Goal: Information Seeking & Learning: Learn about a topic

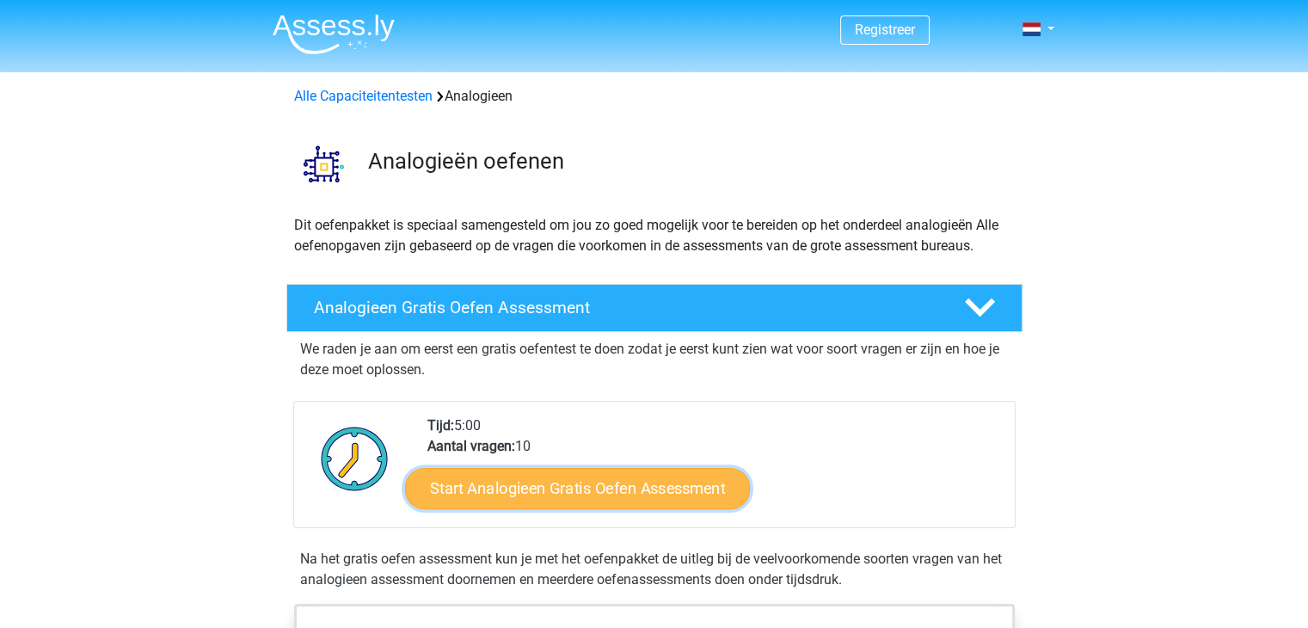
click at [518, 485] on link "Start Analogieen Gratis Oefen Assessment" at bounding box center [577, 487] width 345 height 41
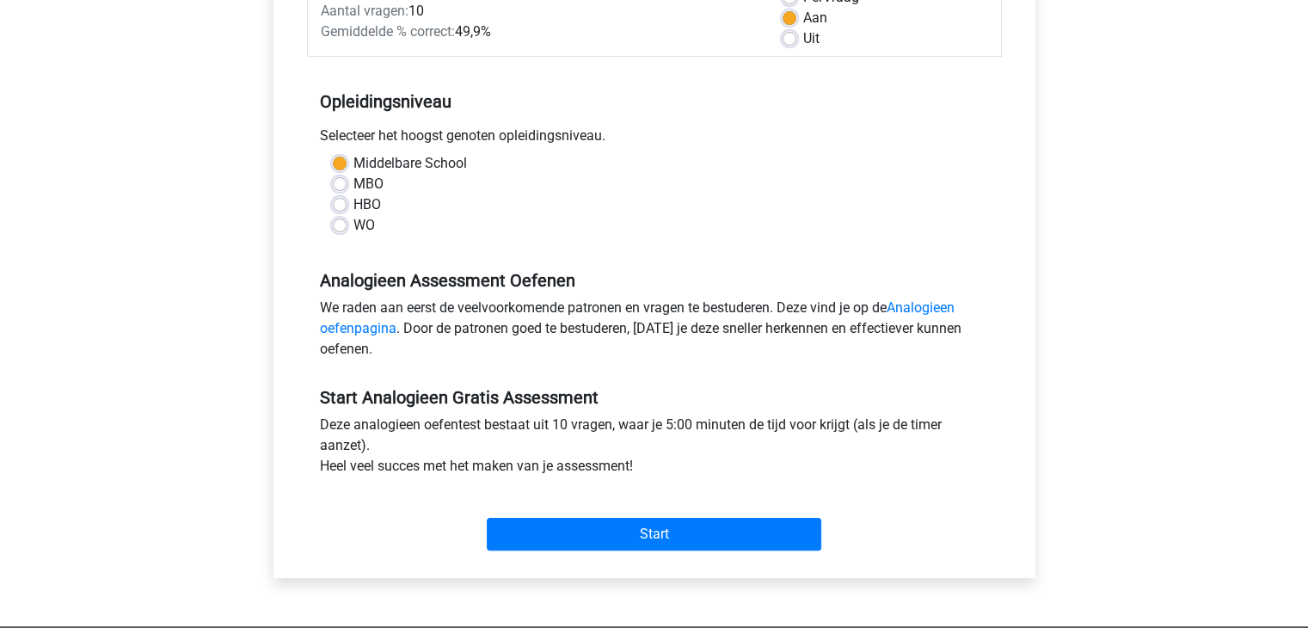
scroll to position [281, 0]
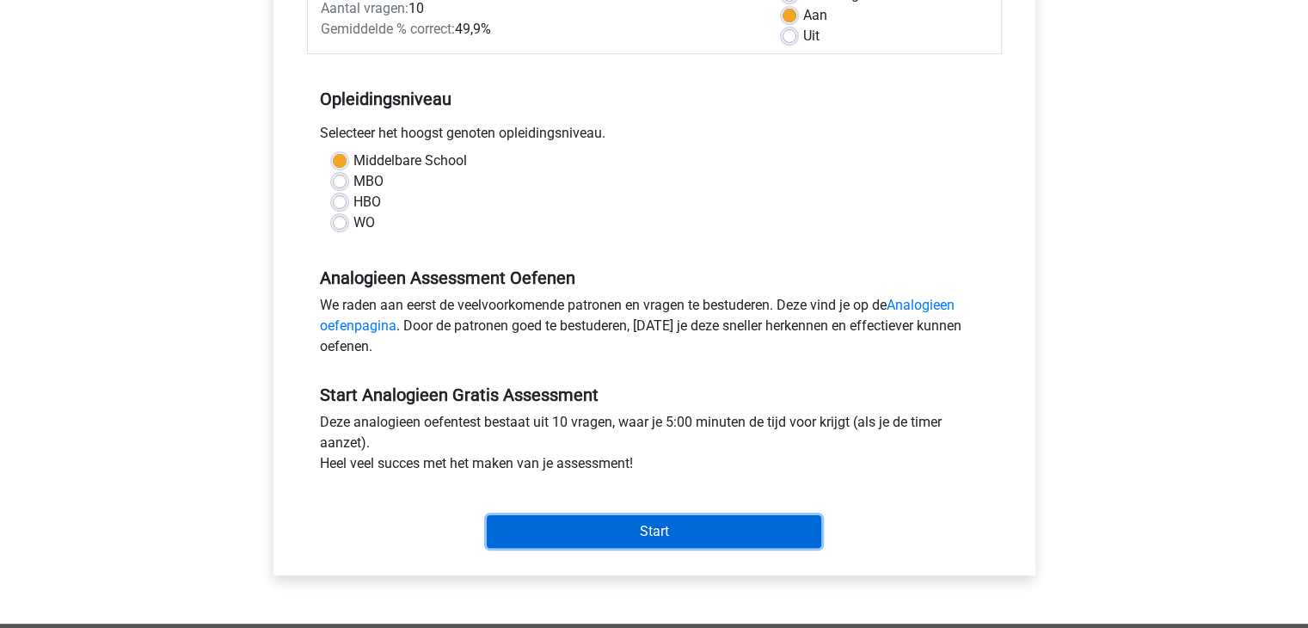
click at [636, 532] on input "Start" at bounding box center [654, 531] width 335 height 33
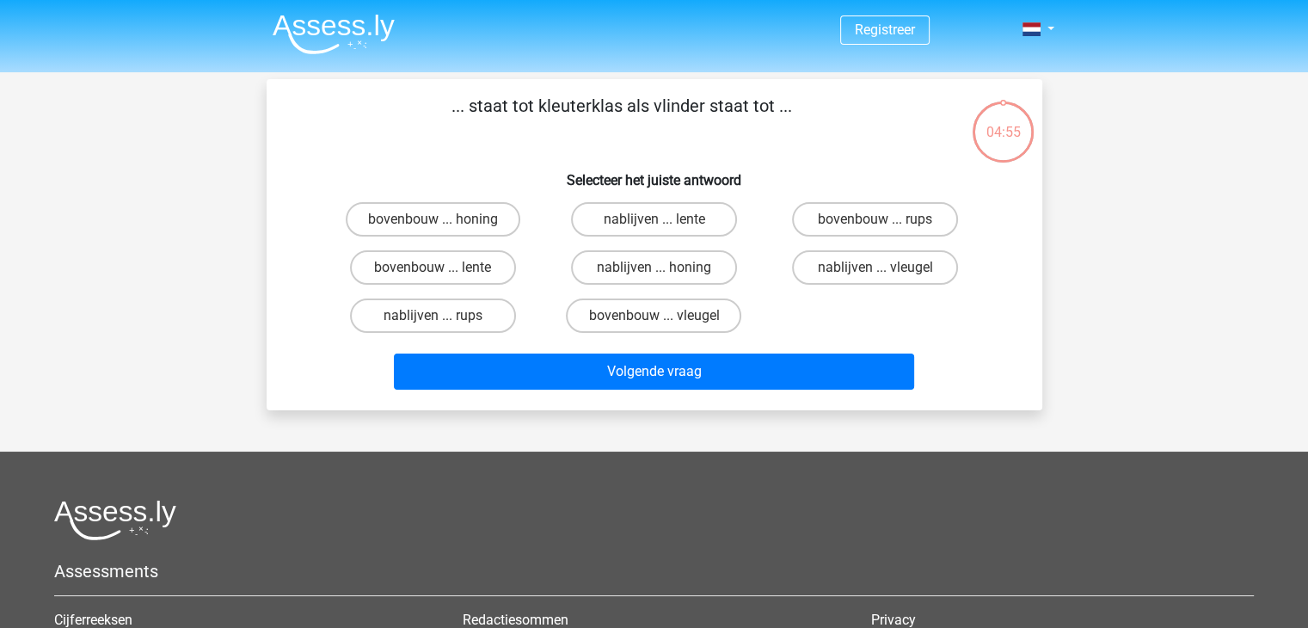
click at [636, 532] on div at bounding box center [654, 520] width 1200 height 40
click at [492, 265] on label "bovenbouw ... lente" at bounding box center [433, 267] width 166 height 34
click at [444, 268] on input "bovenbouw ... lente" at bounding box center [438, 273] width 11 height 11
radio input "true"
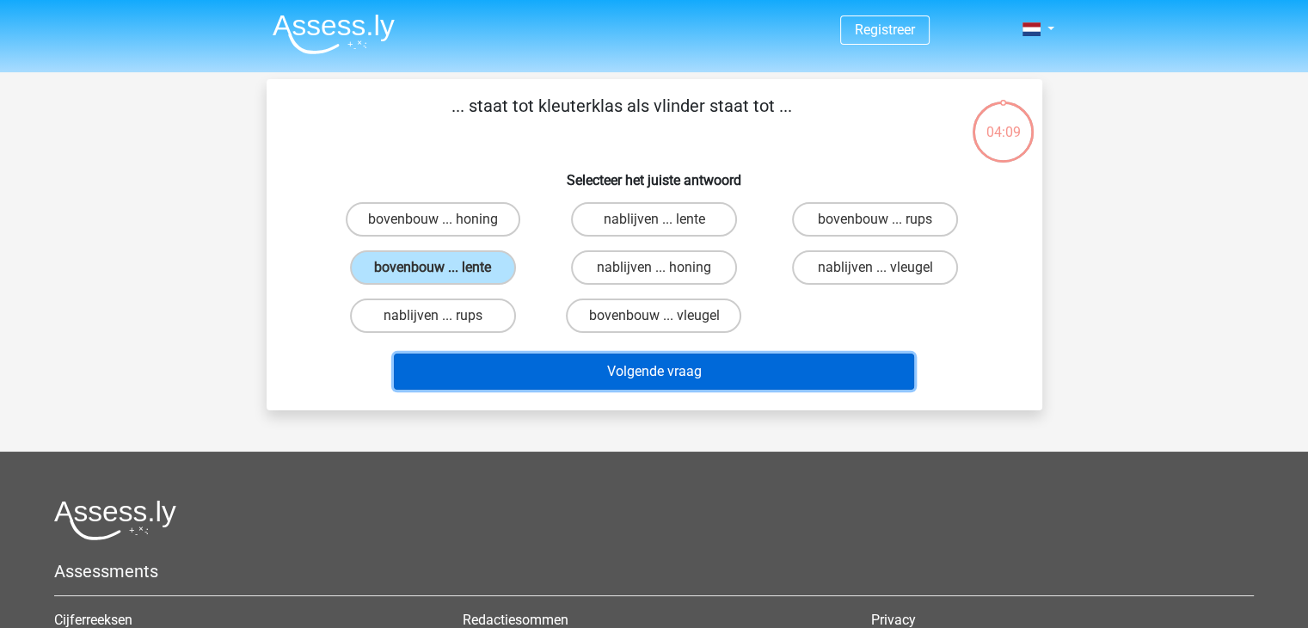
click at [601, 382] on button "Volgende vraag" at bounding box center [654, 372] width 520 height 36
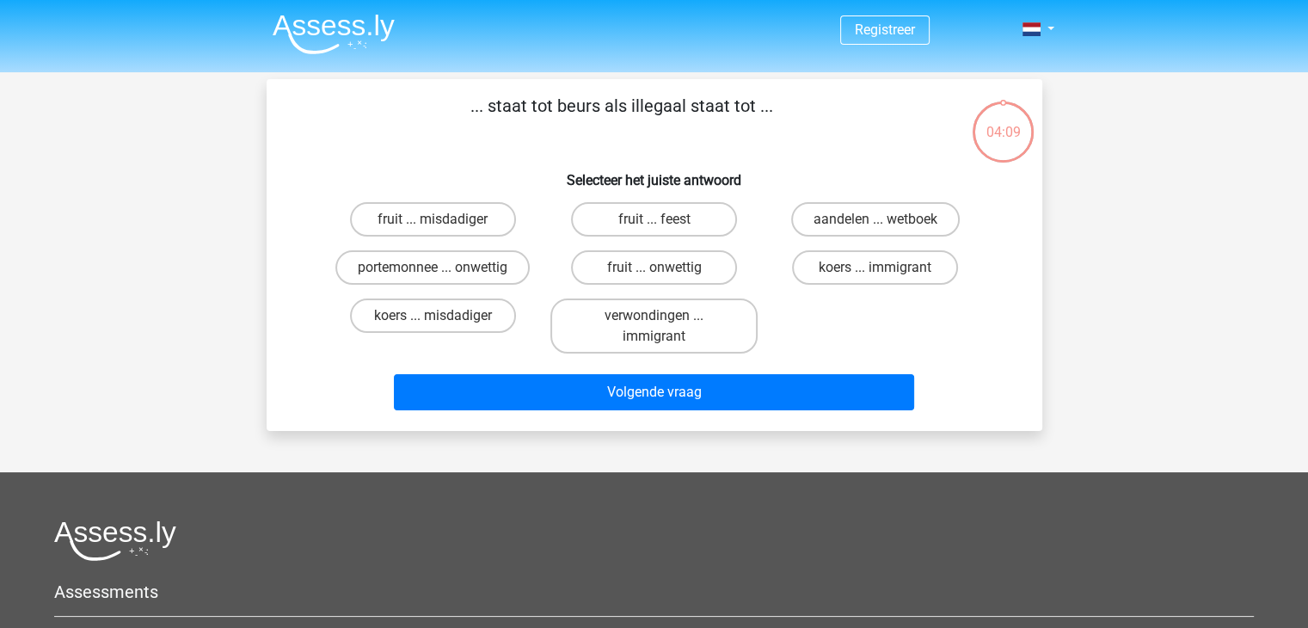
scroll to position [79, 0]
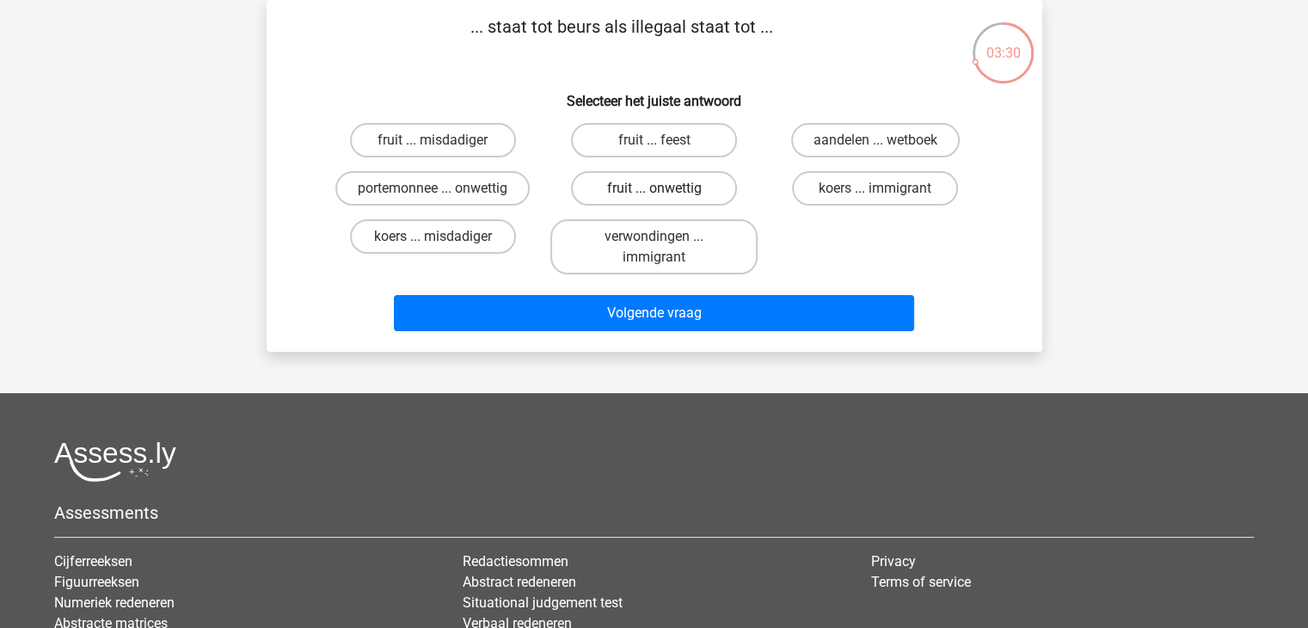
click at [640, 188] on label "fruit ... onwettig" at bounding box center [654, 188] width 166 height 34
click at [654, 188] on input "fruit ... onwettig" at bounding box center [659, 193] width 11 height 11
radio input "true"
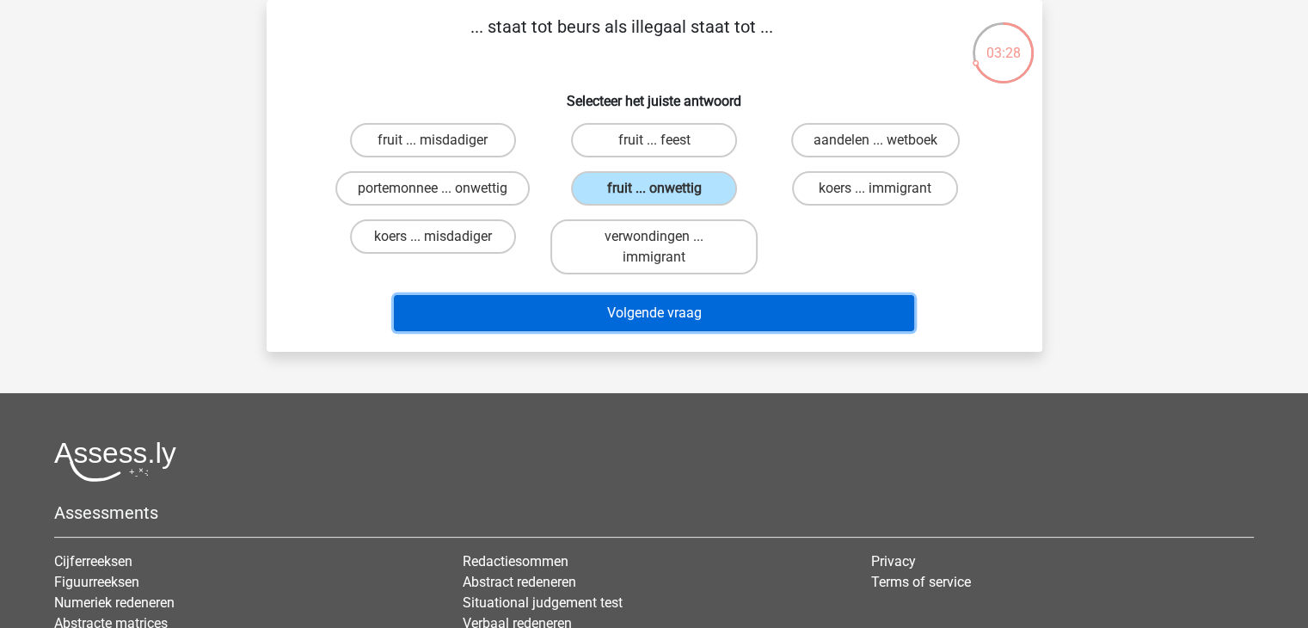
click at [630, 323] on button "Volgende vraag" at bounding box center [654, 313] width 520 height 36
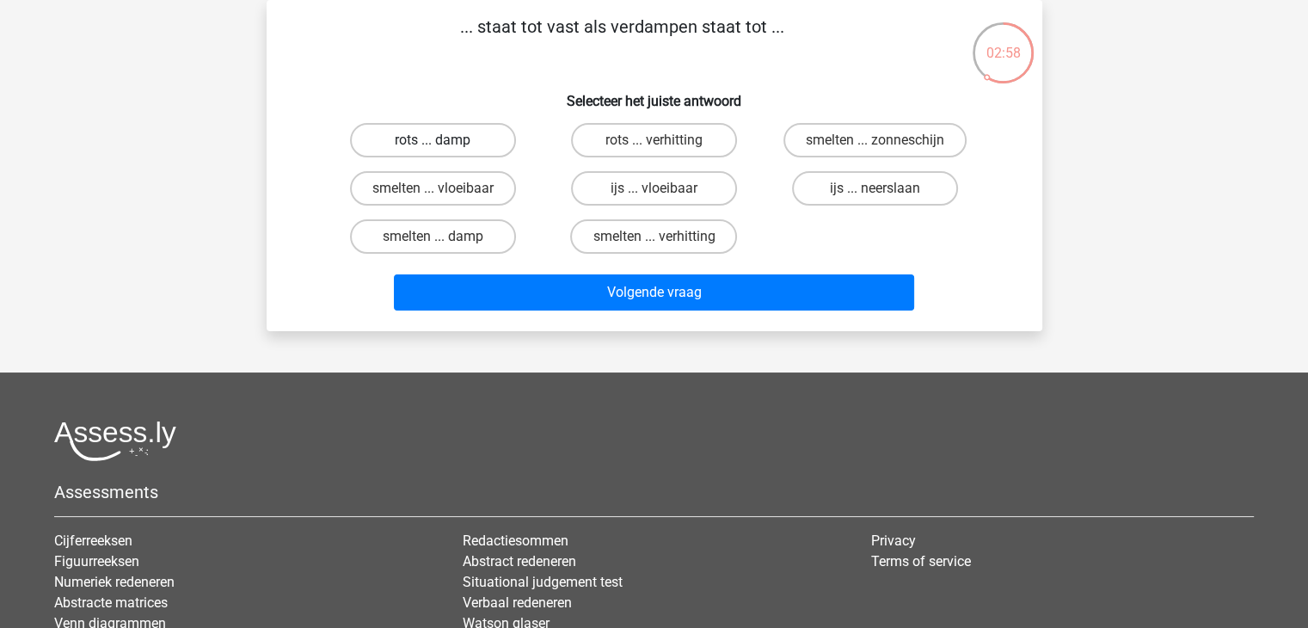
click at [431, 133] on label "rots ... damp" at bounding box center [433, 140] width 166 height 34
click at [433, 140] on input "rots ... damp" at bounding box center [438, 145] width 11 height 11
radio input "true"
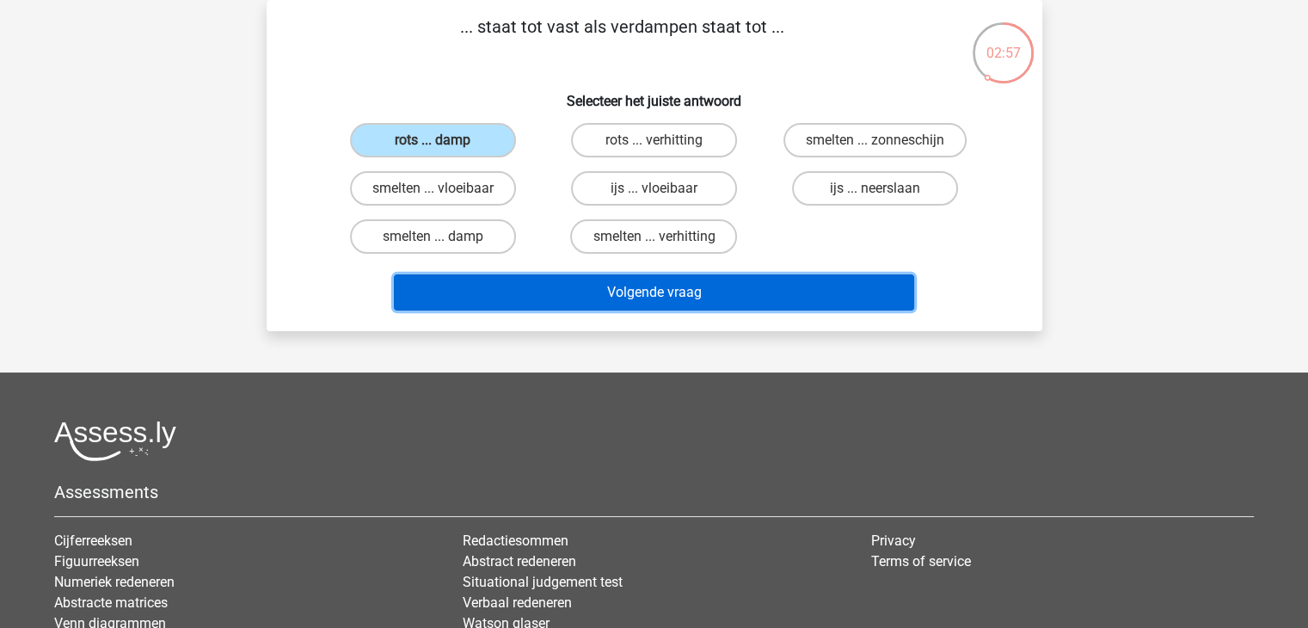
click at [562, 285] on button "Volgende vraag" at bounding box center [654, 292] width 520 height 36
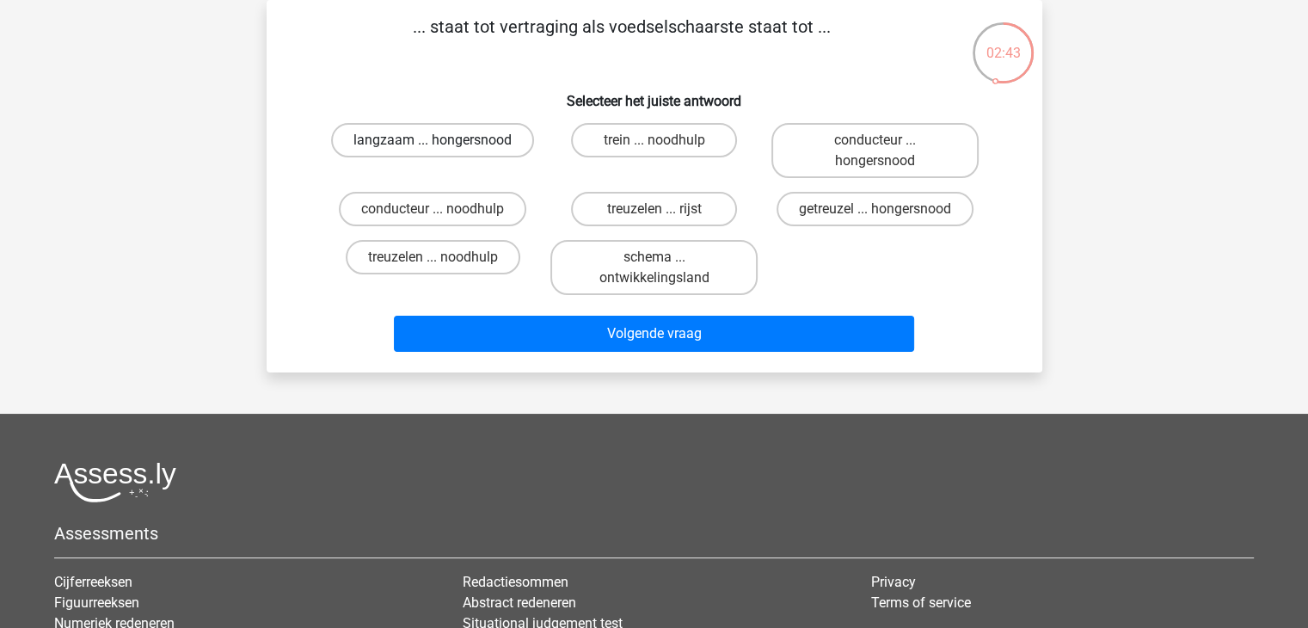
click at [419, 132] on label "langzaam ... hongersnood" at bounding box center [432, 140] width 203 height 34
click at [433, 140] on input "langzaam ... hongersnood" at bounding box center [438, 145] width 11 height 11
radio input "true"
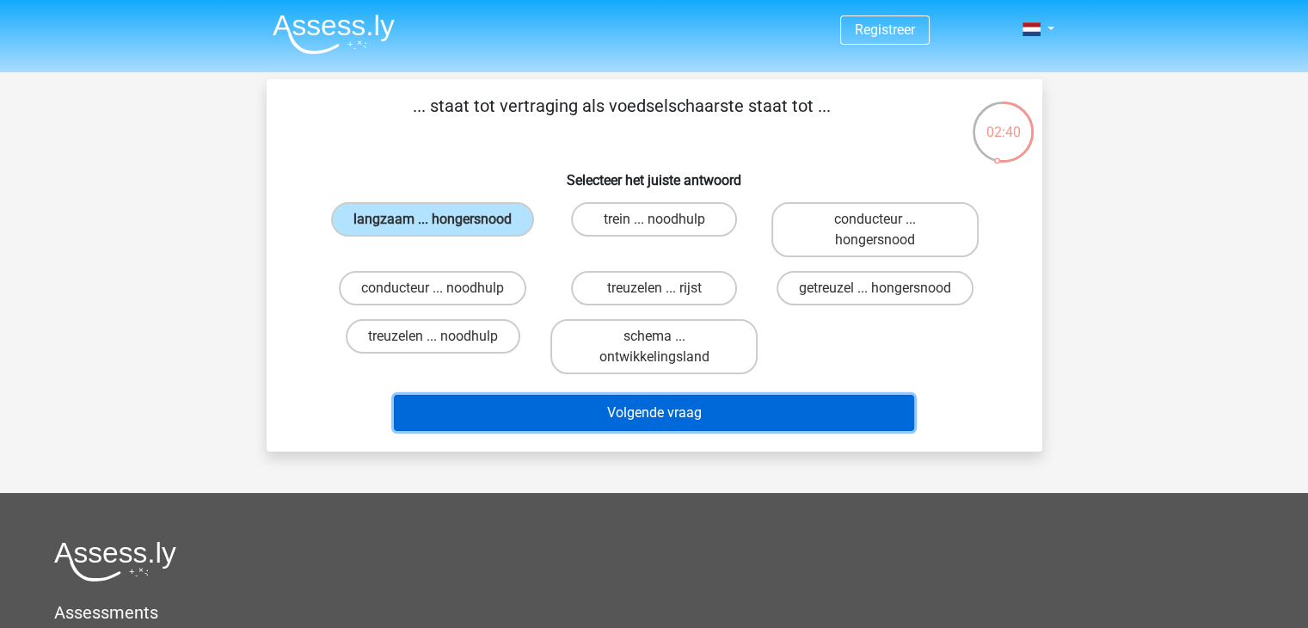
click at [530, 402] on button "Volgende vraag" at bounding box center [654, 413] width 520 height 36
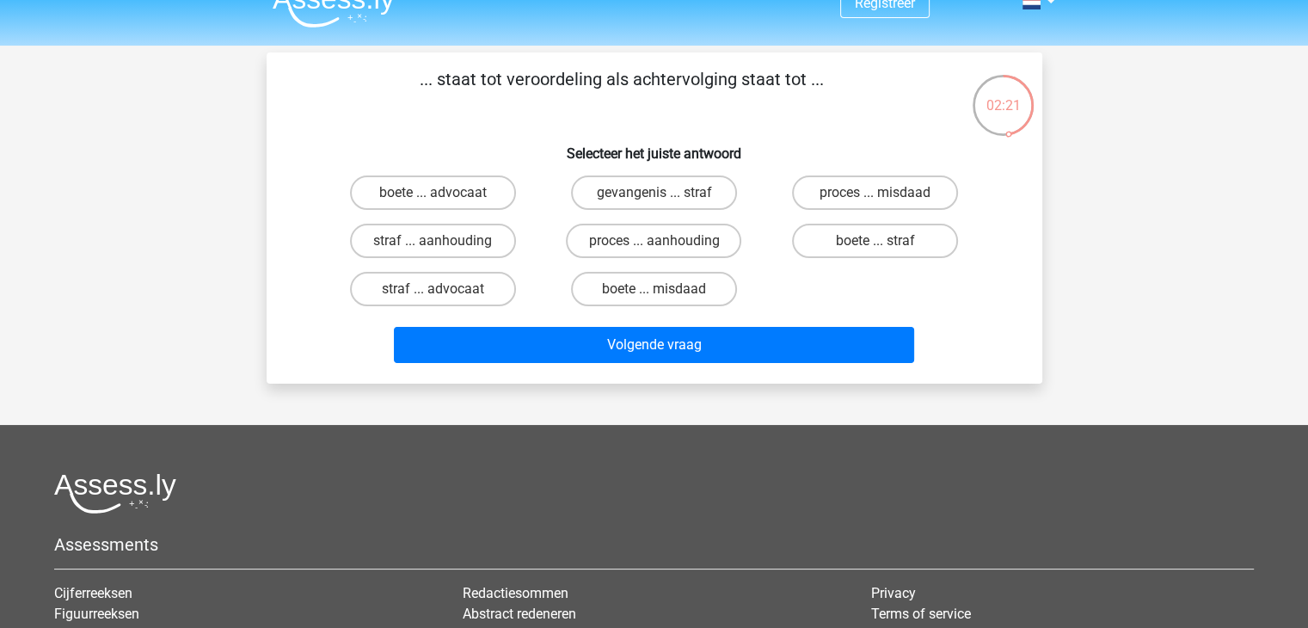
scroll to position [34, 0]
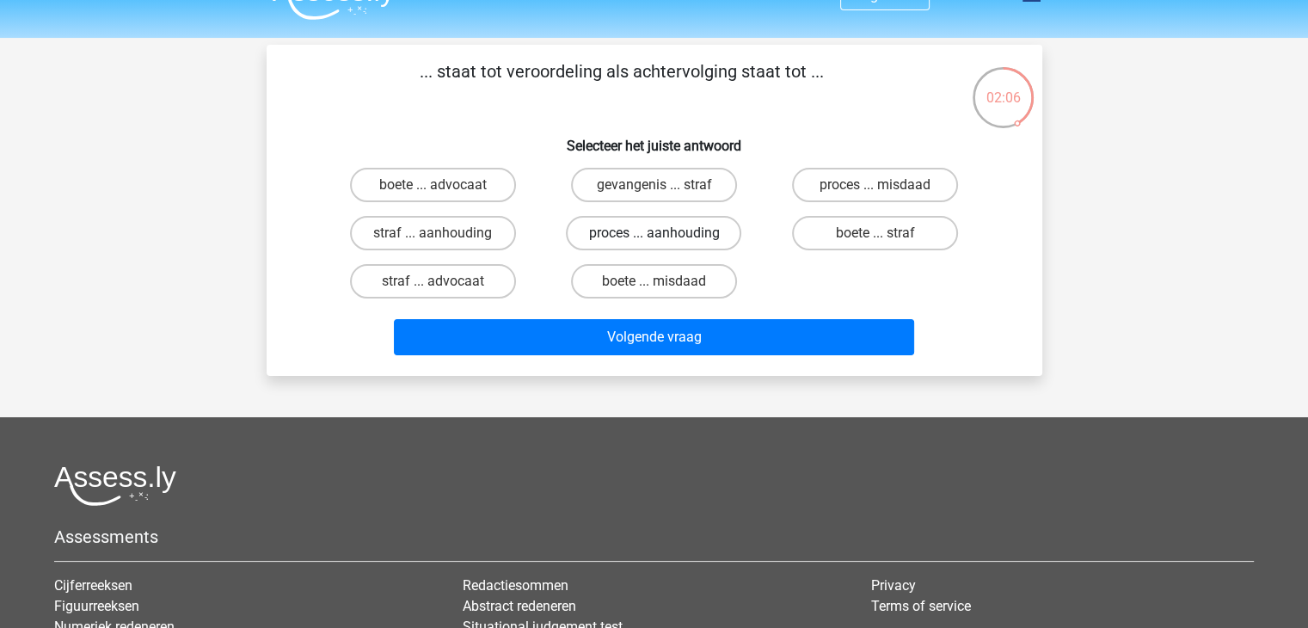
click at [623, 230] on label "proces ... aanhouding" at bounding box center [653, 233] width 175 height 34
click at [654, 233] on input "proces ... aanhouding" at bounding box center [659, 238] width 11 height 11
radio input "true"
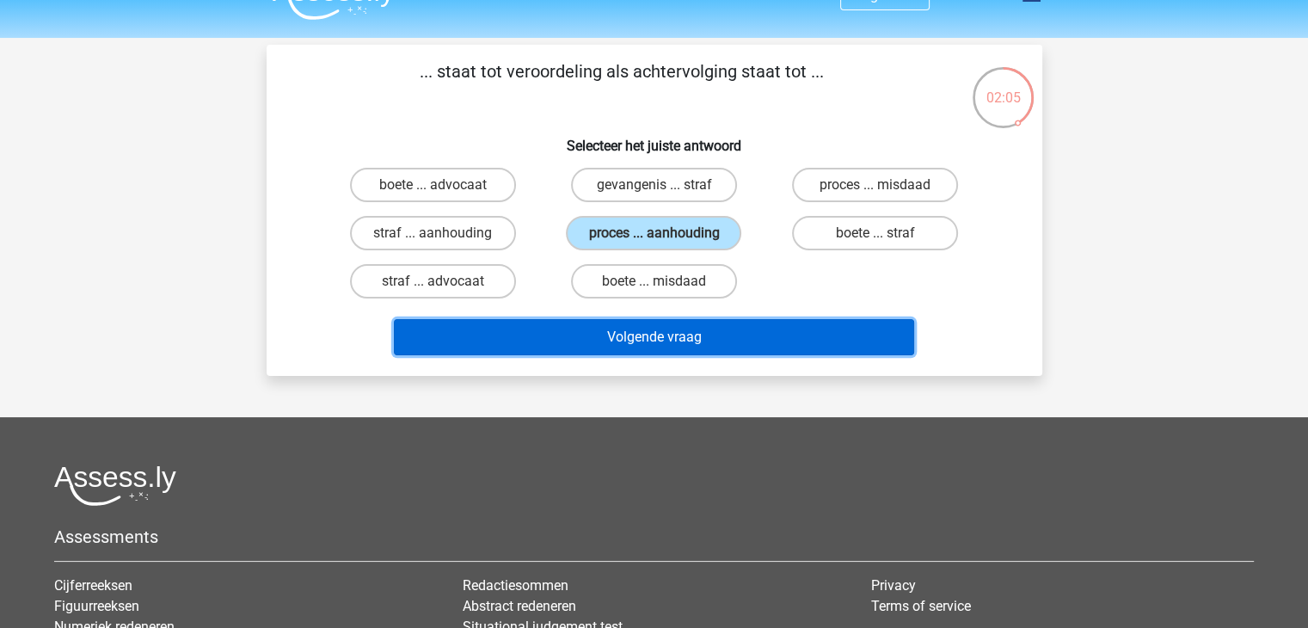
click at [611, 338] on button "Volgende vraag" at bounding box center [654, 337] width 520 height 36
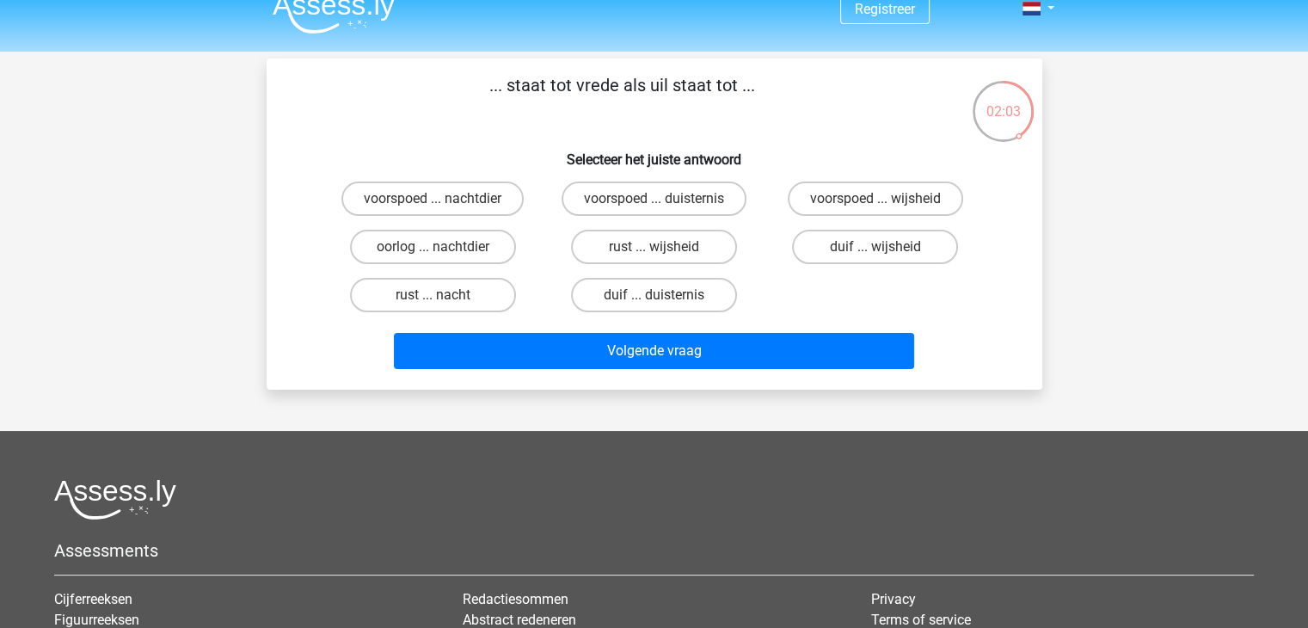
scroll to position [20, 0]
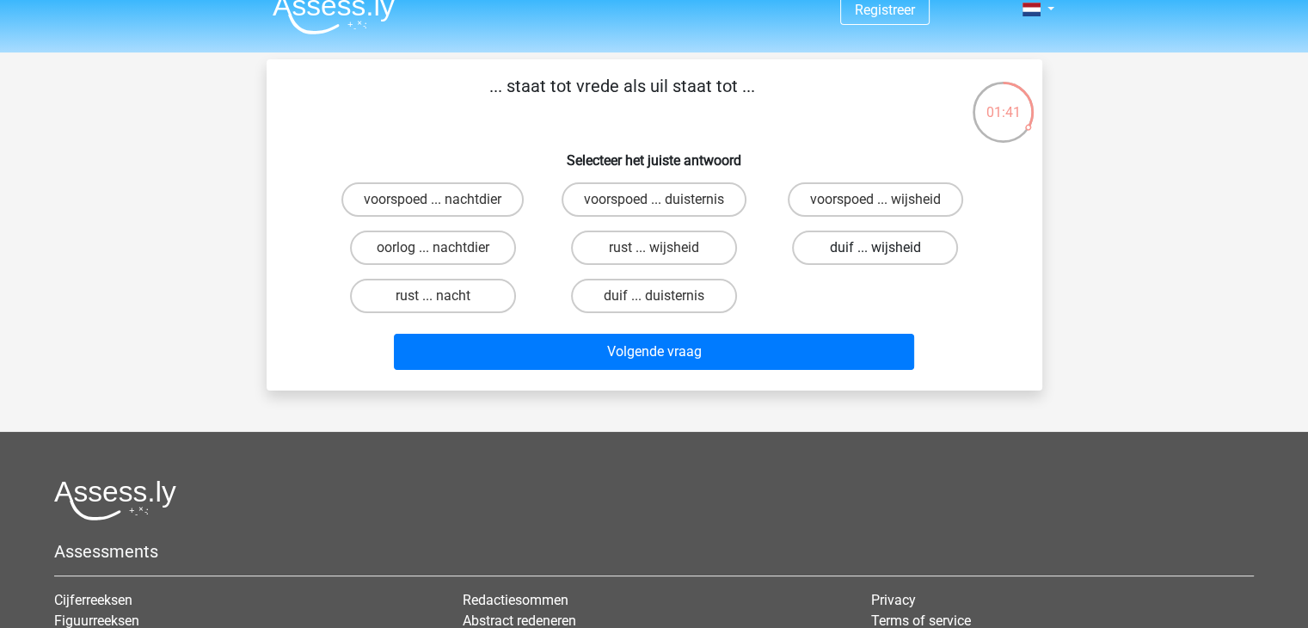
click at [867, 250] on label "duif ... wijsheid" at bounding box center [875, 248] width 166 height 34
click at [876, 250] on input "duif ... wijsheid" at bounding box center [881, 253] width 11 height 11
radio input "true"
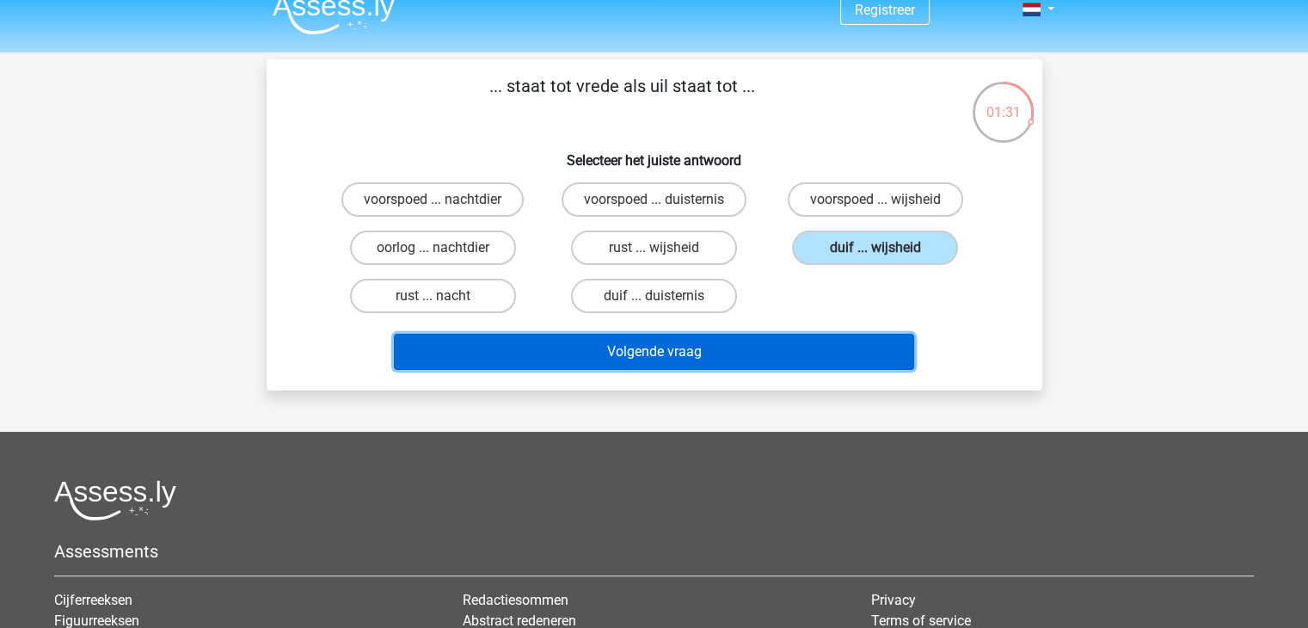
click at [729, 343] on button "Volgende vraag" at bounding box center [654, 352] width 520 height 36
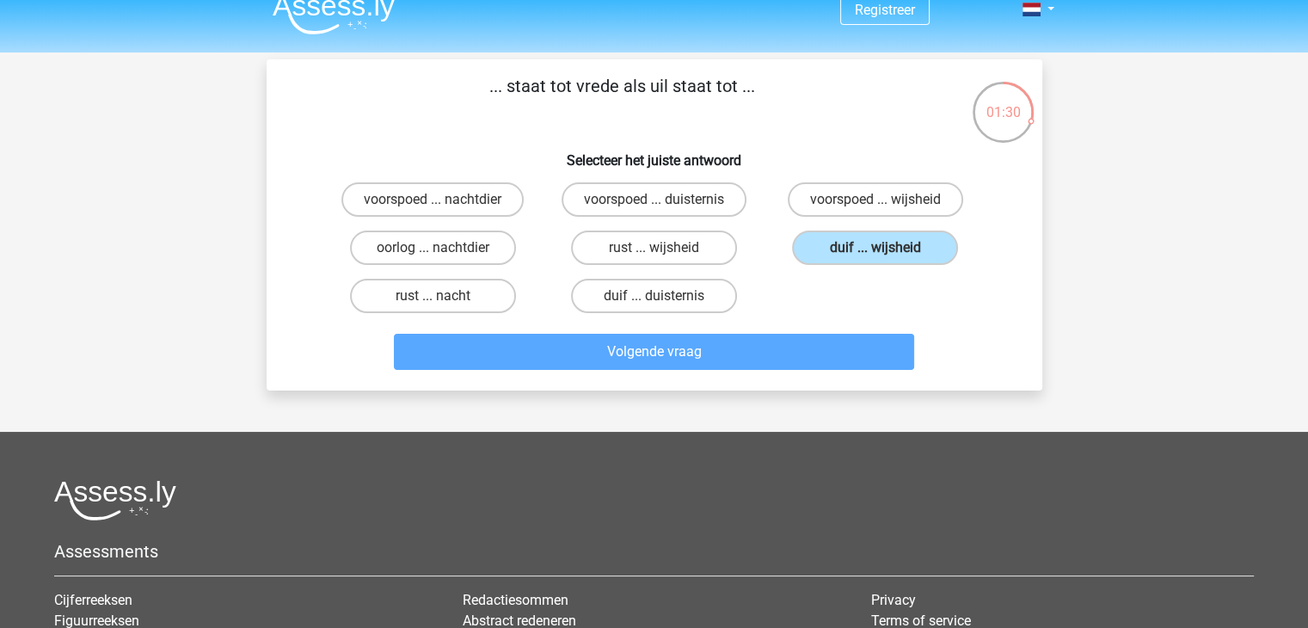
scroll to position [79, 0]
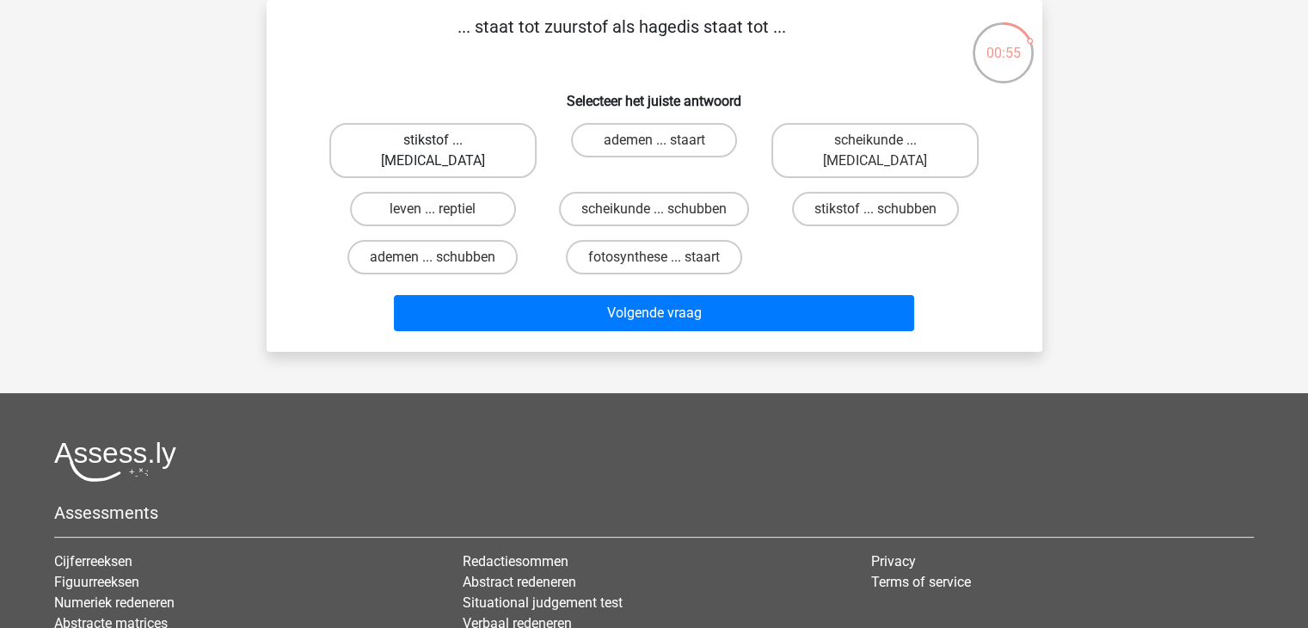
click at [422, 149] on label "stikstof ... krokodil" at bounding box center [432, 150] width 207 height 55
click at [433, 149] on input "stikstof ... krokodil" at bounding box center [438, 145] width 11 height 11
radio input "true"
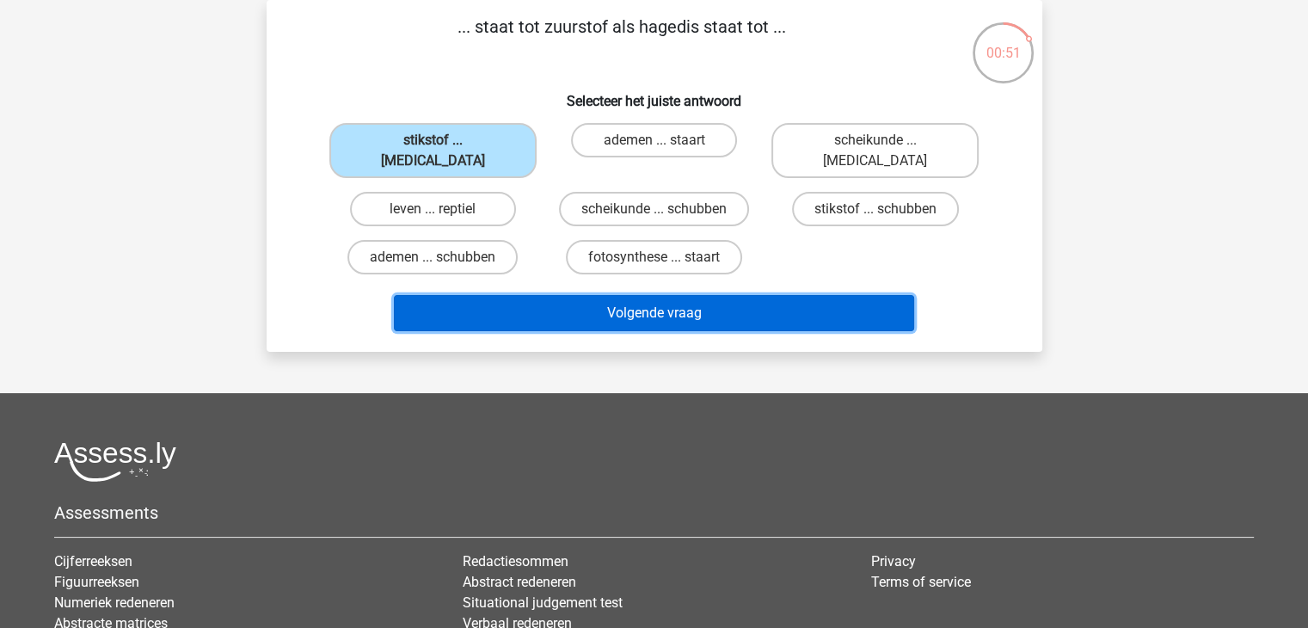
click at [785, 295] on button "Volgende vraag" at bounding box center [654, 313] width 520 height 36
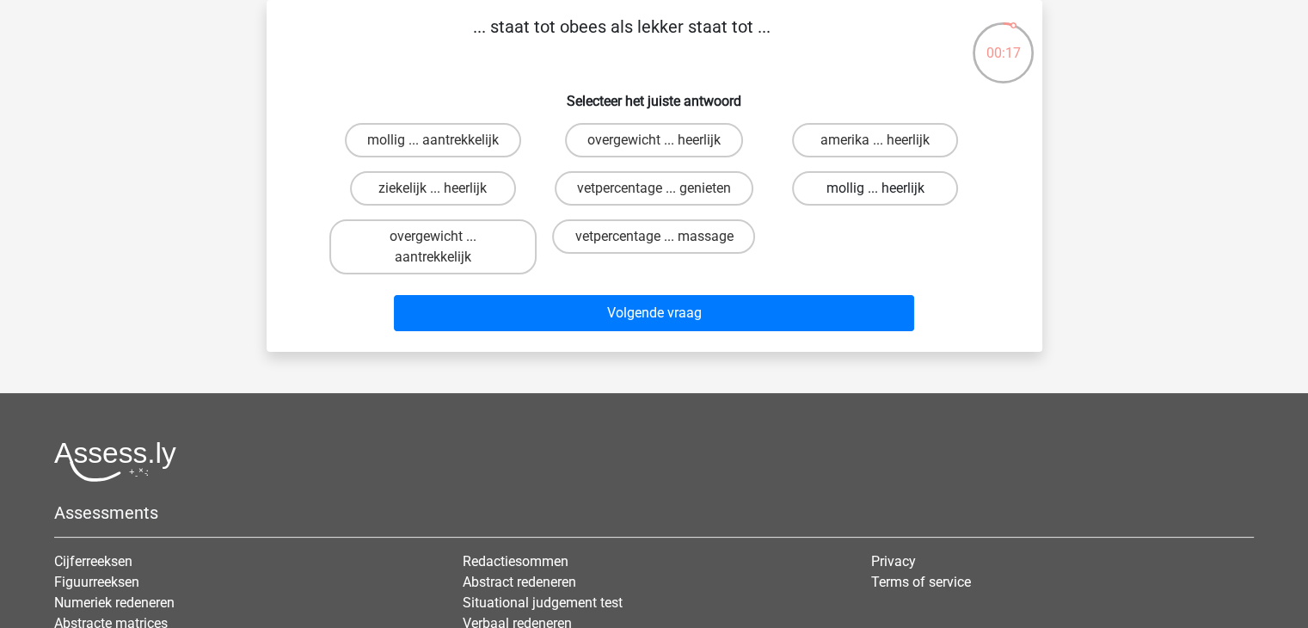
click at [852, 180] on label "mollig ... heerlijk" at bounding box center [875, 188] width 166 height 34
click at [876, 188] on input "mollig ... heerlijk" at bounding box center [881, 193] width 11 height 11
radio input "true"
click at [658, 148] on input "overgewicht ... heerlijk" at bounding box center [659, 145] width 11 height 11
radio input "true"
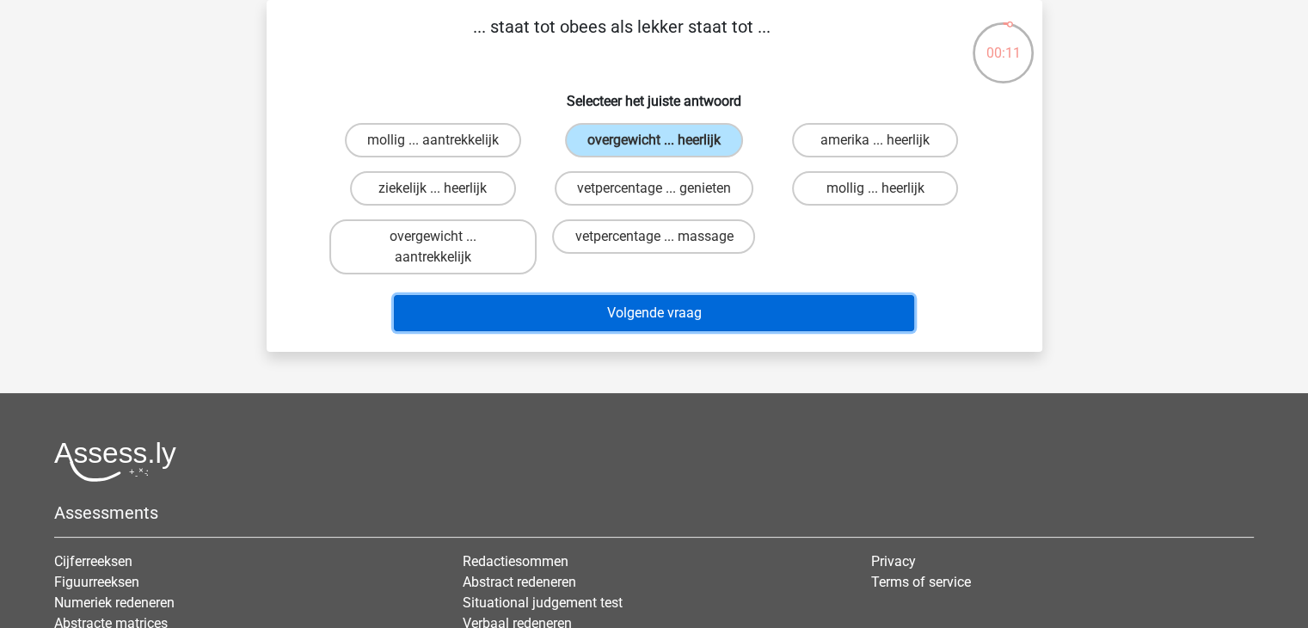
click at [674, 312] on button "Volgende vraag" at bounding box center [654, 313] width 520 height 36
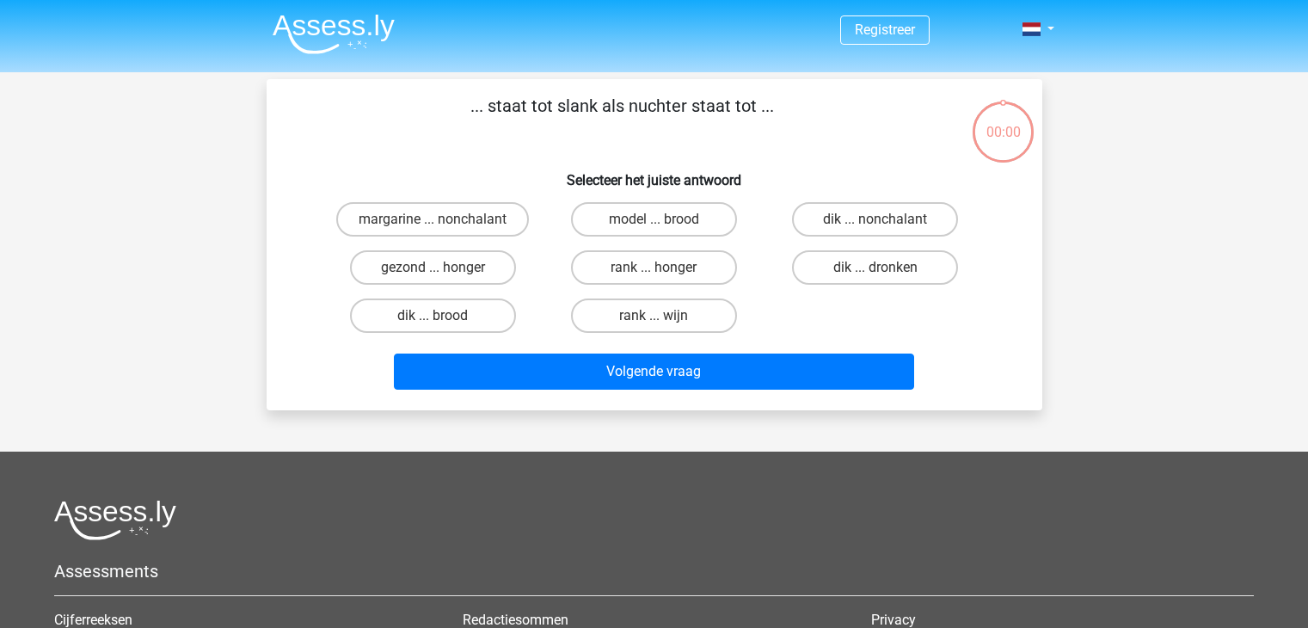
scroll to position [79, 0]
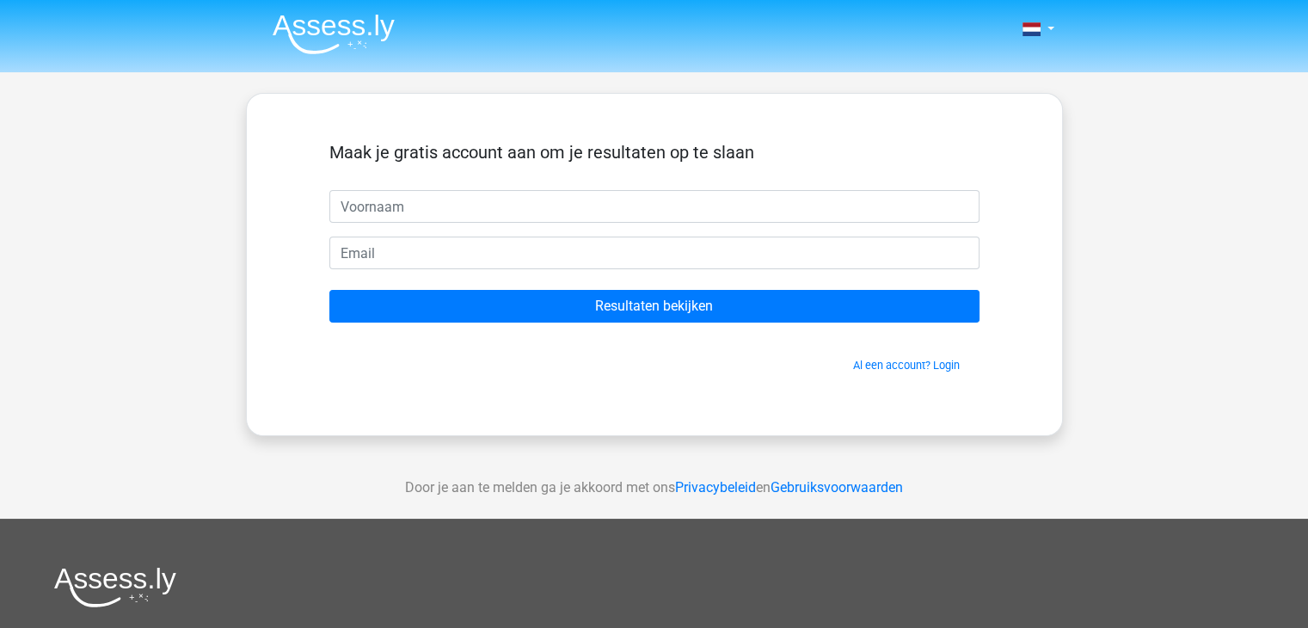
click at [542, 205] on input "text" at bounding box center [654, 206] width 650 height 33
type input "timo"
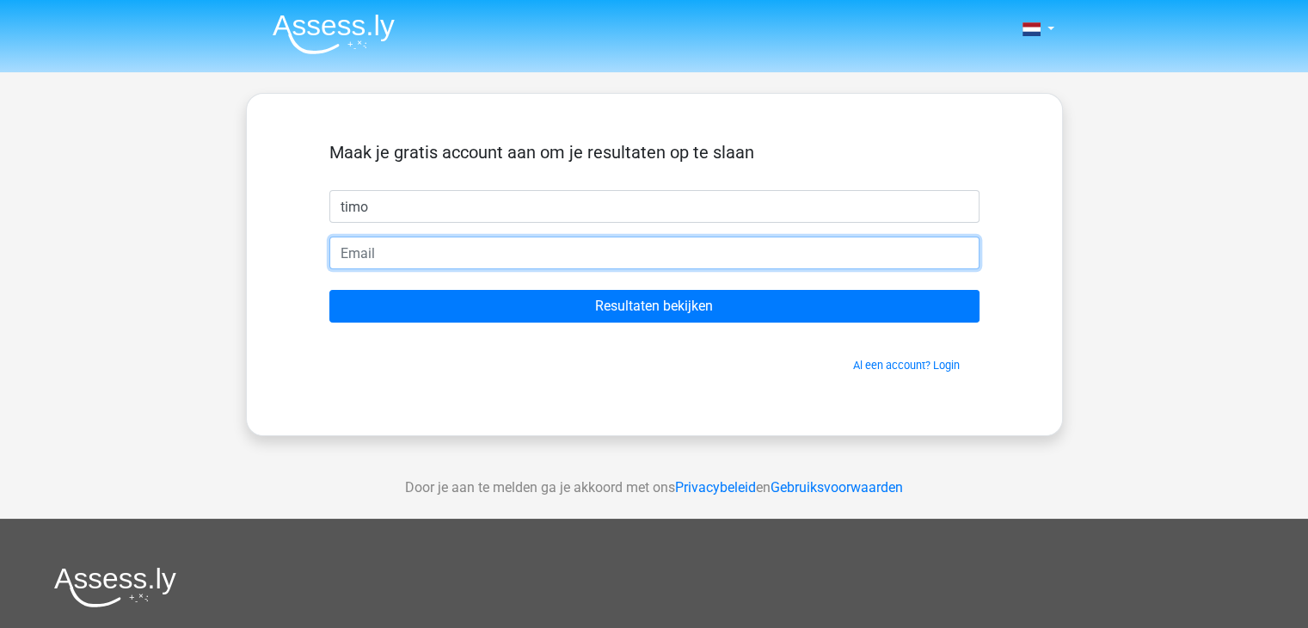
click at [487, 256] on input "email" at bounding box center [654, 253] width 650 height 33
type input "[EMAIL_ADDRESS][DOMAIN_NAME]"
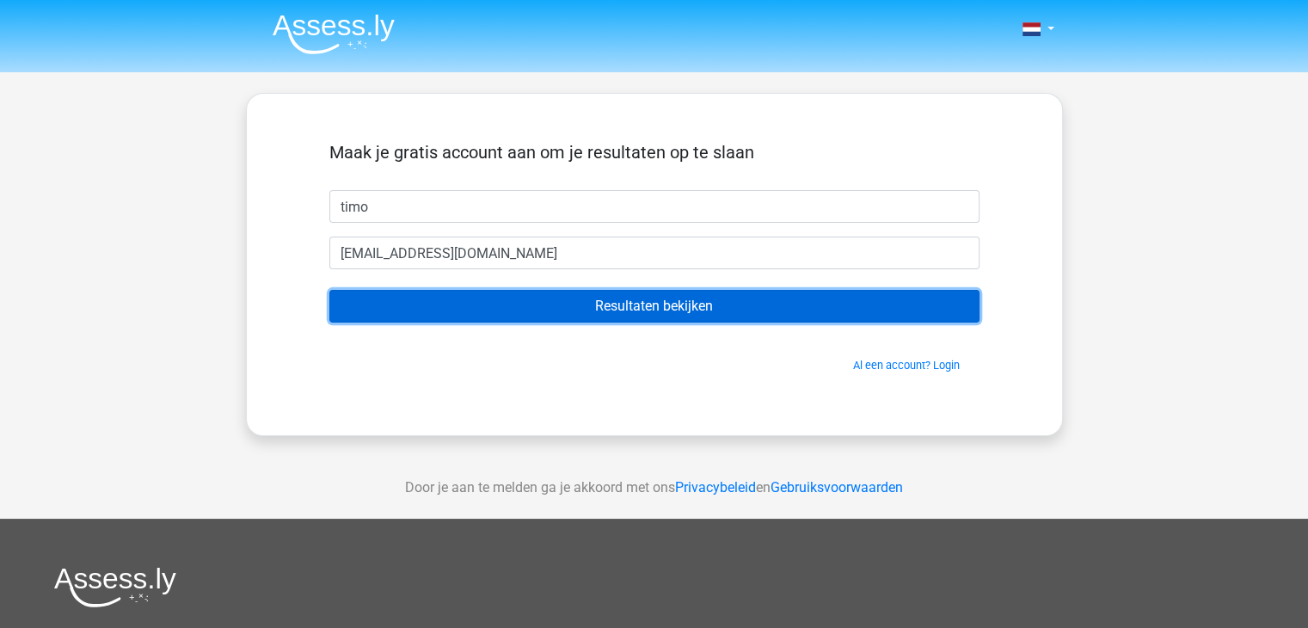
click at [506, 300] on input "Resultaten bekijken" at bounding box center [654, 306] width 650 height 33
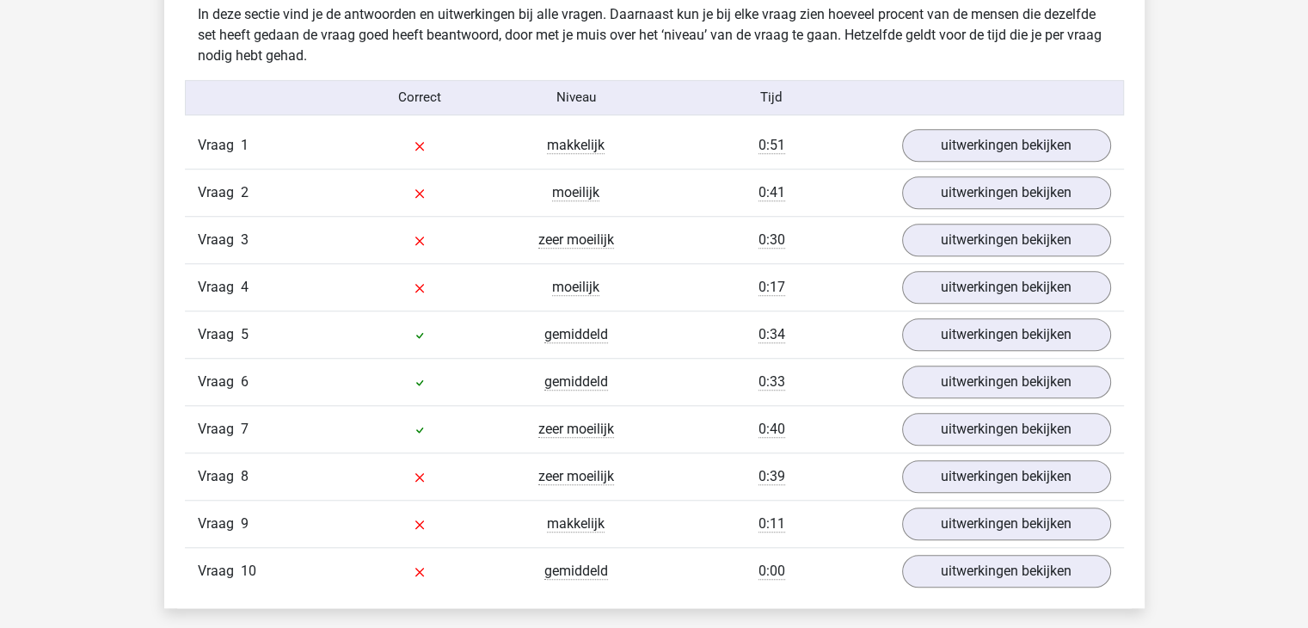
scroll to position [1362, 0]
click at [981, 160] on link "uitwerkingen bekijken" at bounding box center [1006, 146] width 240 height 38
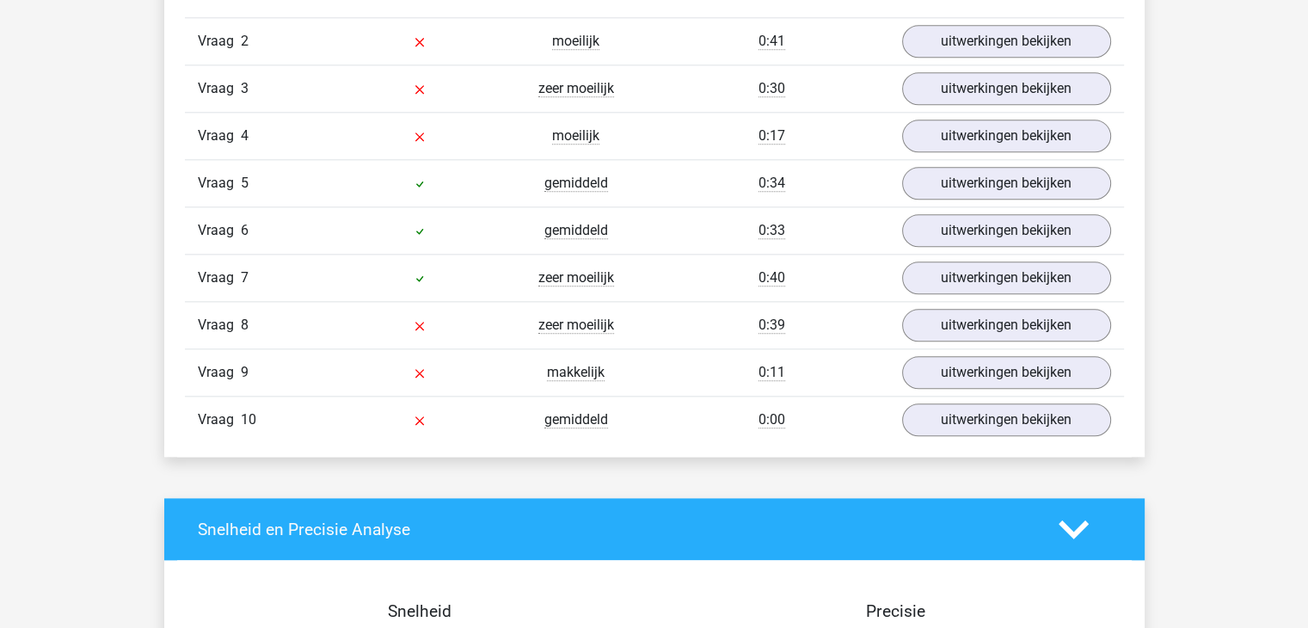
scroll to position [1950, 0]
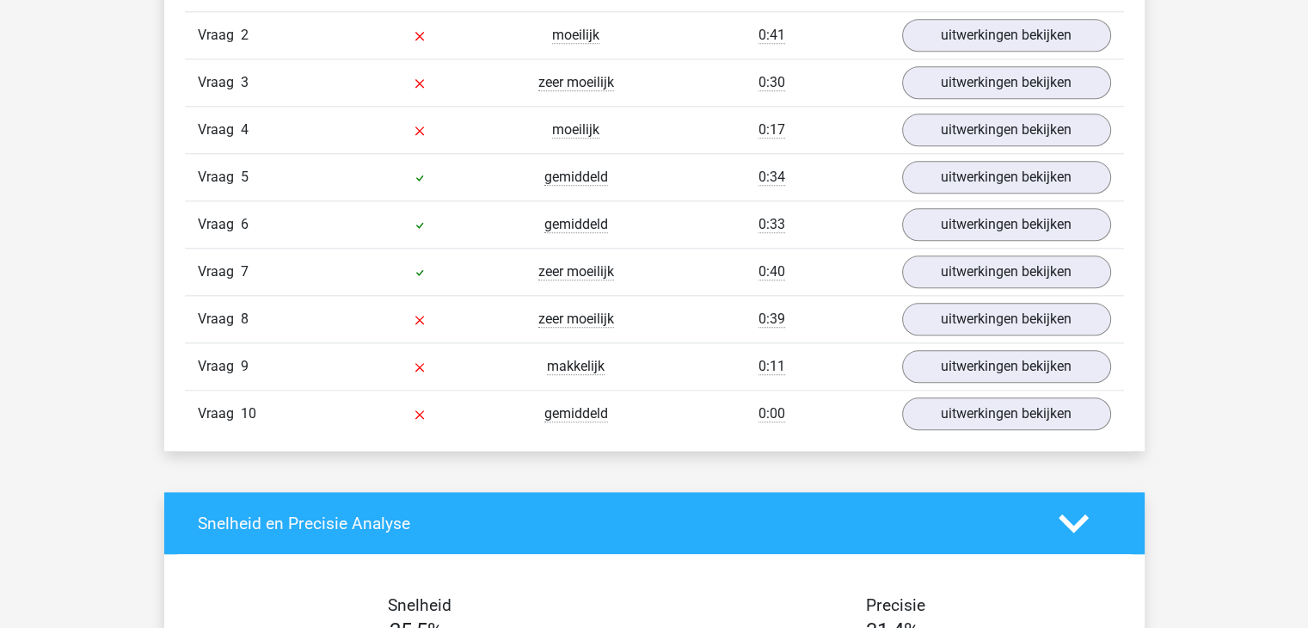
click at [977, 97] on div "Vraag 3 zeer moeilijk 0:30 uitwerkingen bekijken" at bounding box center [654, 81] width 939 height 47
click at [977, 94] on link "uitwerkingen bekijken" at bounding box center [1006, 83] width 240 height 38
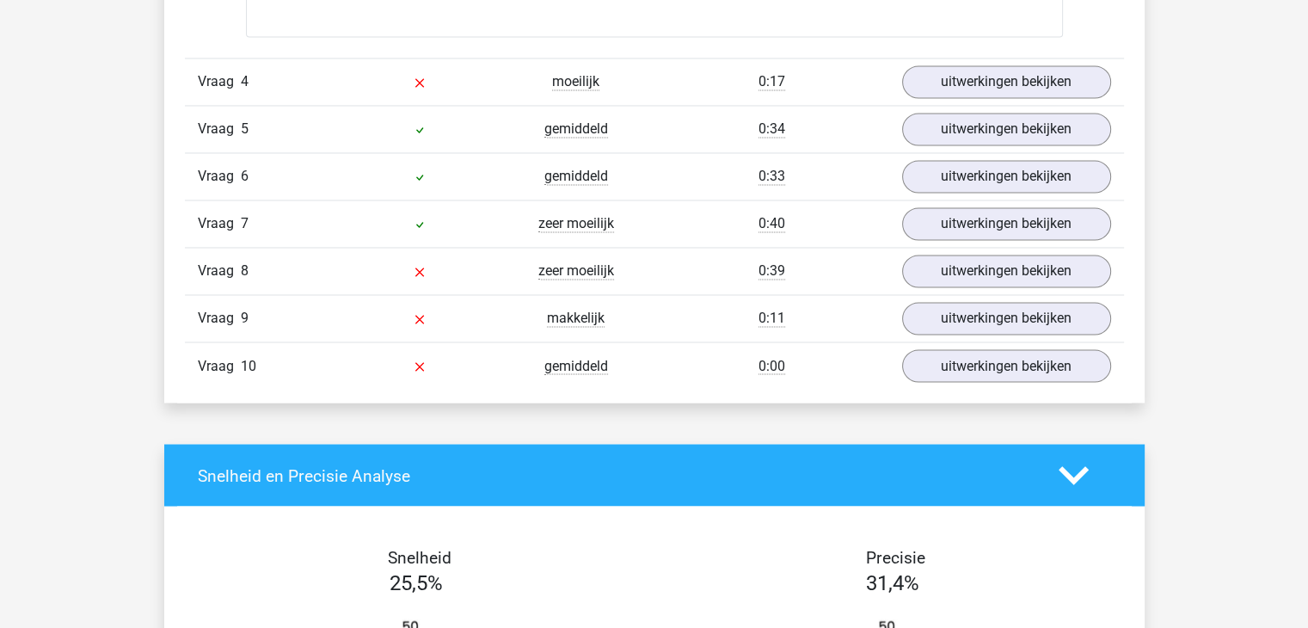
scroll to position [2911, 0]
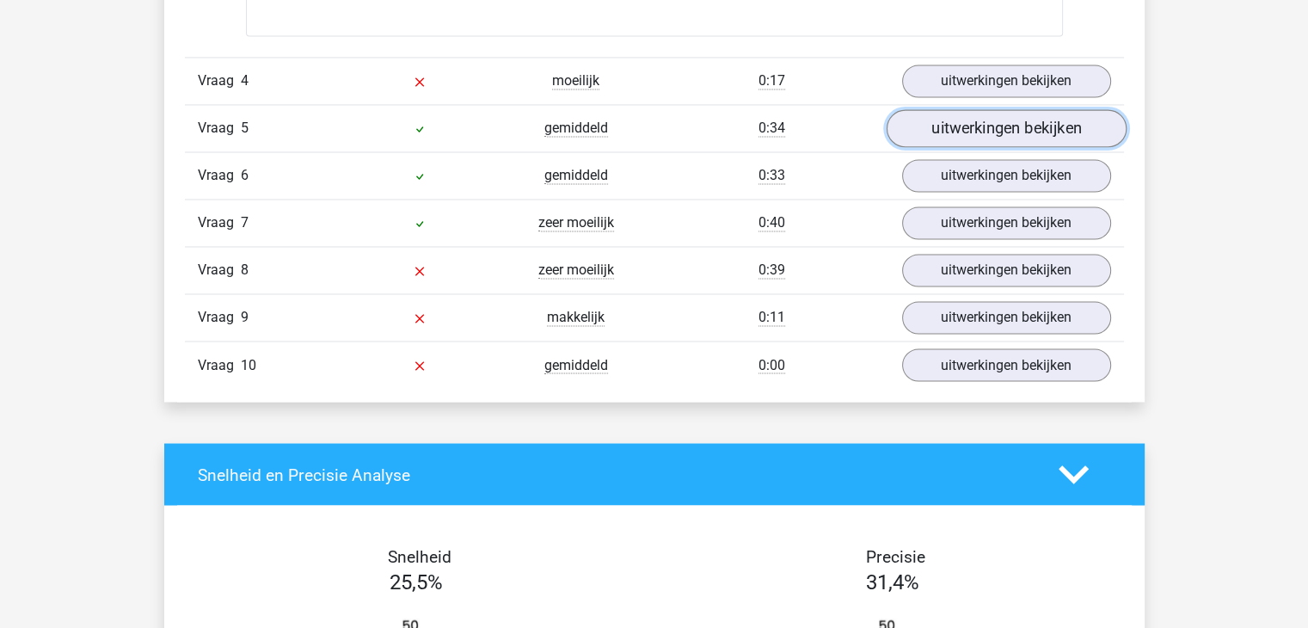
click at [1052, 136] on link "uitwerkingen bekijken" at bounding box center [1006, 129] width 240 height 38
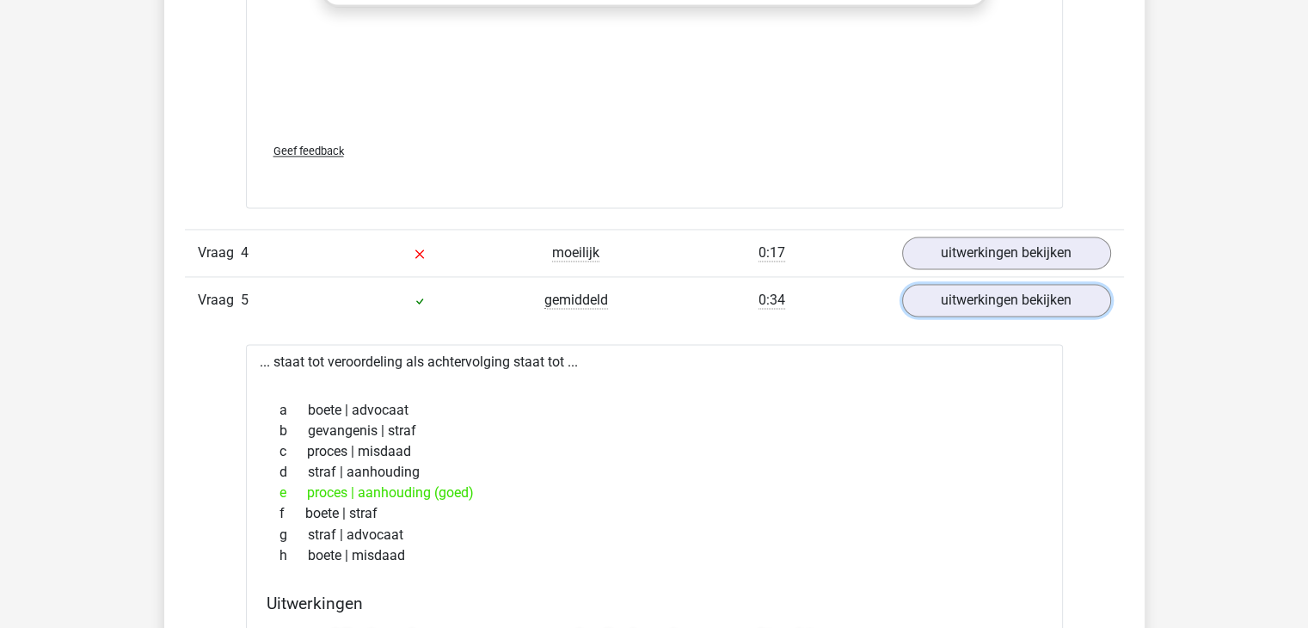
scroll to position [2137, 0]
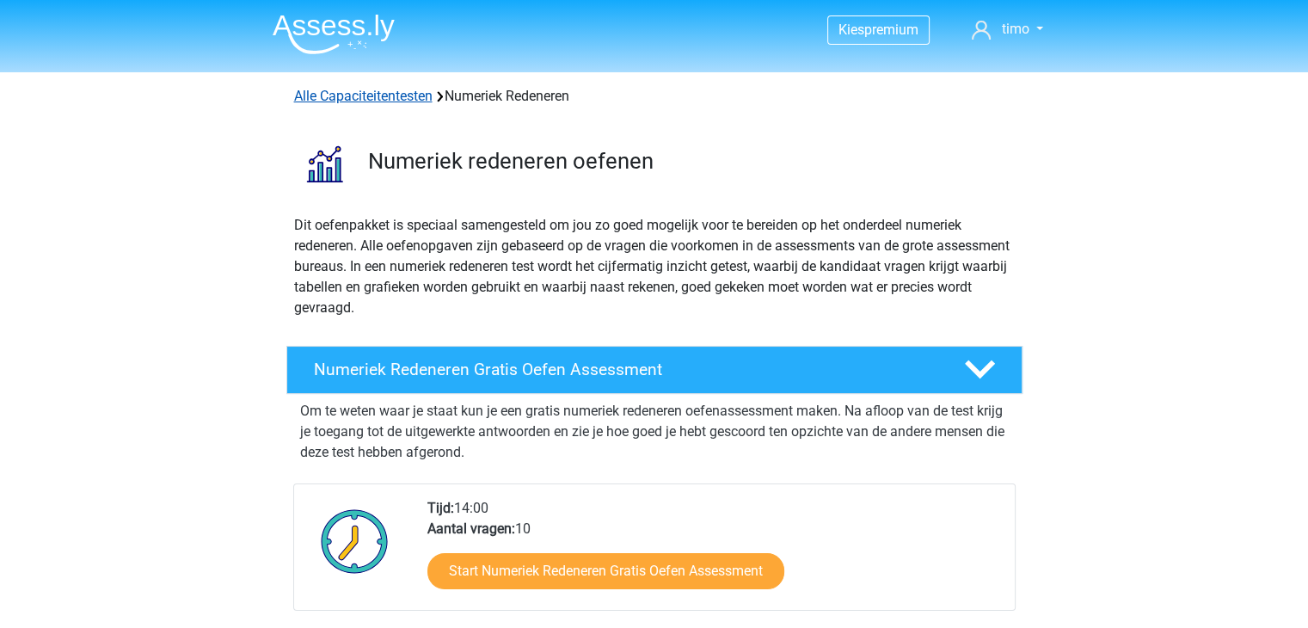
click at [356, 99] on link "Alle Capaciteitentesten" at bounding box center [363, 96] width 138 height 16
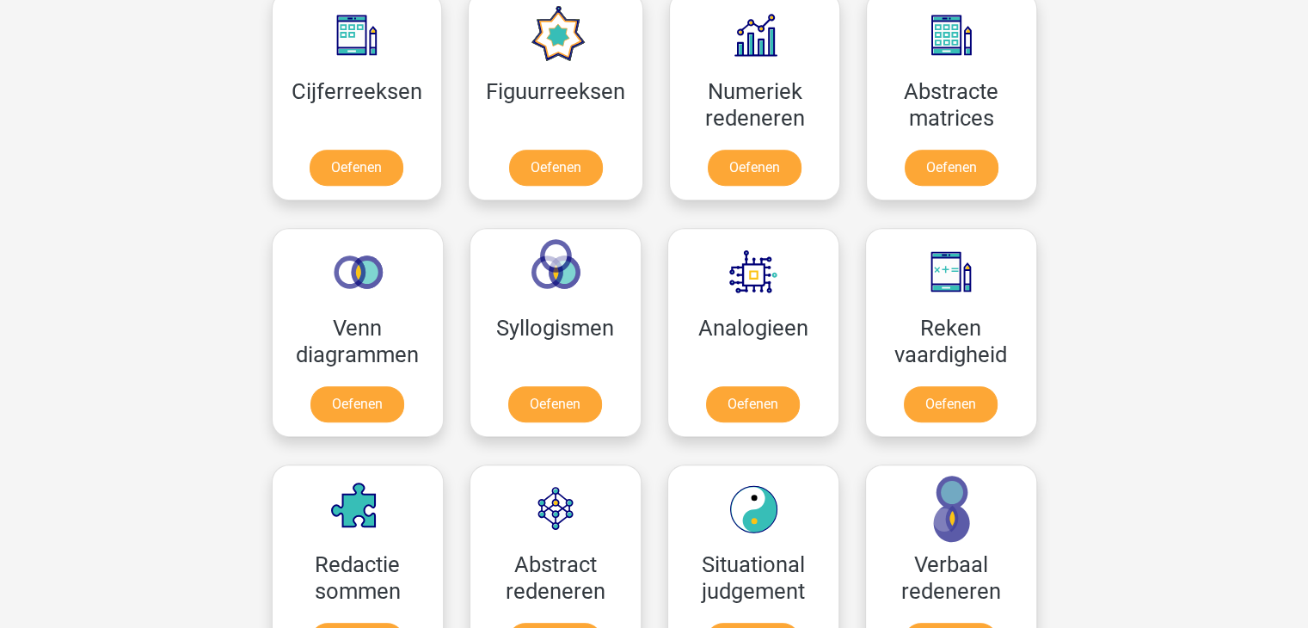
scroll to position [729, 0]
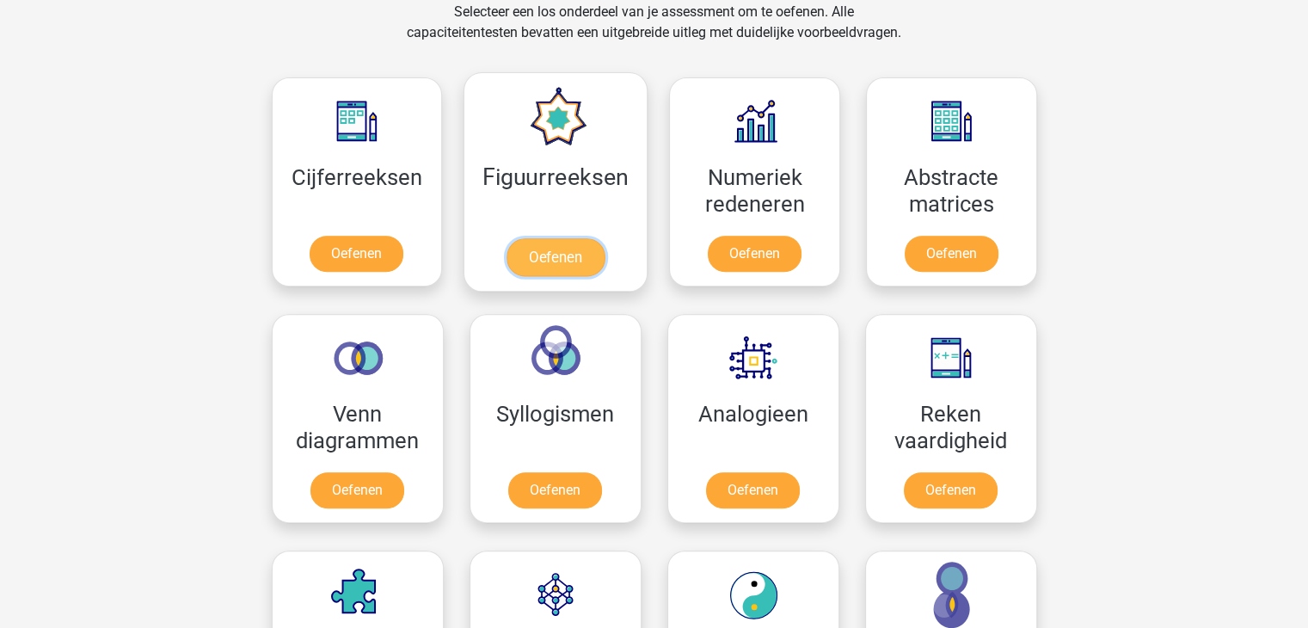
click at [564, 255] on link "Oefenen" at bounding box center [556, 257] width 98 height 38
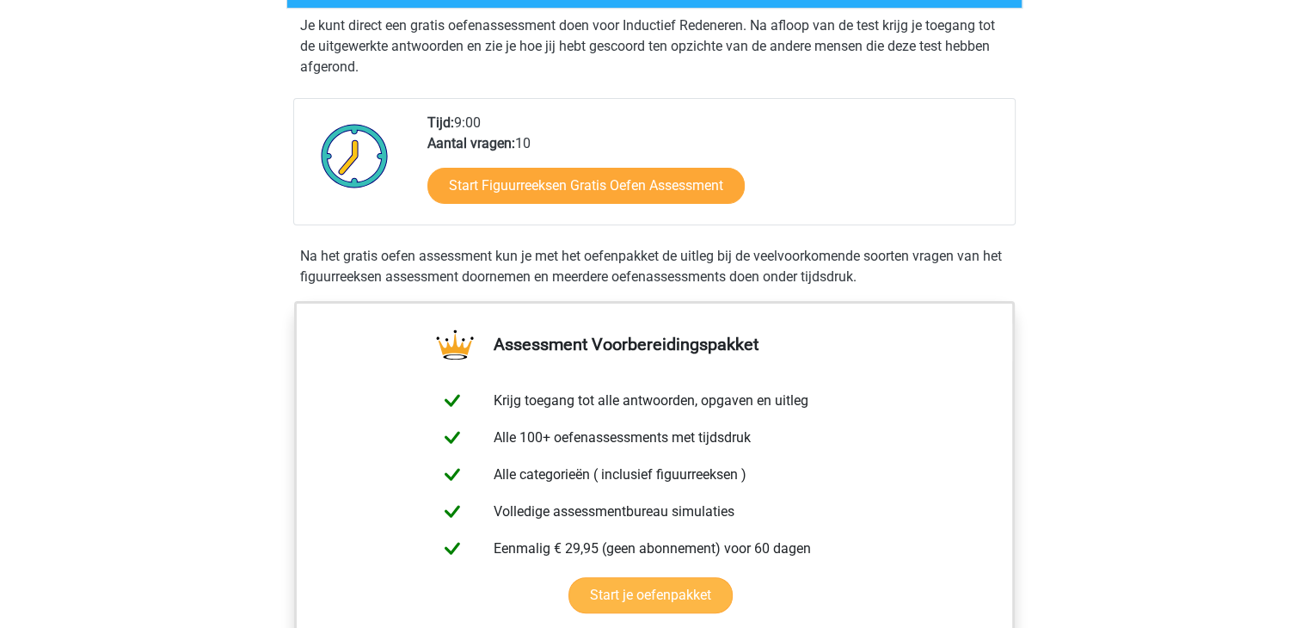
scroll to position [258, 0]
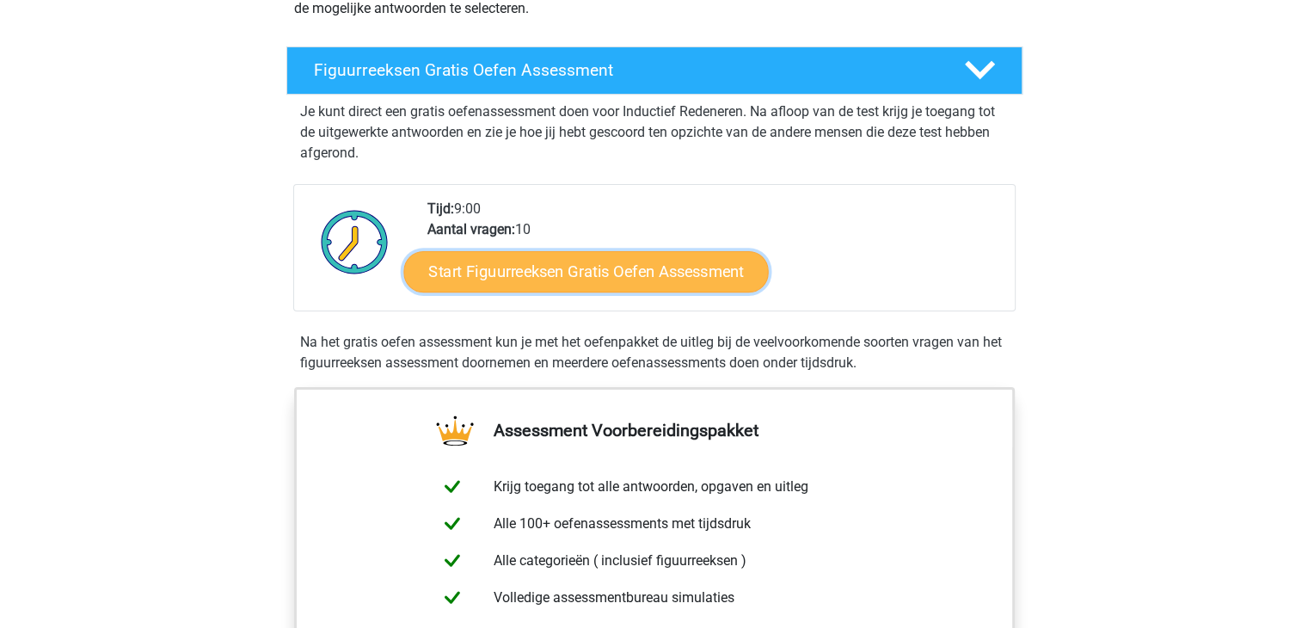
click at [653, 279] on link "Start Figuurreeksen Gratis Oefen Assessment" at bounding box center [585, 270] width 365 height 41
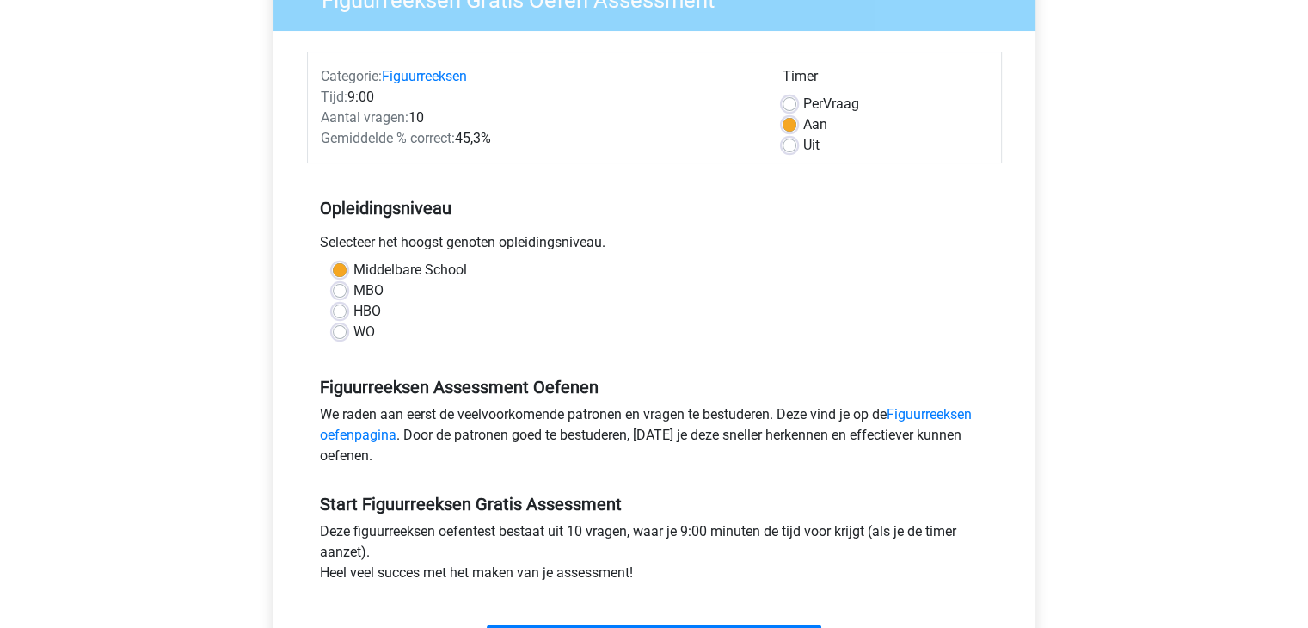
scroll to position [430, 0]
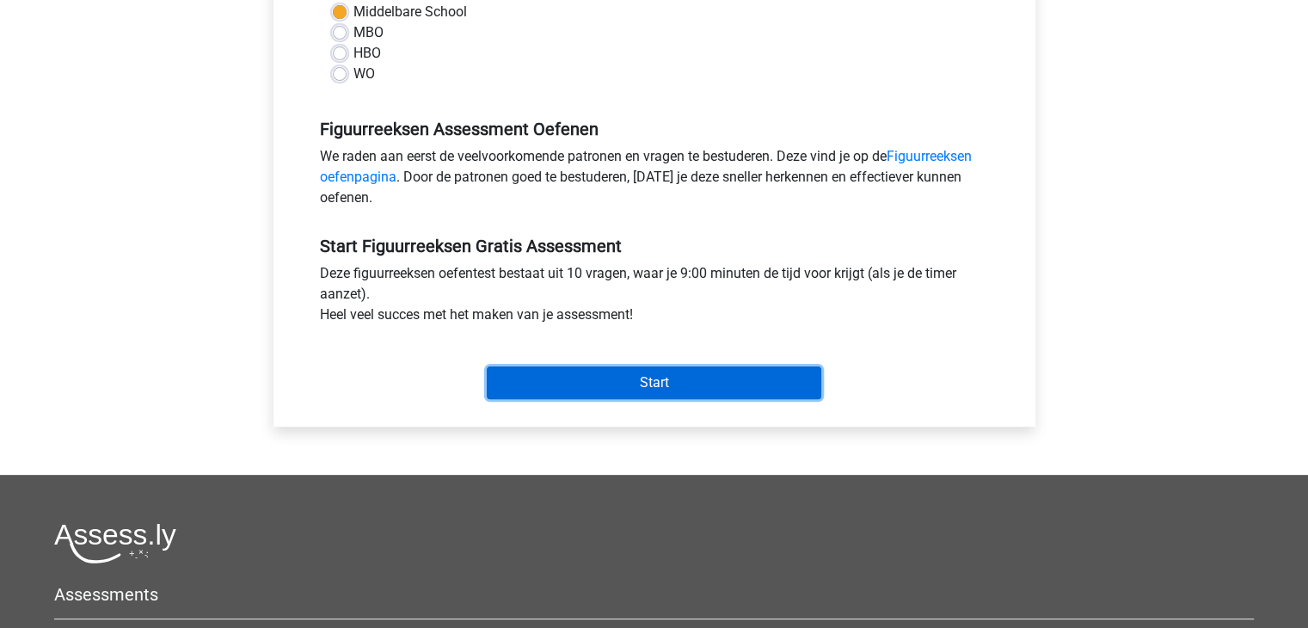
click at [642, 378] on input "Start" at bounding box center [654, 382] width 335 height 33
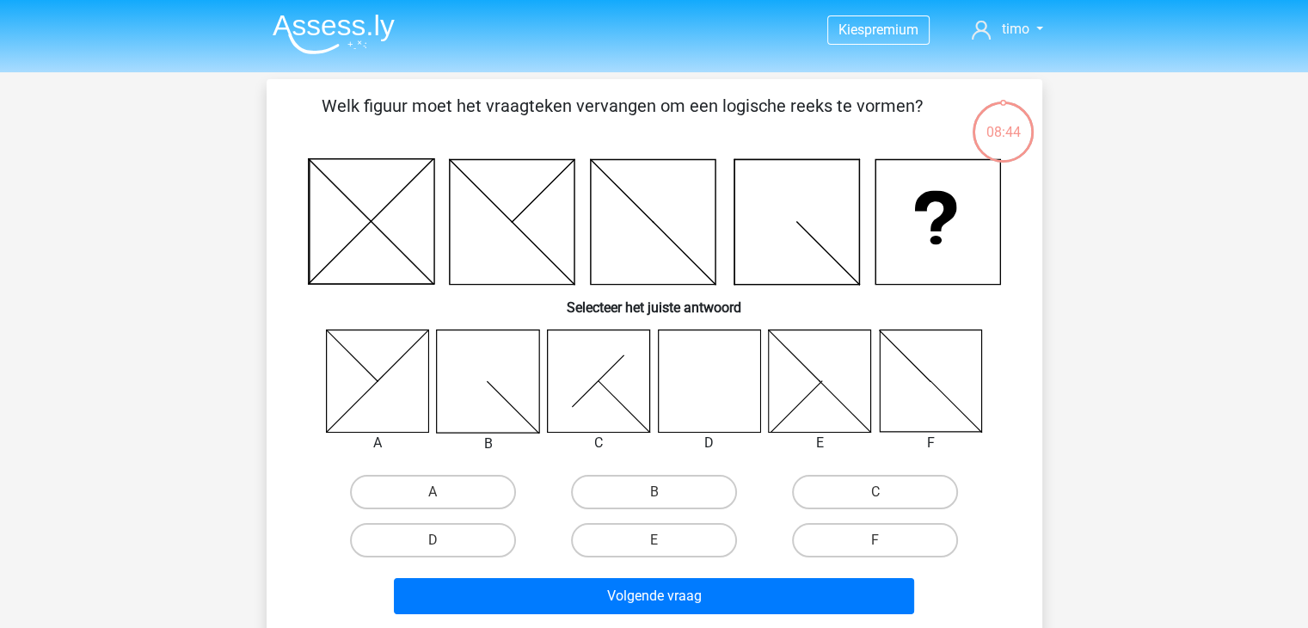
drag, startPoint x: 594, startPoint y: 228, endPoint x: 785, endPoint y: 322, distance: 213.5
click at [667, 280] on icon at bounding box center [654, 221] width 693 height 126
click at [746, 354] on icon at bounding box center [709, 380] width 102 height 102
click at [719, 362] on icon at bounding box center [709, 380] width 102 height 102
click at [713, 381] on icon at bounding box center [709, 380] width 102 height 102
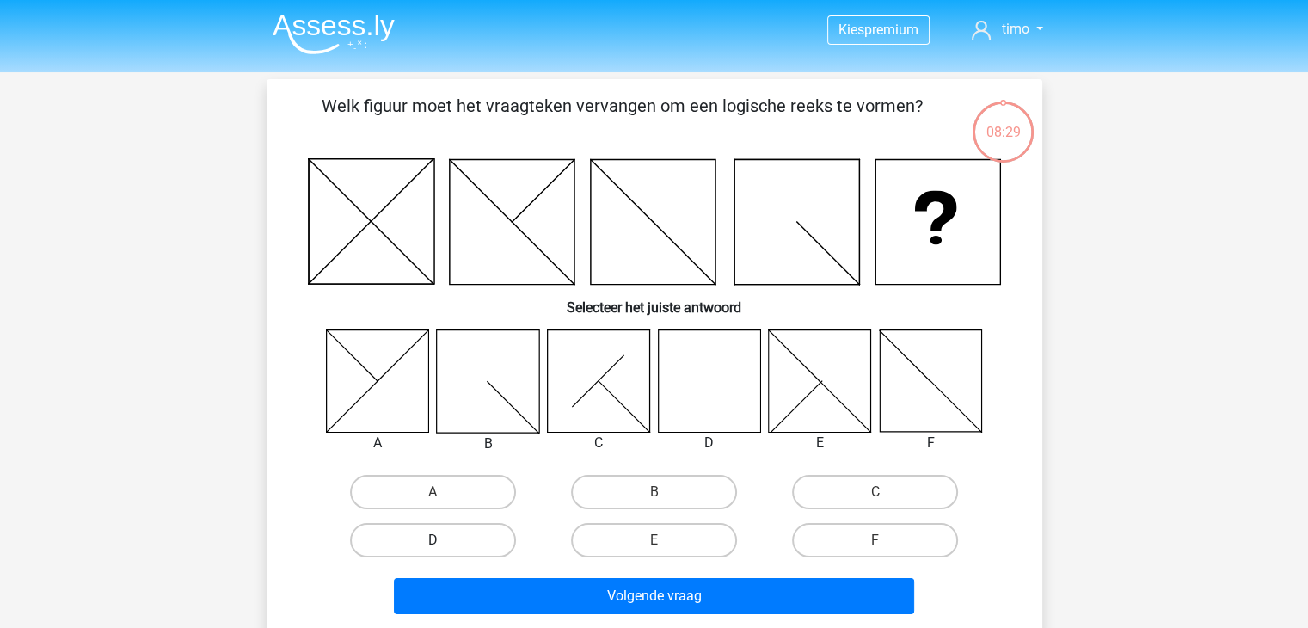
click at [401, 526] on label "D" at bounding box center [433, 540] width 166 height 34
click at [433, 540] on input "D" at bounding box center [438, 545] width 11 height 11
radio input "true"
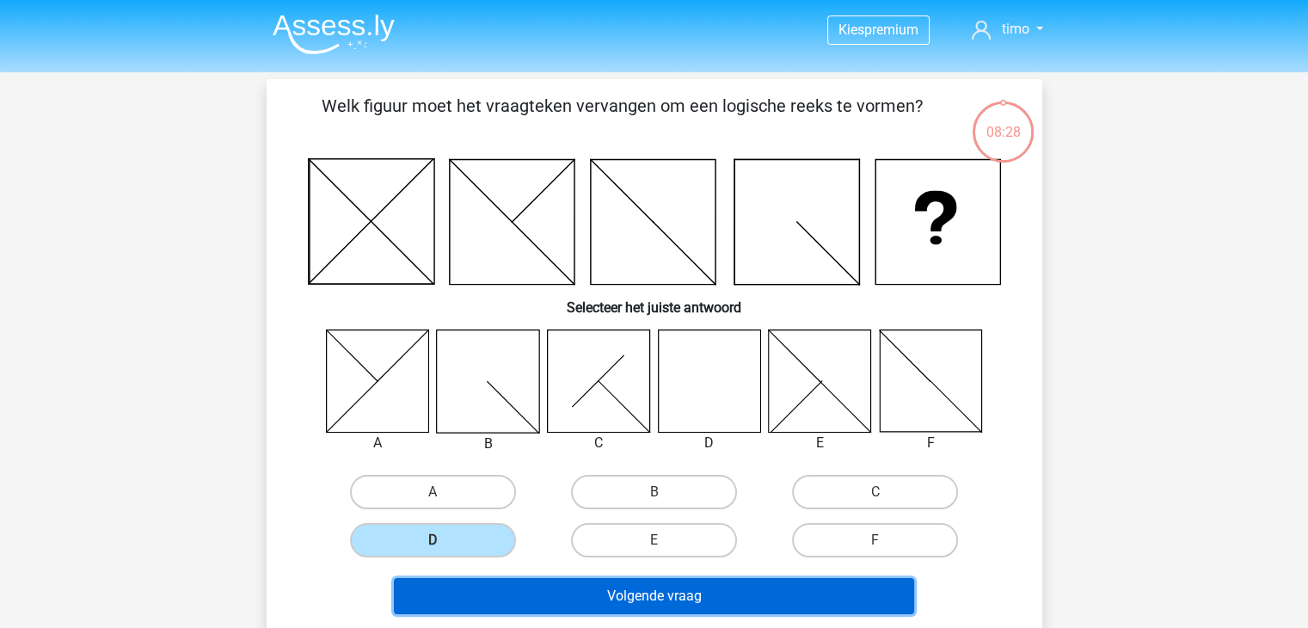
click at [579, 605] on button "Volgende vraag" at bounding box center [654, 596] width 520 height 36
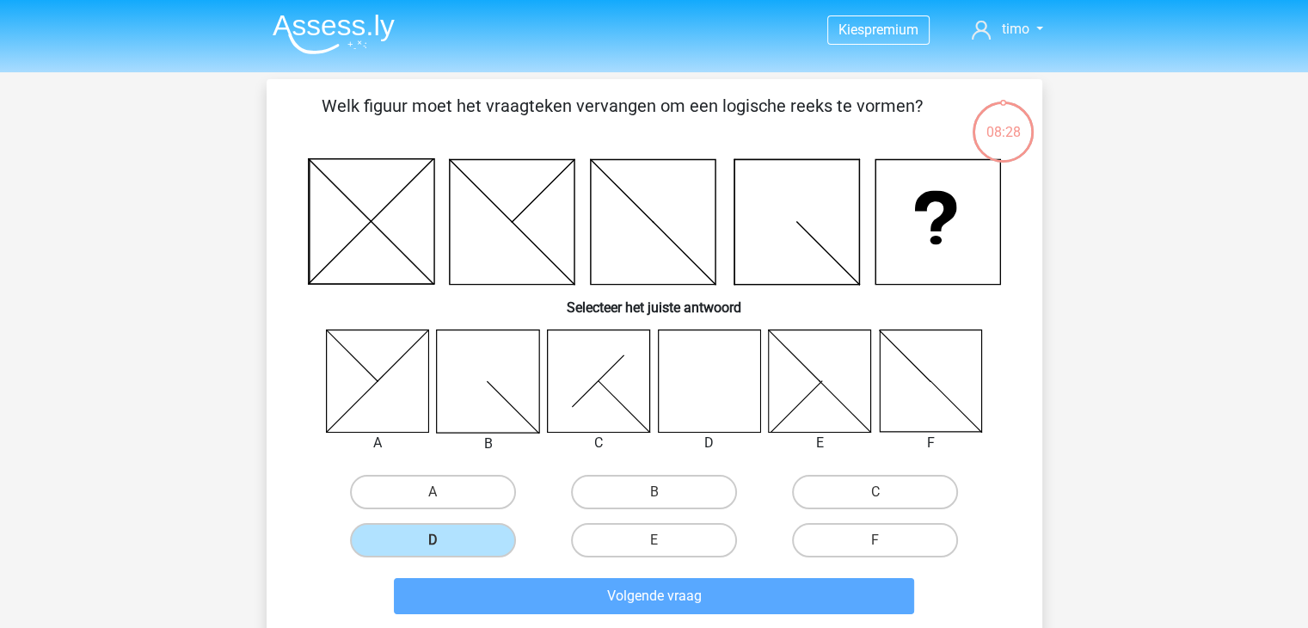
scroll to position [79, 0]
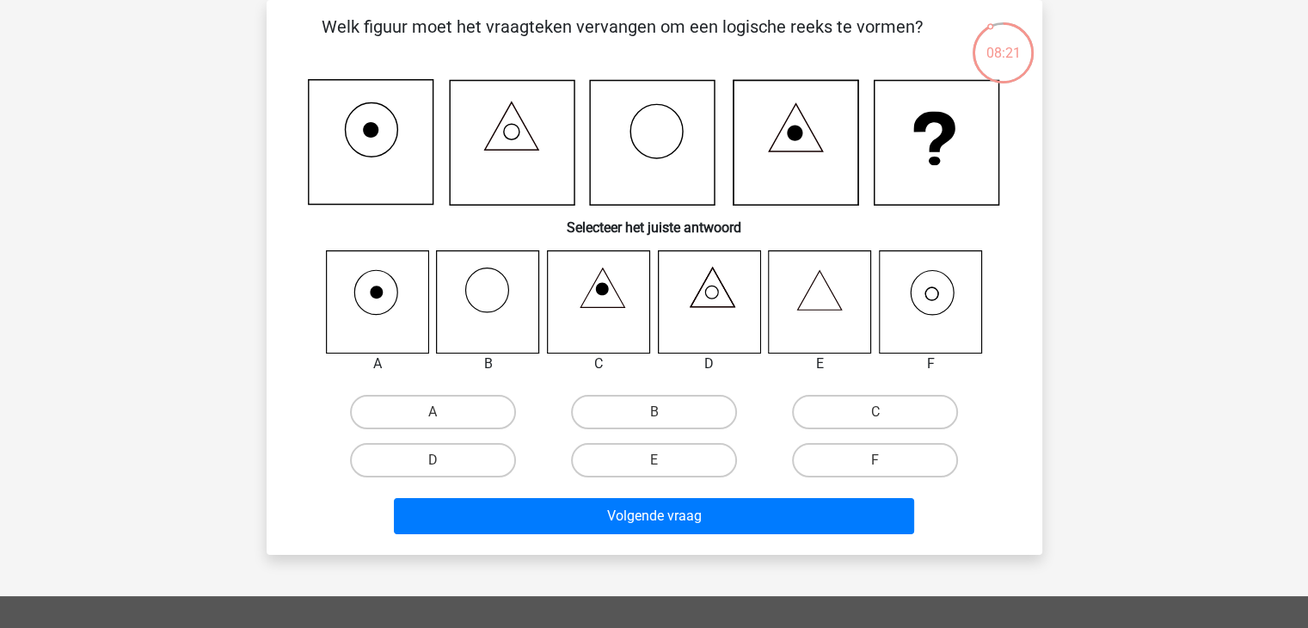
drag, startPoint x: 371, startPoint y: 29, endPoint x: 748, endPoint y: 46, distance: 377.1
click at [743, 46] on p "Welk figuur moet het vraagteken vervangen om een logische reeks te vormen?" at bounding box center [622, 40] width 656 height 52
drag, startPoint x: 960, startPoint y: 42, endPoint x: 939, endPoint y: 40, distance: 20.8
click at [957, 41] on div "Welk figuur moet het vraagteken vervangen om een logische reeks te vormen? Sele…" at bounding box center [655, 277] width 762 height 527
click at [747, 226] on h6 "Selecteer het juiste antwoord" at bounding box center [654, 221] width 721 height 30
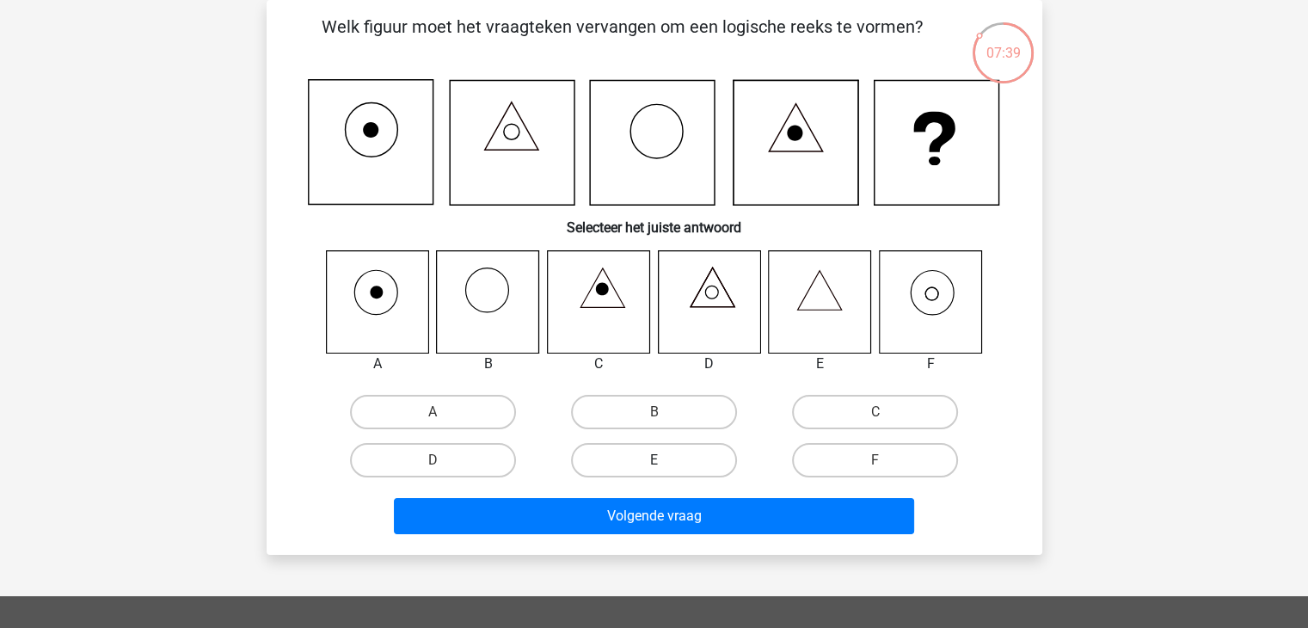
click at [655, 460] on input "E" at bounding box center [659, 465] width 11 height 11
radio input "true"
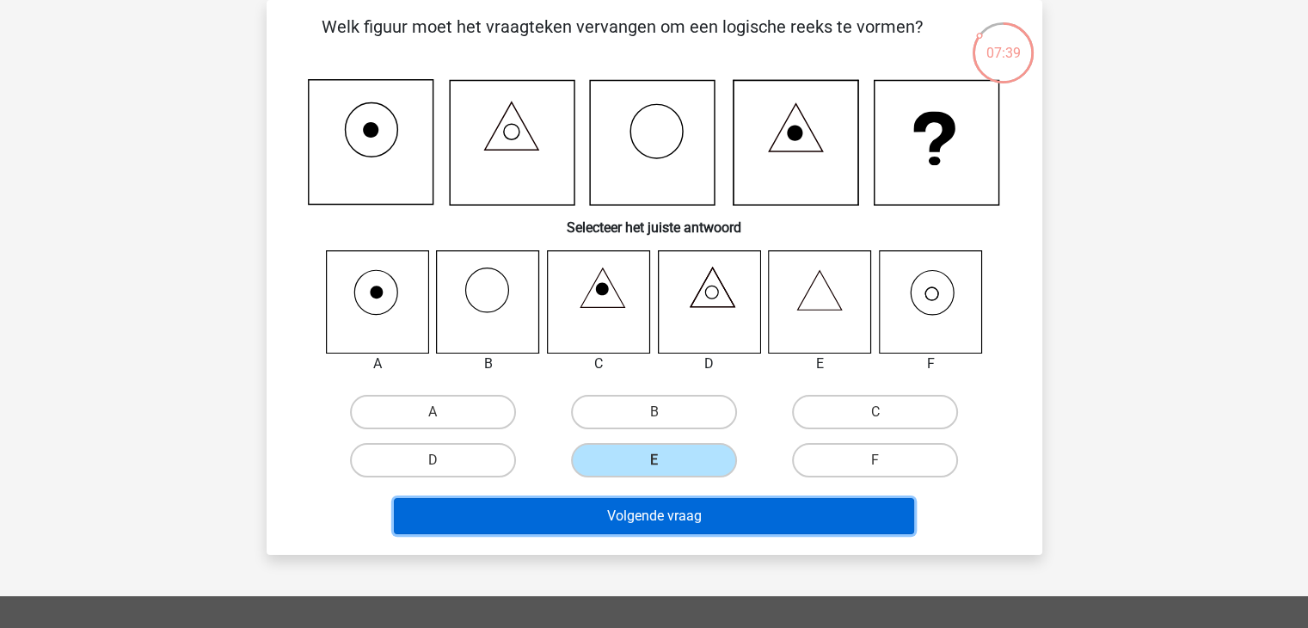
click at [684, 519] on button "Volgende vraag" at bounding box center [654, 516] width 520 height 36
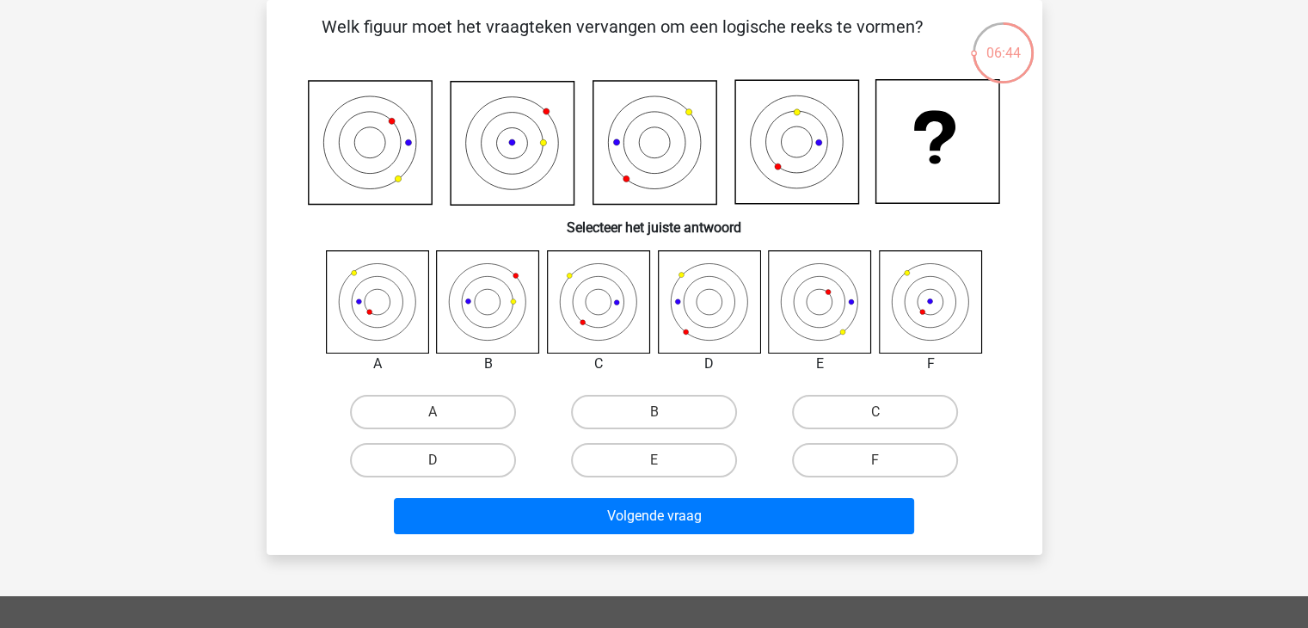
click at [903, 310] on icon at bounding box center [930, 301] width 102 height 102
click at [881, 456] on label "F" at bounding box center [875, 460] width 166 height 34
click at [881, 460] on input "F" at bounding box center [881, 465] width 11 height 11
radio input "true"
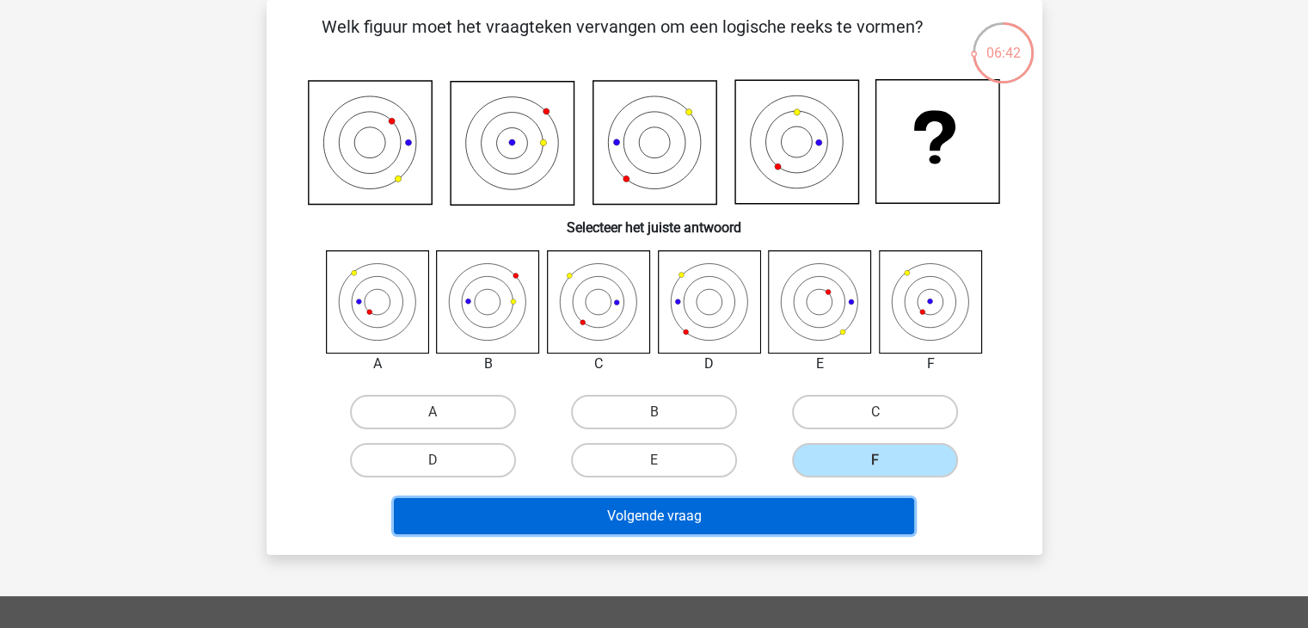
click at [849, 507] on button "Volgende vraag" at bounding box center [654, 516] width 520 height 36
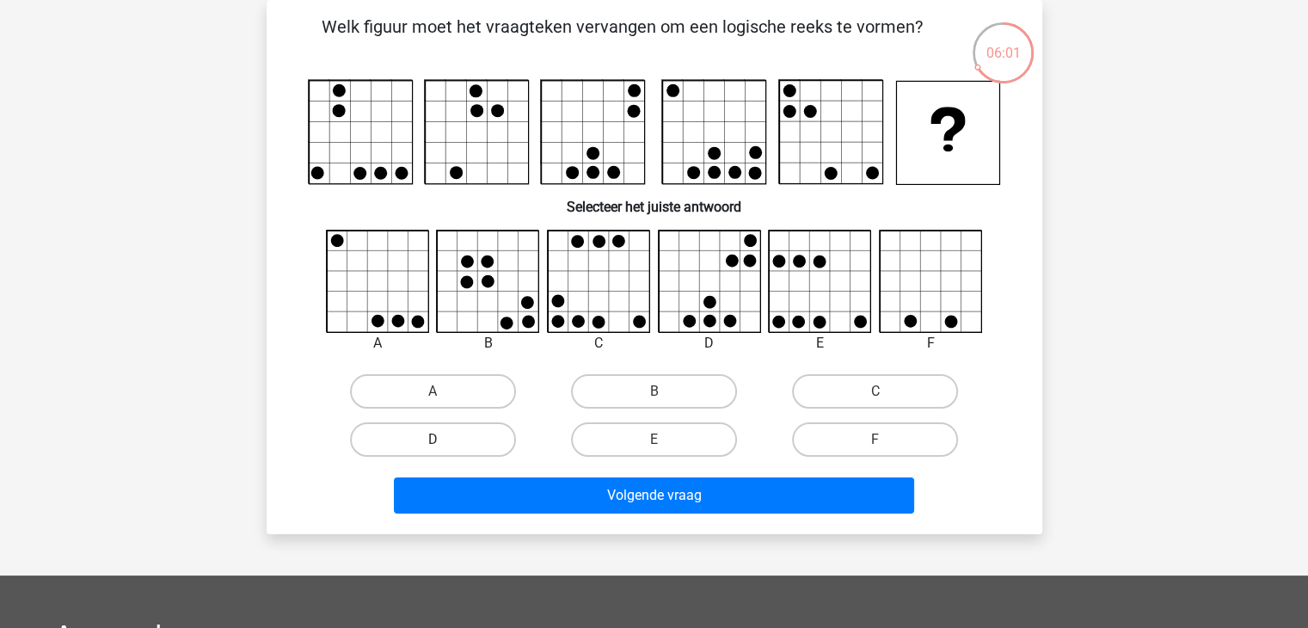
click at [416, 433] on label "D" at bounding box center [433, 439] width 166 height 34
click at [433, 440] on input "D" at bounding box center [438, 445] width 11 height 11
radio input "true"
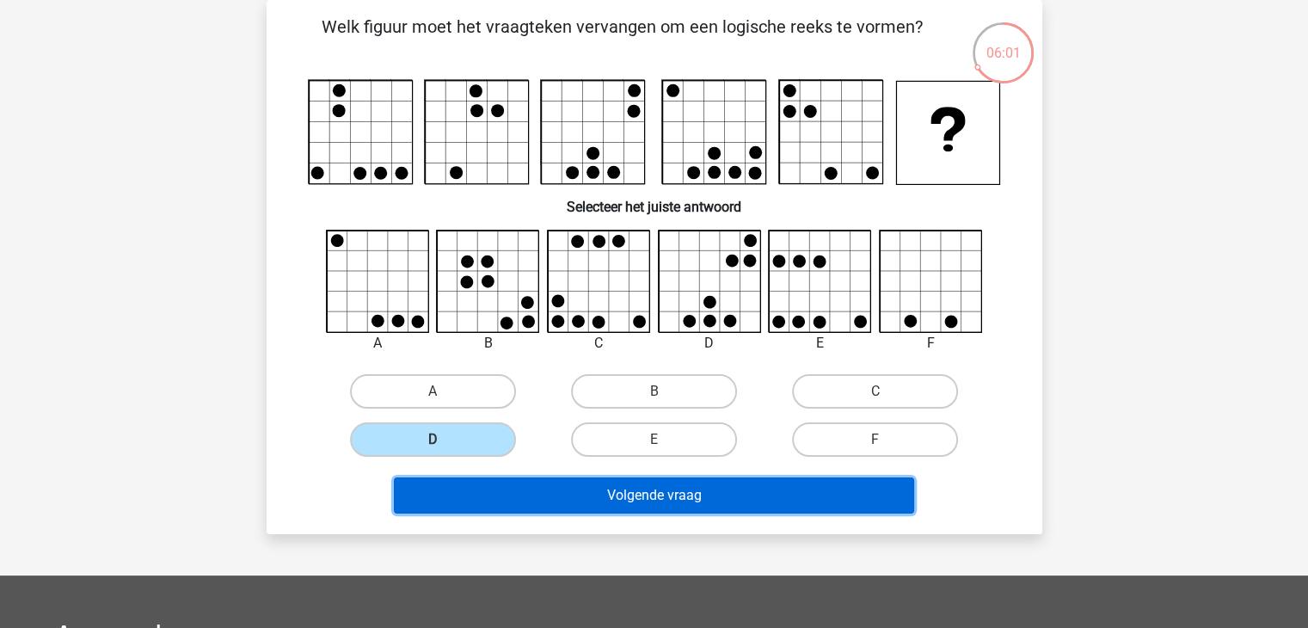
click at [543, 484] on button "Volgende vraag" at bounding box center [654, 495] width 520 height 36
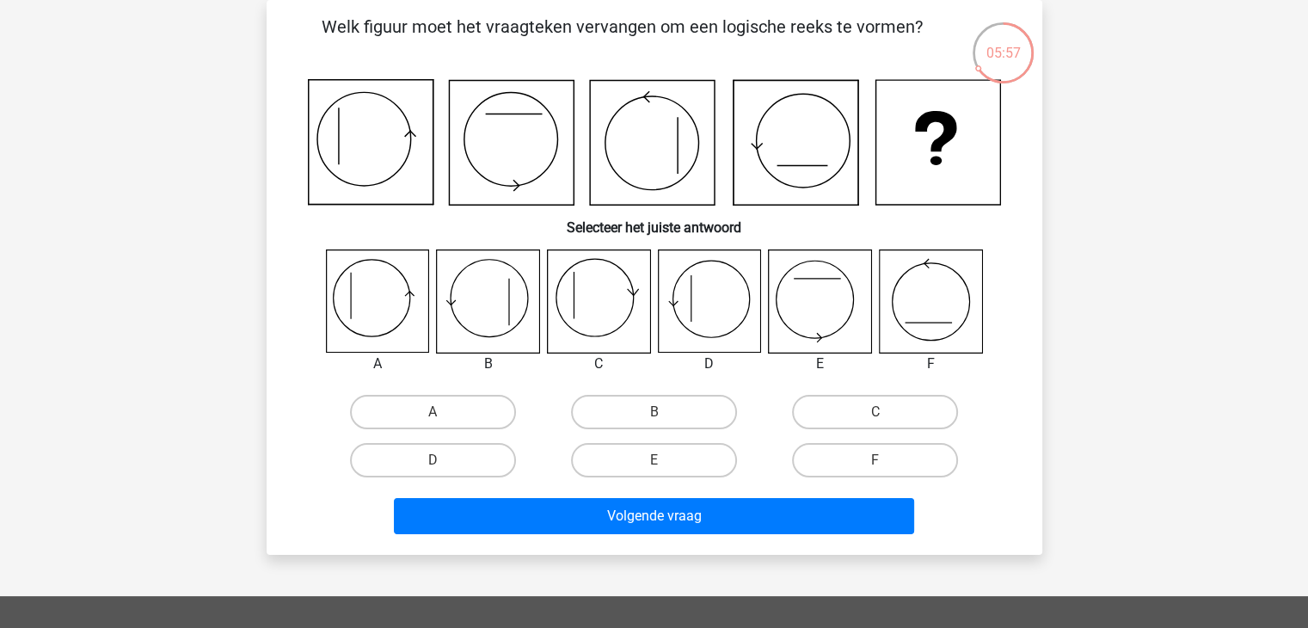
click at [557, 150] on icon at bounding box center [511, 143] width 125 height 125
click at [437, 405] on label "A" at bounding box center [433, 412] width 166 height 34
click at [437, 412] on input "A" at bounding box center [438, 417] width 11 height 11
radio input "true"
click at [695, 314] on icon at bounding box center [709, 301] width 102 height 102
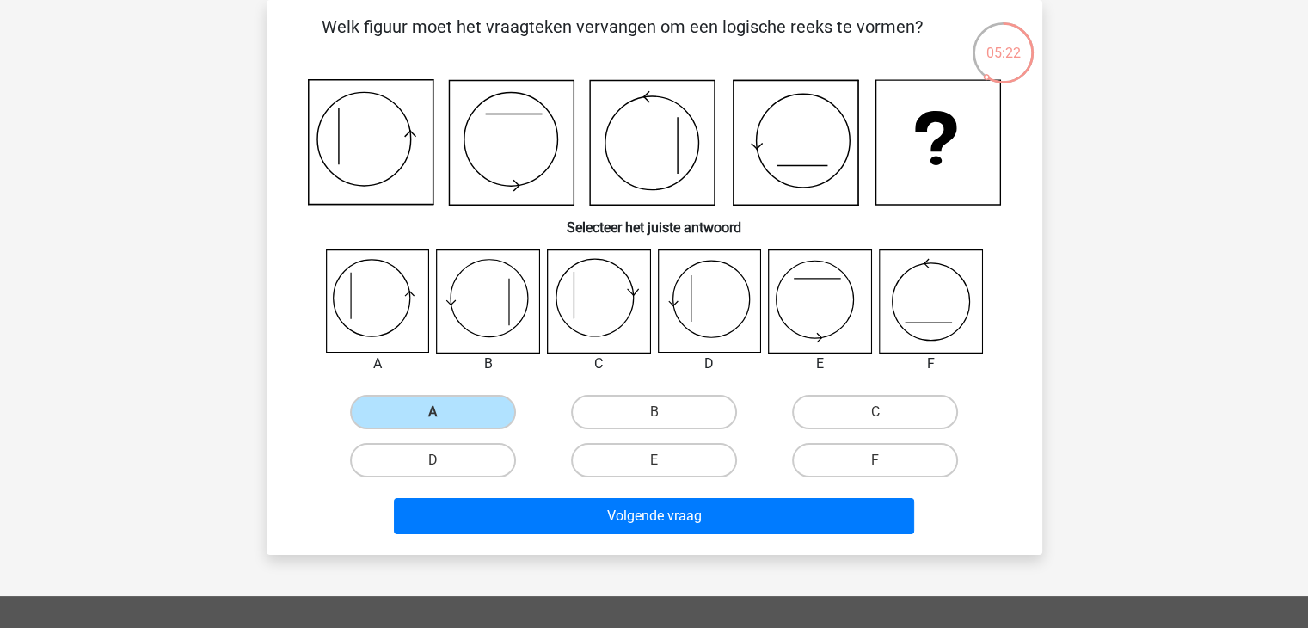
click at [695, 314] on icon at bounding box center [709, 301] width 102 height 102
click at [734, 313] on icon at bounding box center [709, 301] width 102 height 102
click at [458, 462] on label "D" at bounding box center [433, 460] width 166 height 34
click at [444, 462] on input "D" at bounding box center [438, 465] width 11 height 11
radio input "true"
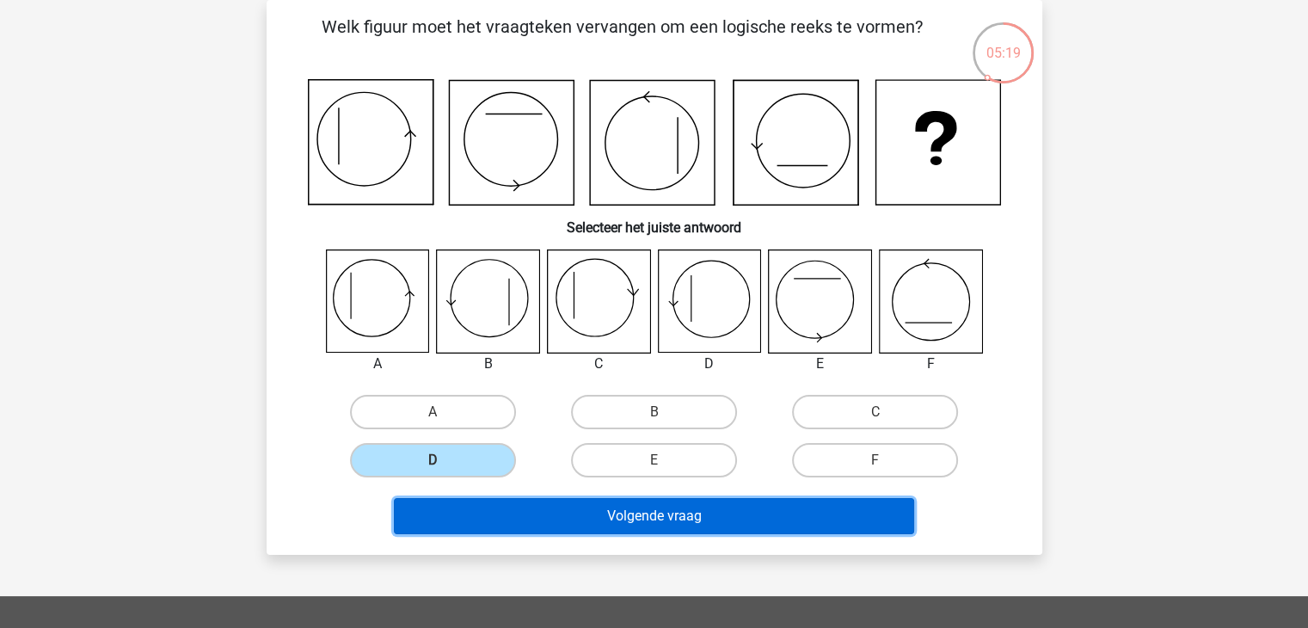
click at [537, 524] on button "Volgende vraag" at bounding box center [654, 516] width 520 height 36
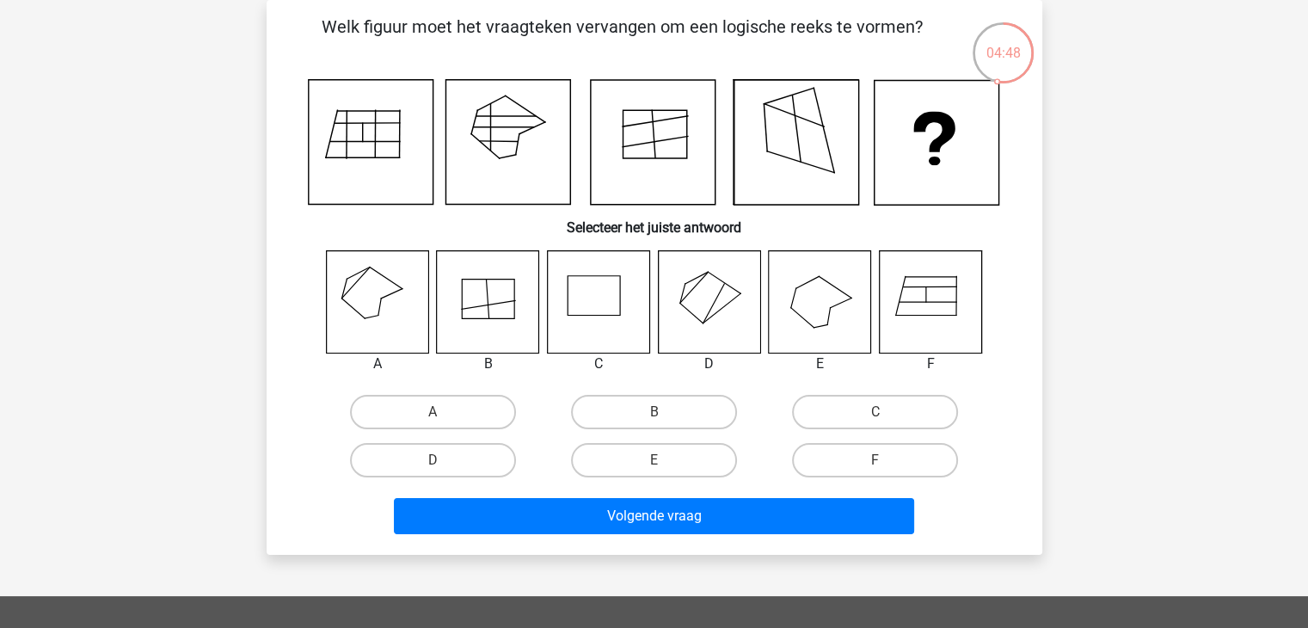
click at [809, 326] on icon at bounding box center [820, 301] width 102 height 102
click at [680, 467] on label "E" at bounding box center [654, 460] width 166 height 34
click at [665, 467] on input "E" at bounding box center [659, 465] width 11 height 11
radio input "true"
click at [699, 547] on div "Welk figuur moet het vraagteken vervangen om een logische reeks te vormen? Sele…" at bounding box center [655, 277] width 776 height 555
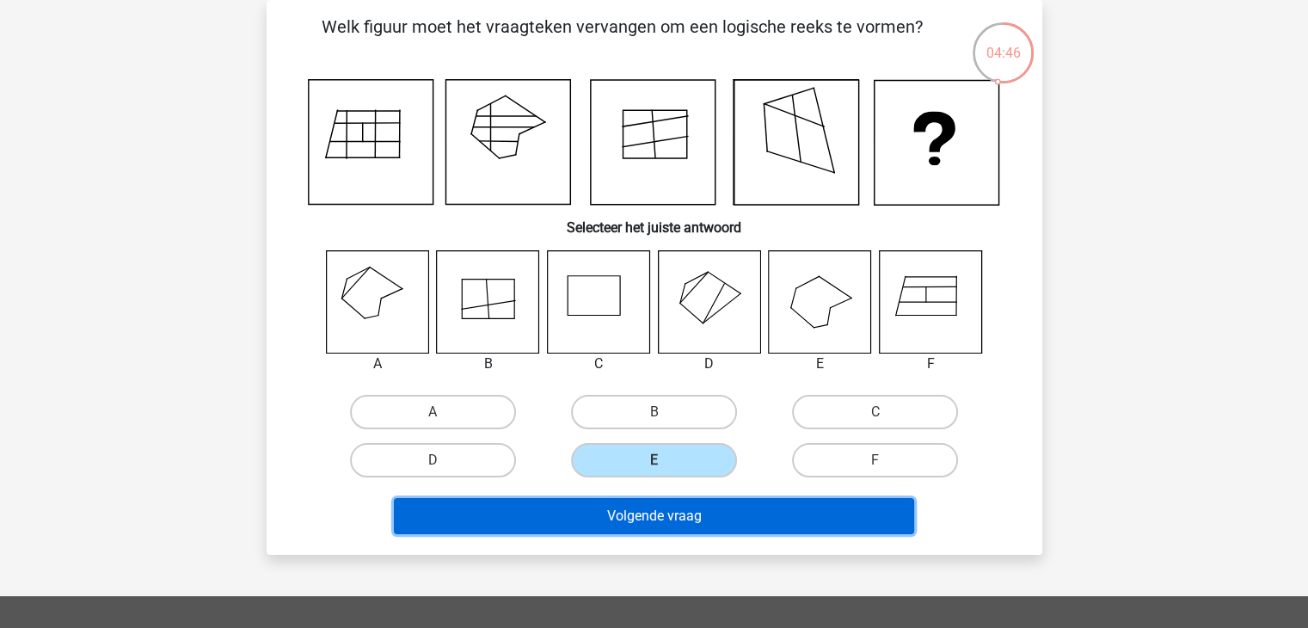
click at [701, 527] on button "Volgende vraag" at bounding box center [654, 516] width 520 height 36
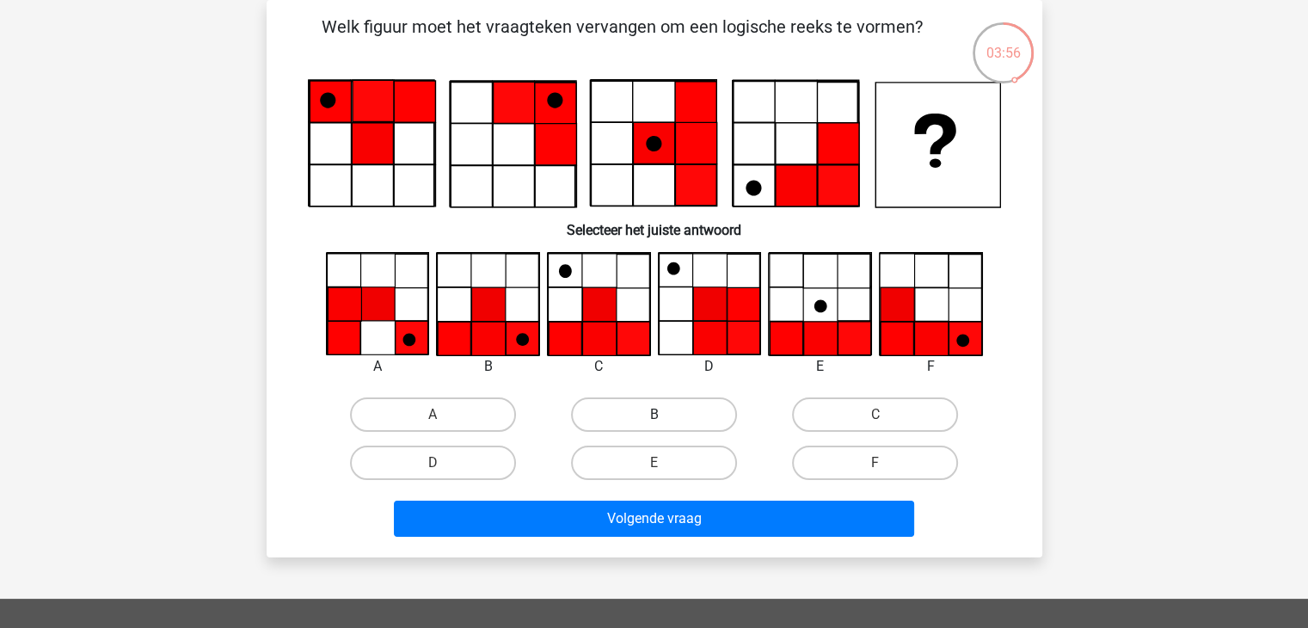
click at [630, 409] on label "B" at bounding box center [654, 414] width 166 height 34
click at [654, 415] on input "B" at bounding box center [659, 420] width 11 height 11
radio input "true"
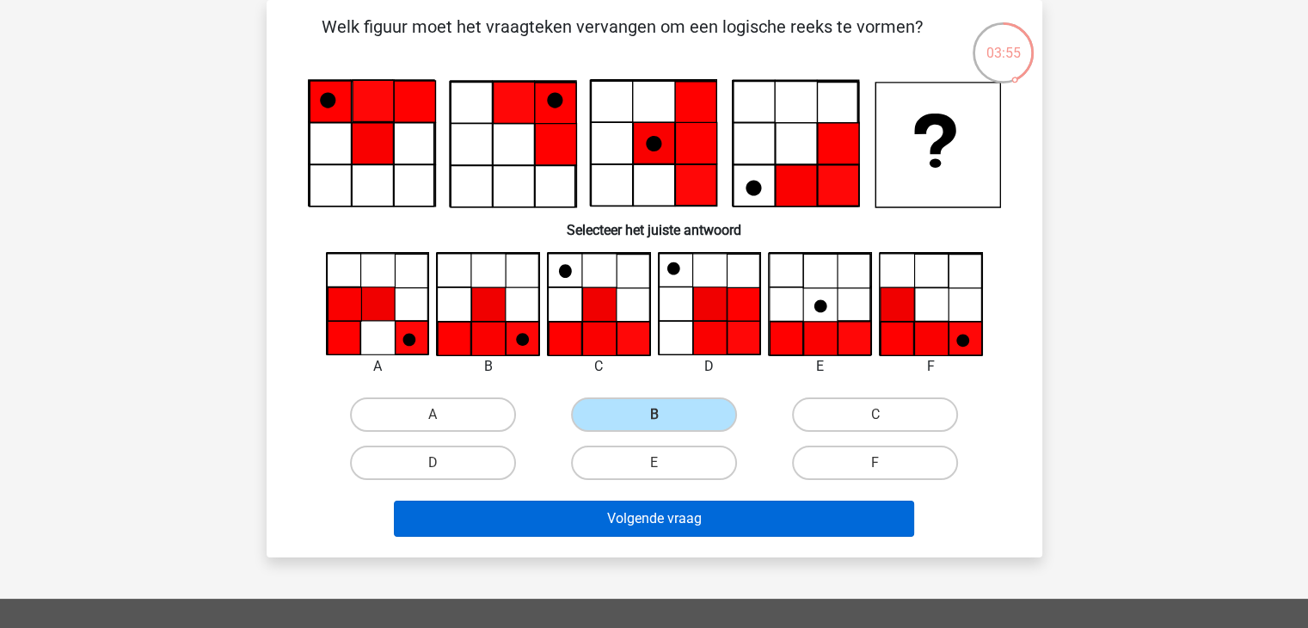
drag, startPoint x: 680, startPoint y: 538, endPoint x: 674, endPoint y: 523, distance: 15.5
click at [680, 537] on div "Volgende vraag" at bounding box center [655, 522] width 664 height 43
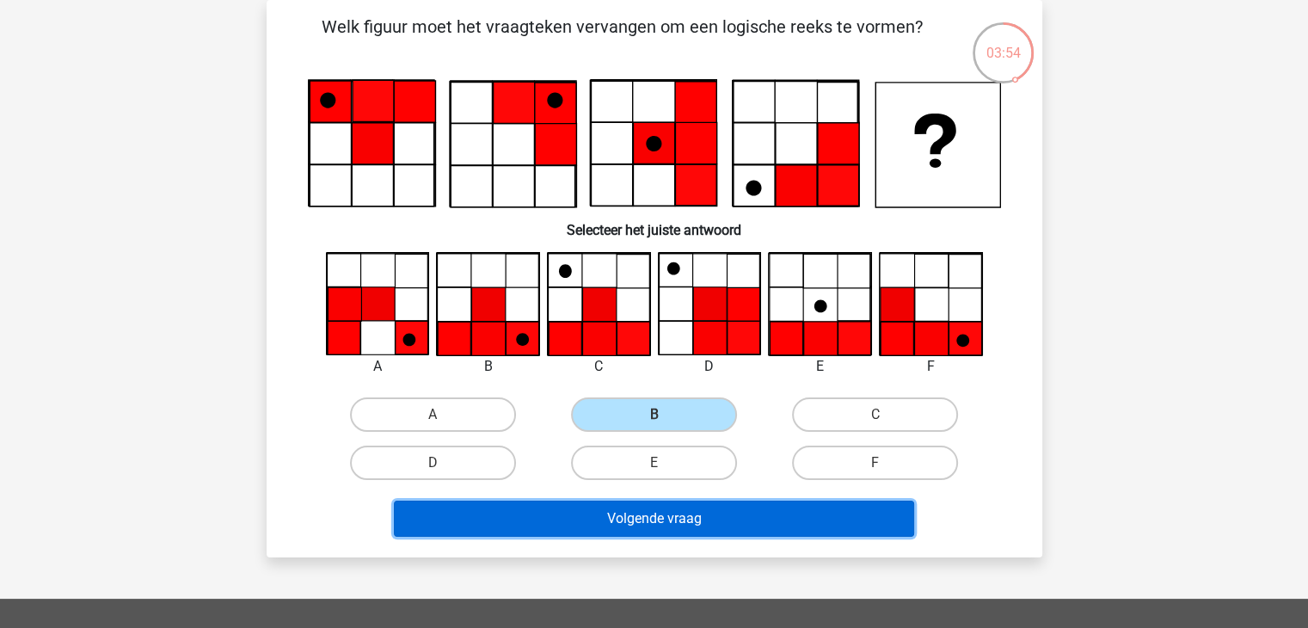
click at [674, 522] on button "Volgende vraag" at bounding box center [654, 519] width 520 height 36
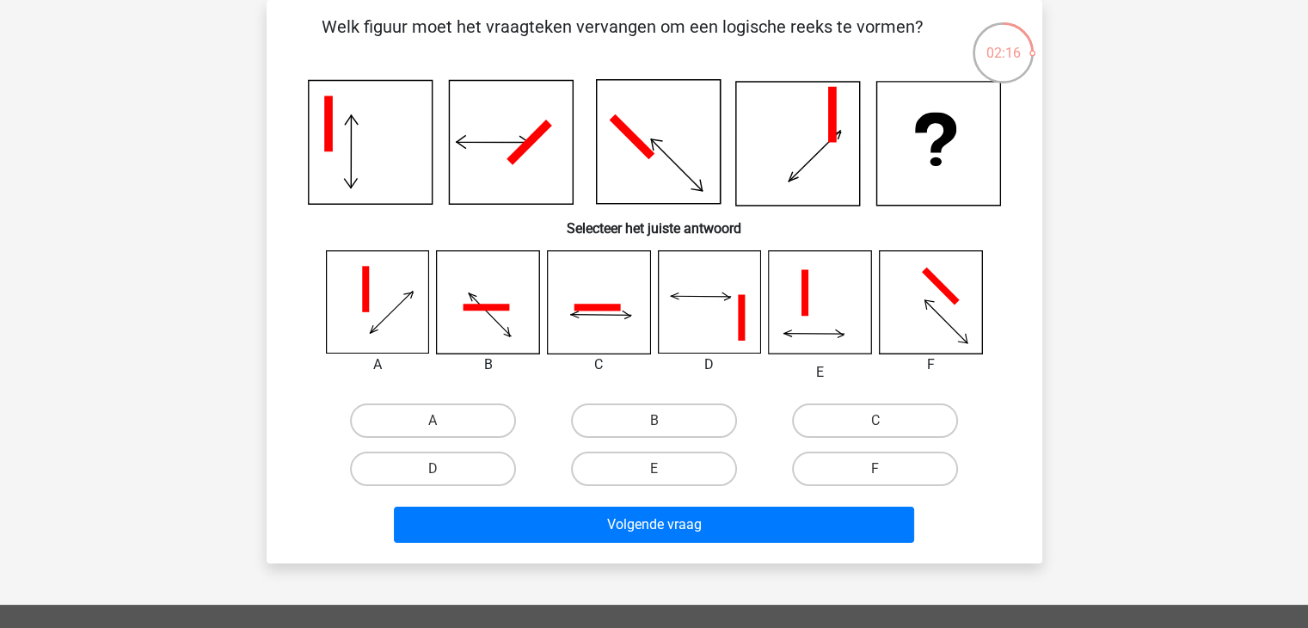
click at [902, 286] on icon at bounding box center [930, 302] width 102 height 102
click at [887, 465] on label "F" at bounding box center [875, 469] width 166 height 34
click at [887, 469] on input "F" at bounding box center [881, 474] width 11 height 11
radio input "true"
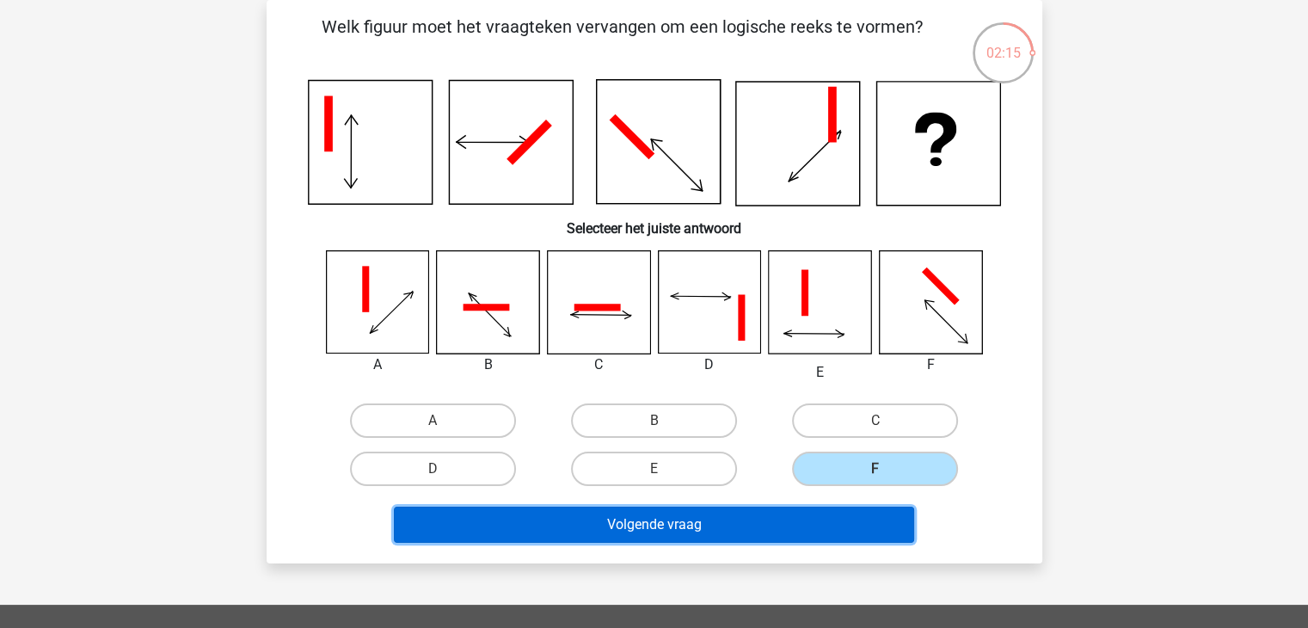
click at [815, 514] on button "Volgende vraag" at bounding box center [654, 525] width 520 height 36
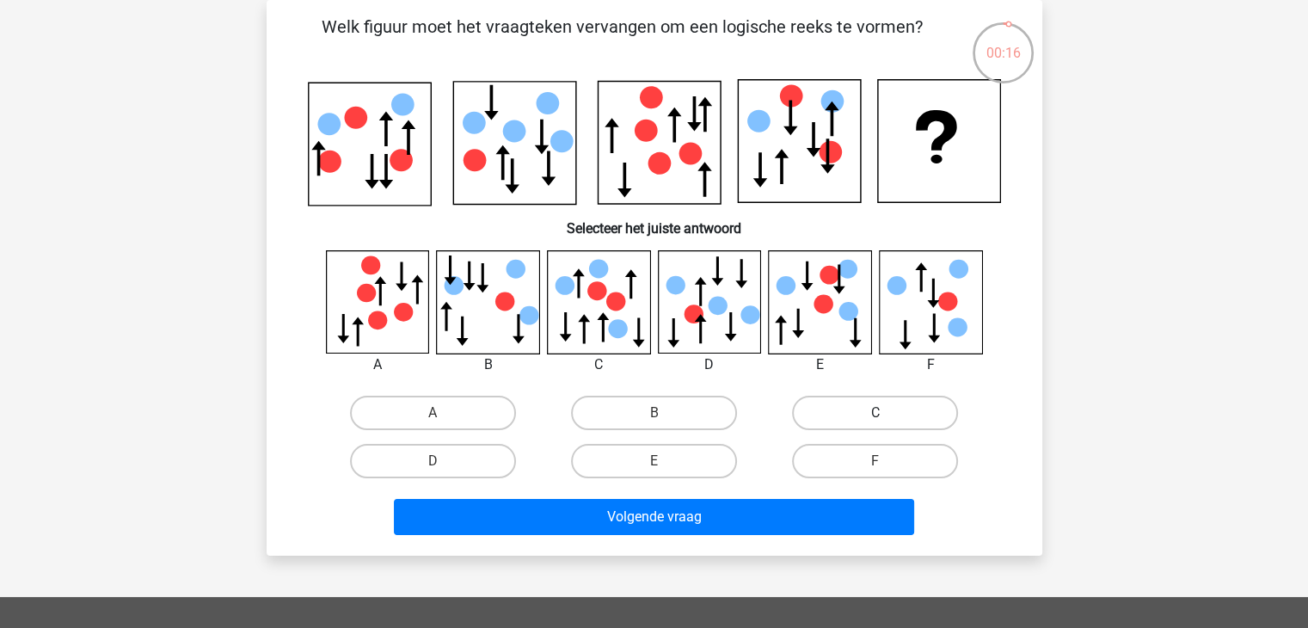
click at [864, 397] on label "C" at bounding box center [875, 413] width 166 height 34
click at [876, 413] on input "C" at bounding box center [881, 418] width 11 height 11
radio input "true"
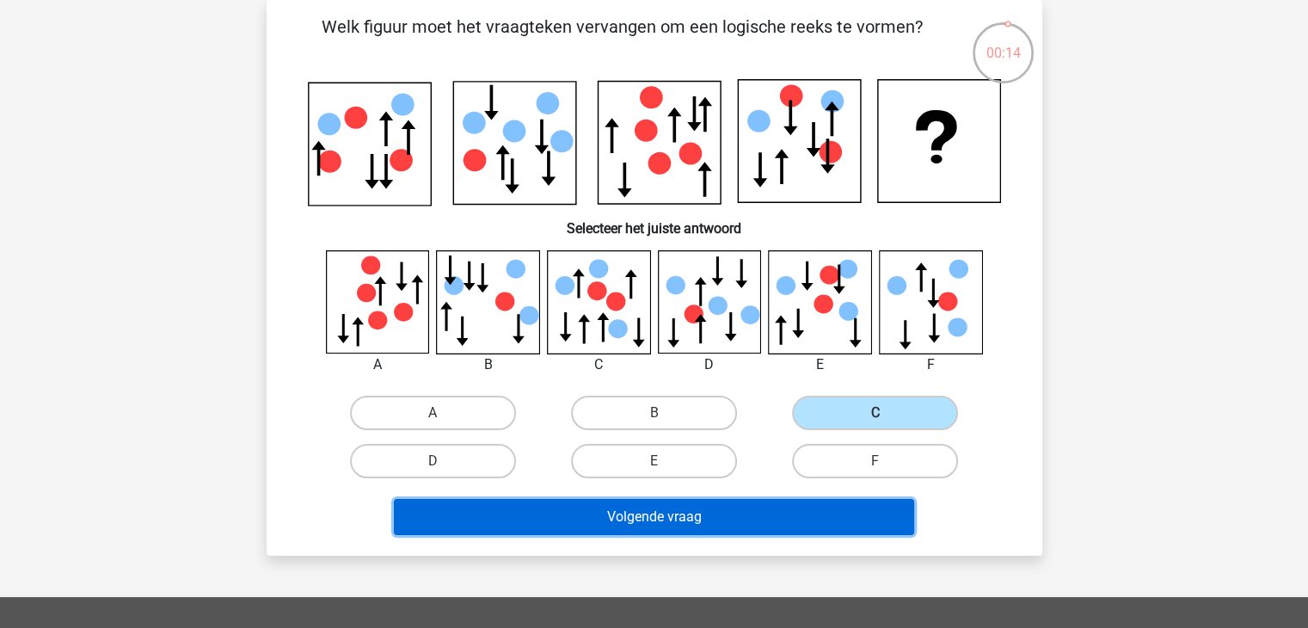
click at [745, 502] on button "Volgende vraag" at bounding box center [654, 517] width 520 height 36
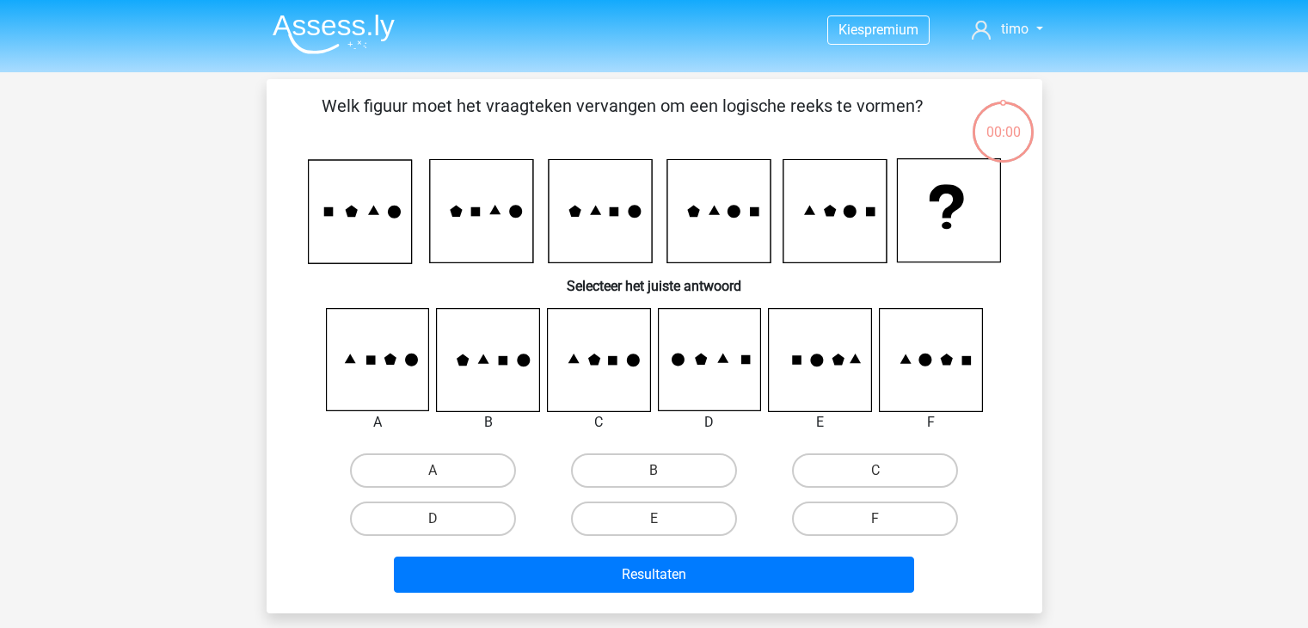
scroll to position [79, 0]
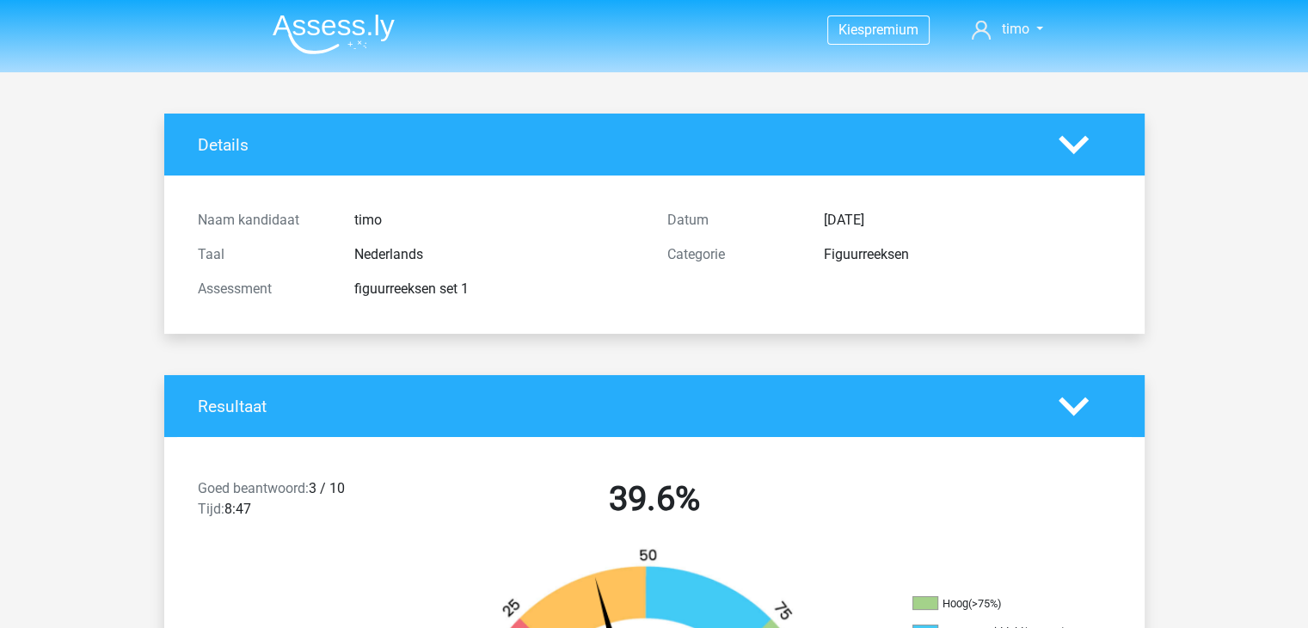
drag, startPoint x: 672, startPoint y: 201, endPoint x: 646, endPoint y: 189, distance: 28.5
click at [646, 189] on div "Naam kandidaat timo Taal Nederlands Assessment figuurreeksen set 1 Datum 13 sep…" at bounding box center [654, 254] width 955 height 158
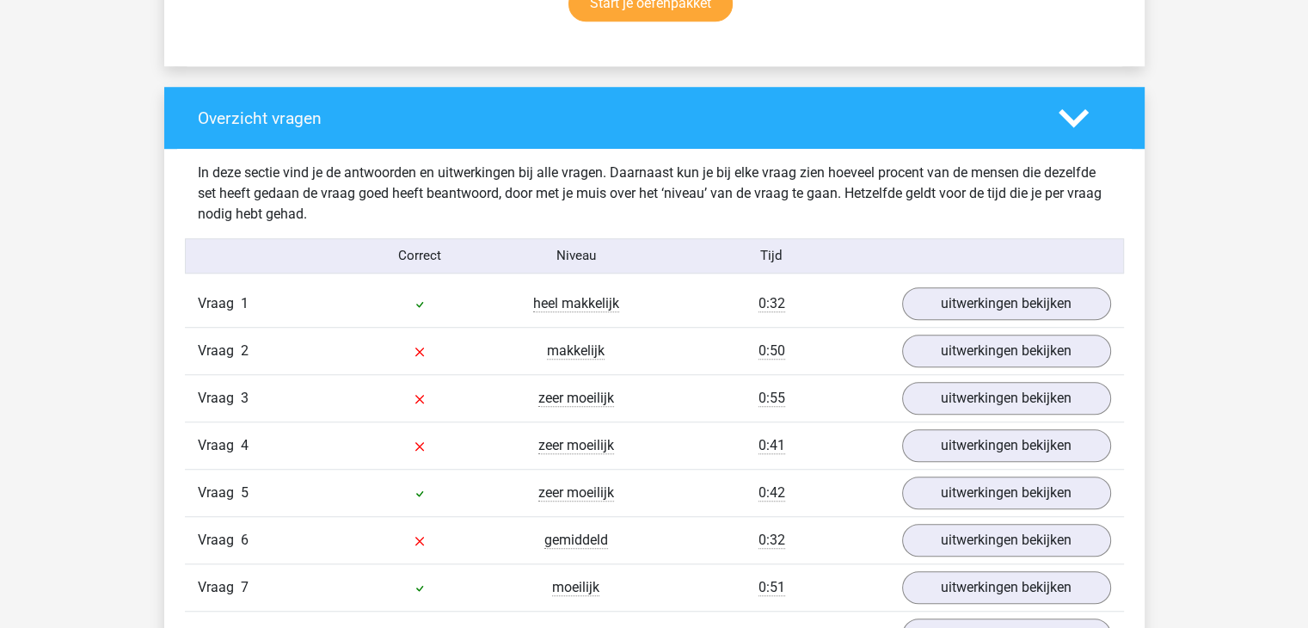
scroll to position [1376, 0]
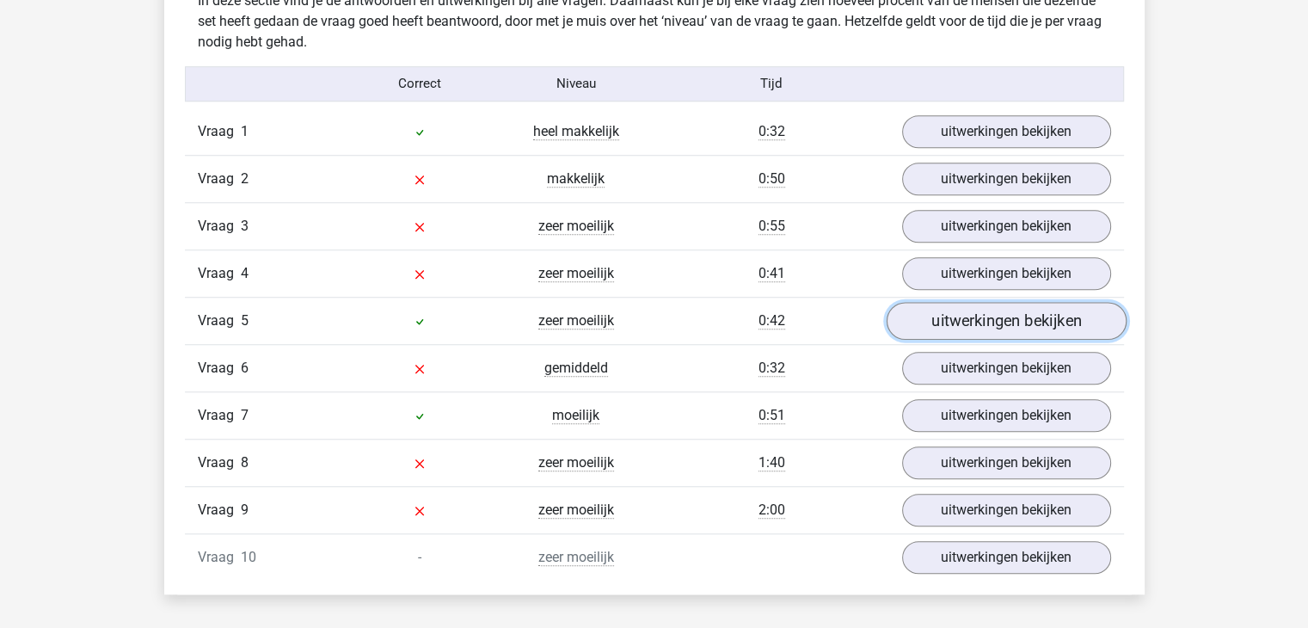
click at [954, 309] on link "uitwerkingen bekijken" at bounding box center [1006, 321] width 240 height 38
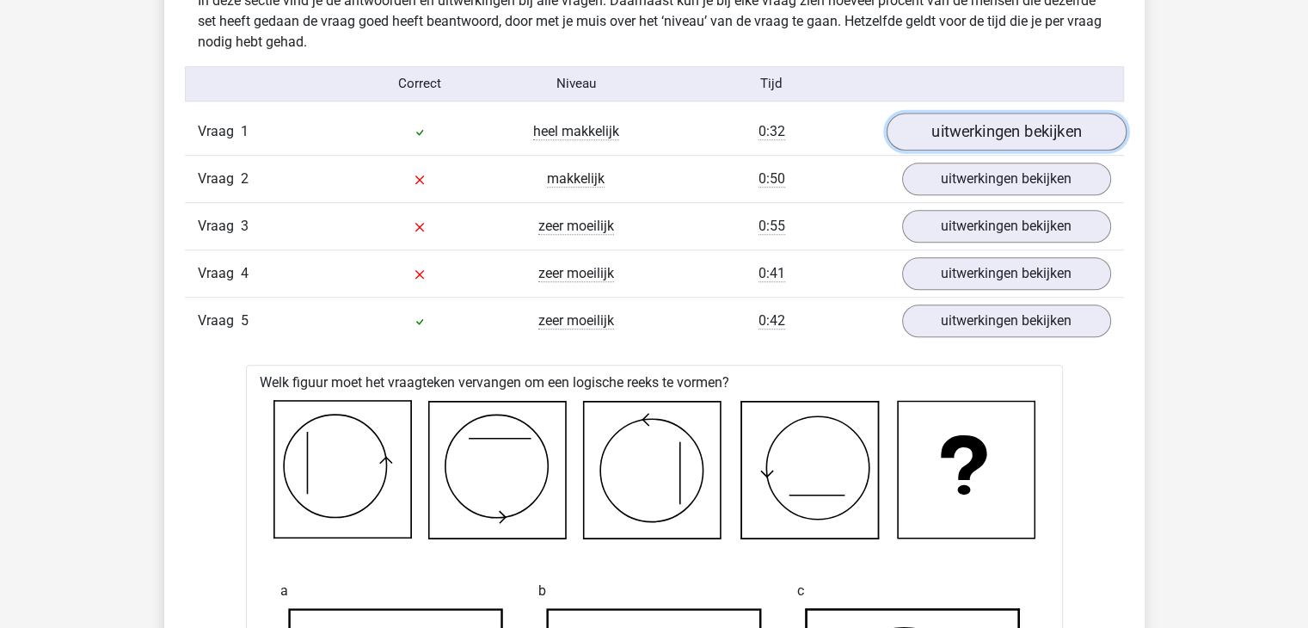
click at [989, 128] on link "uitwerkingen bekijken" at bounding box center [1006, 132] width 240 height 38
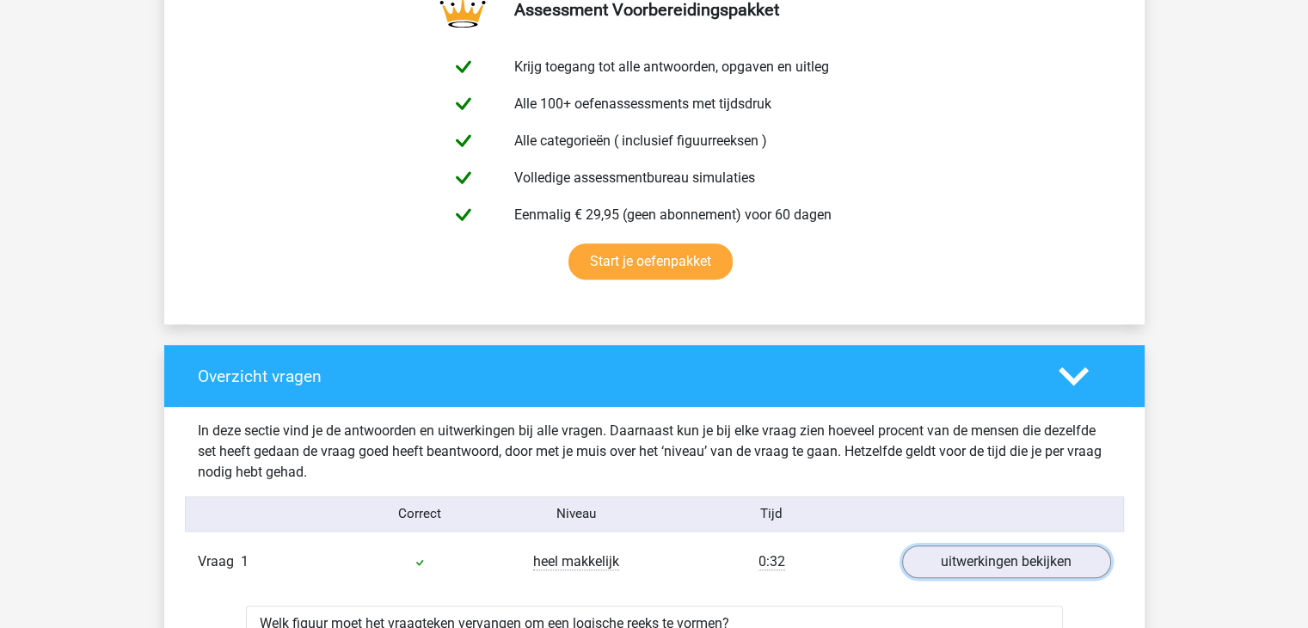
scroll to position [1290, 0]
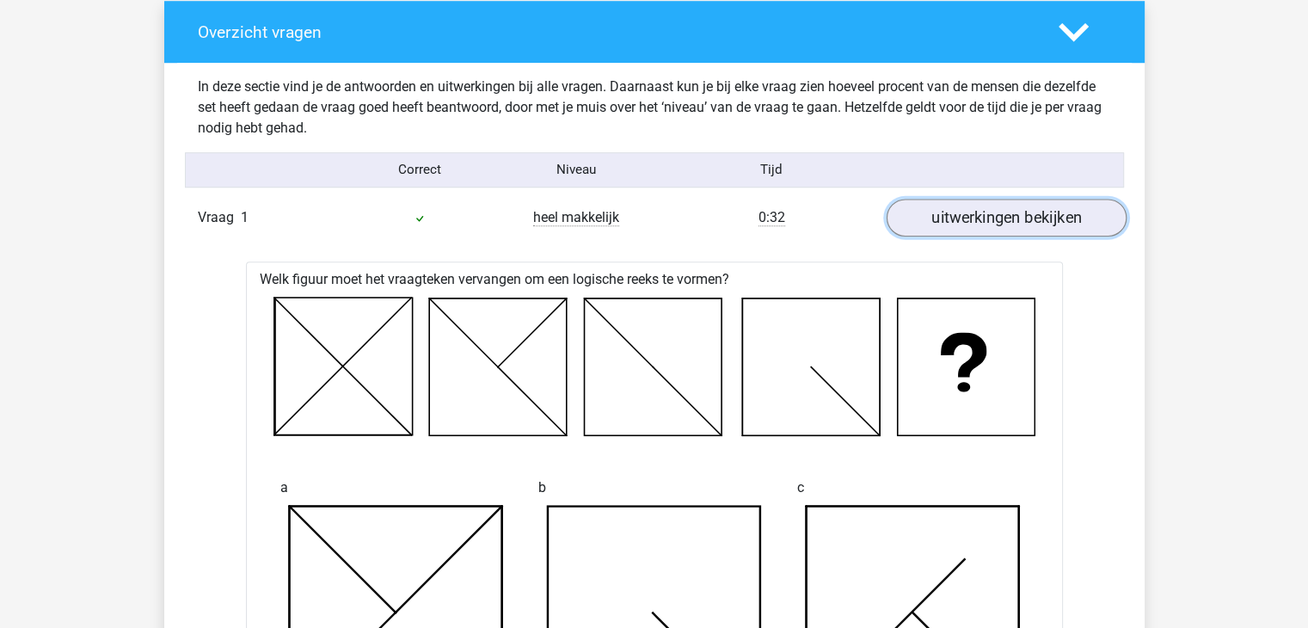
click at [970, 222] on link "uitwerkingen bekijken" at bounding box center [1006, 218] width 240 height 38
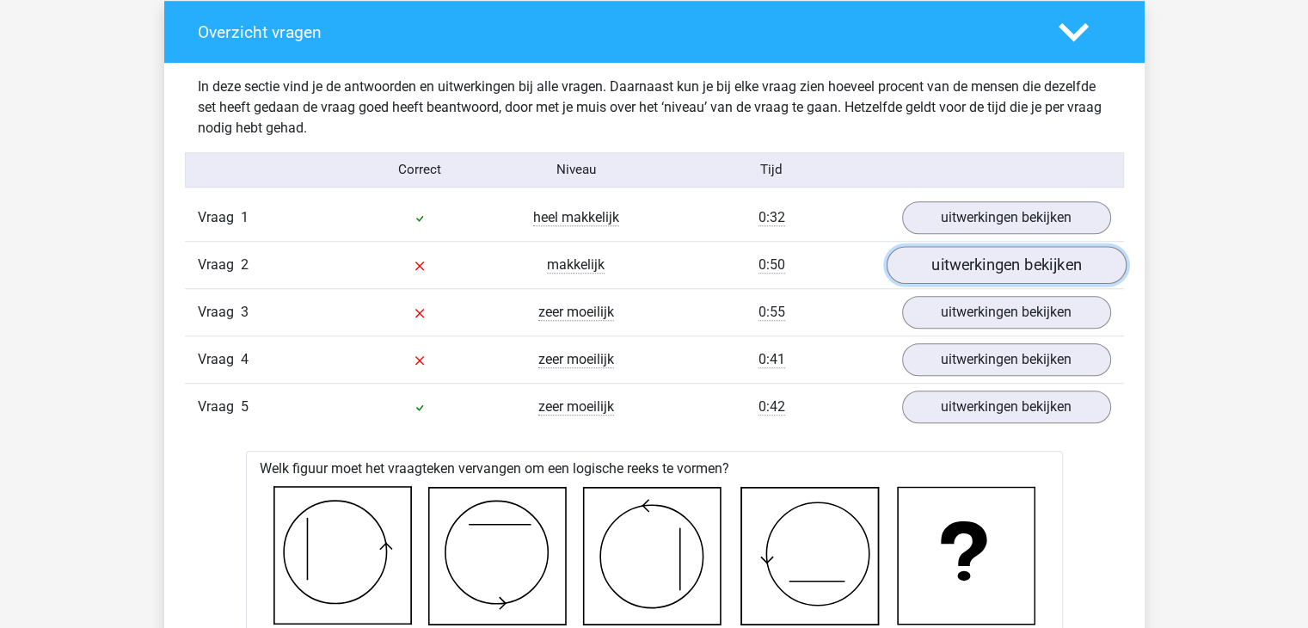
click at [976, 255] on link "uitwerkingen bekijken" at bounding box center [1006, 265] width 240 height 38
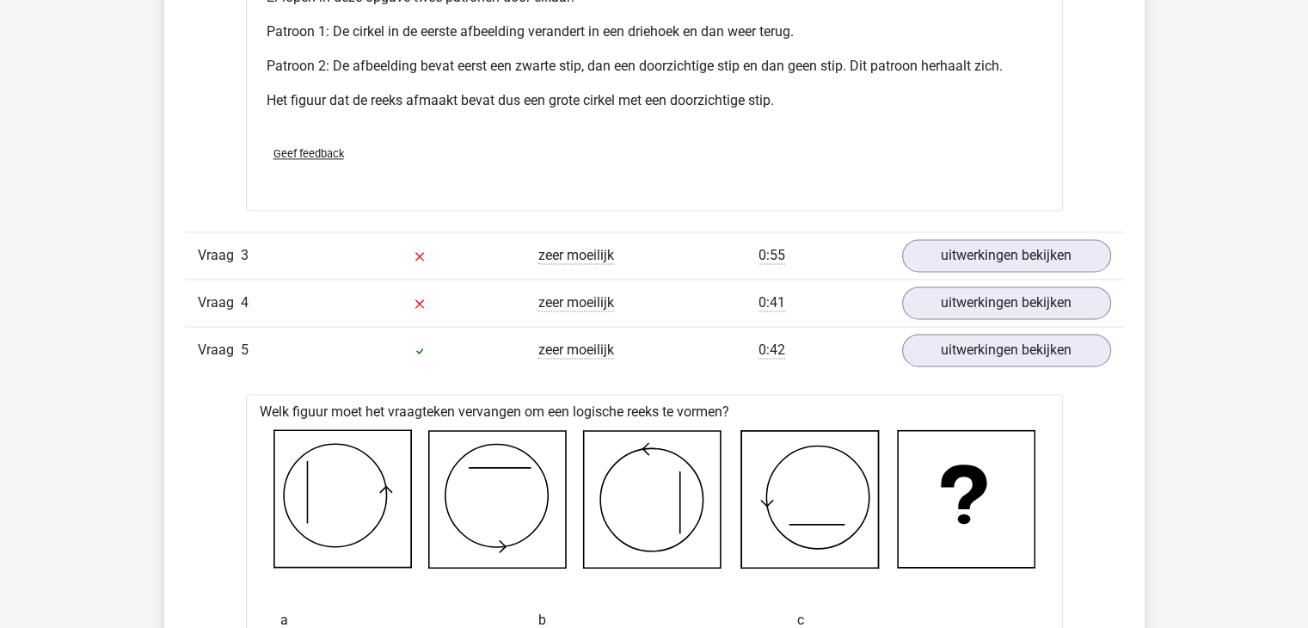
scroll to position [2323, 0]
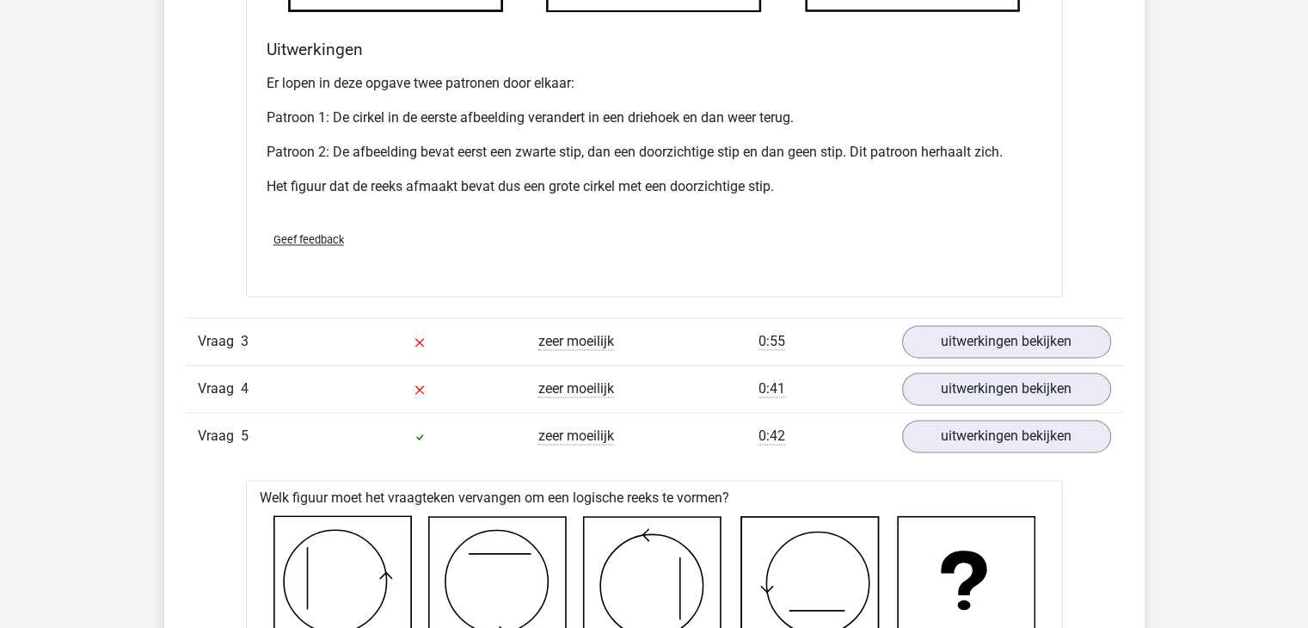
click at [1008, 369] on div "Vraag 4 zeer moeilijk 0:41 uitwerkingen bekijken" at bounding box center [654, 388] width 939 height 47
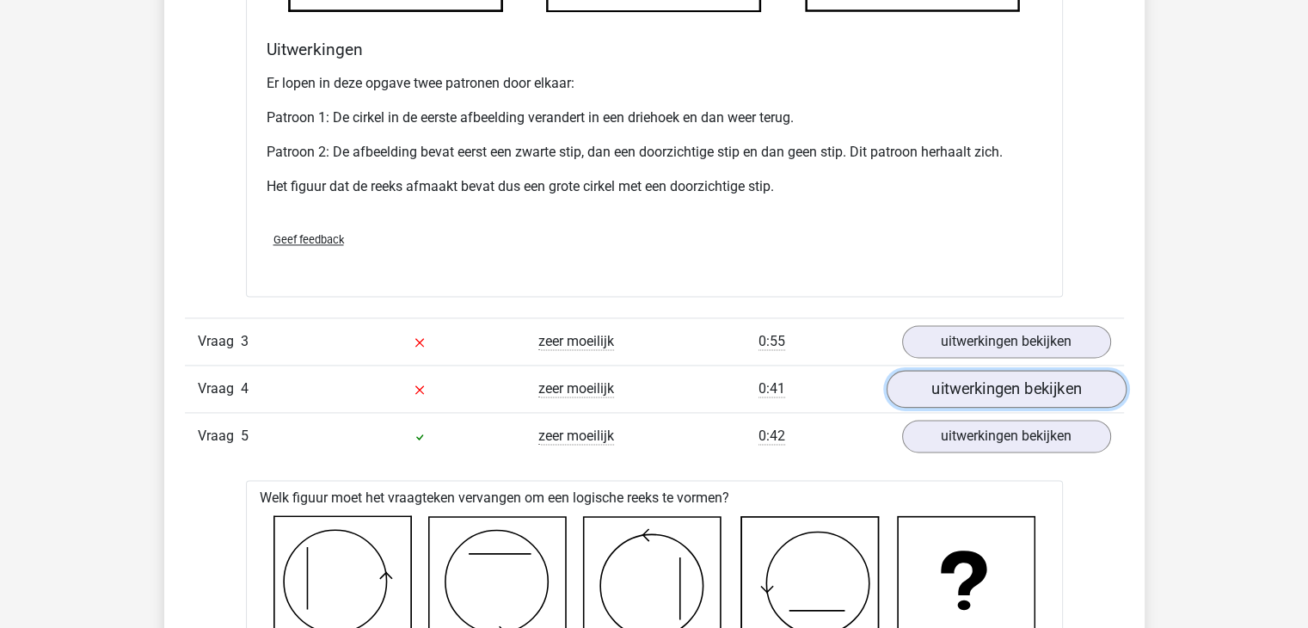
click at [1012, 386] on link "uitwerkingen bekijken" at bounding box center [1006, 389] width 240 height 38
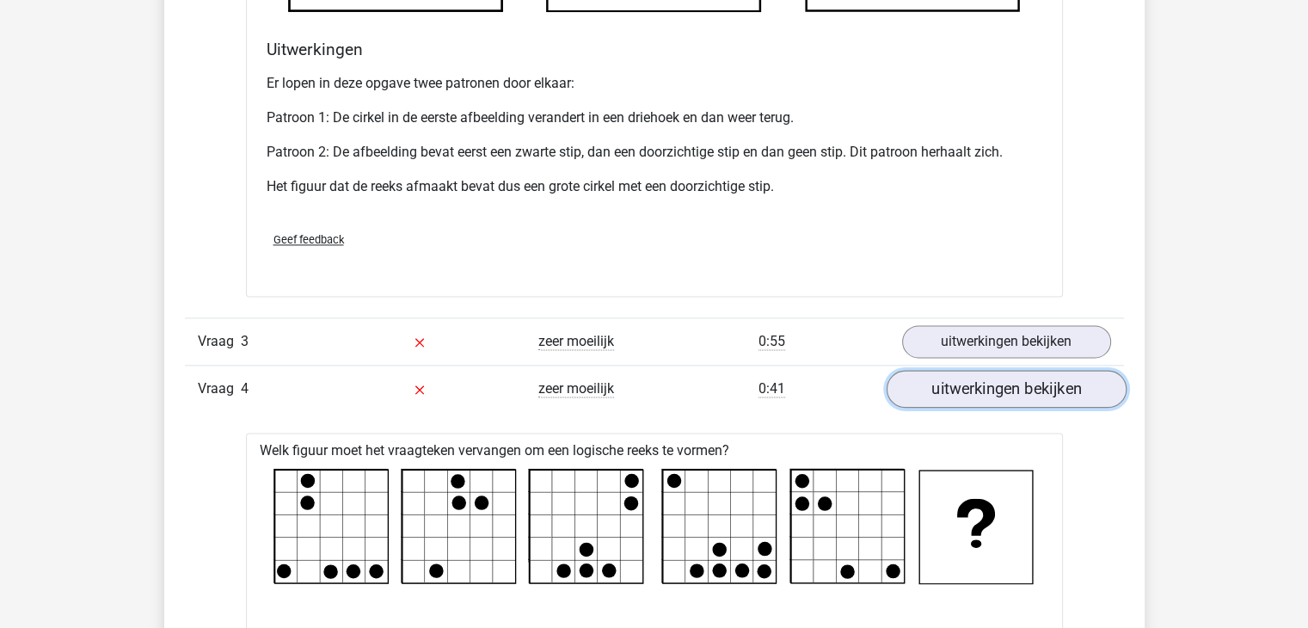
click at [1005, 380] on link "uitwerkingen bekijken" at bounding box center [1006, 389] width 240 height 38
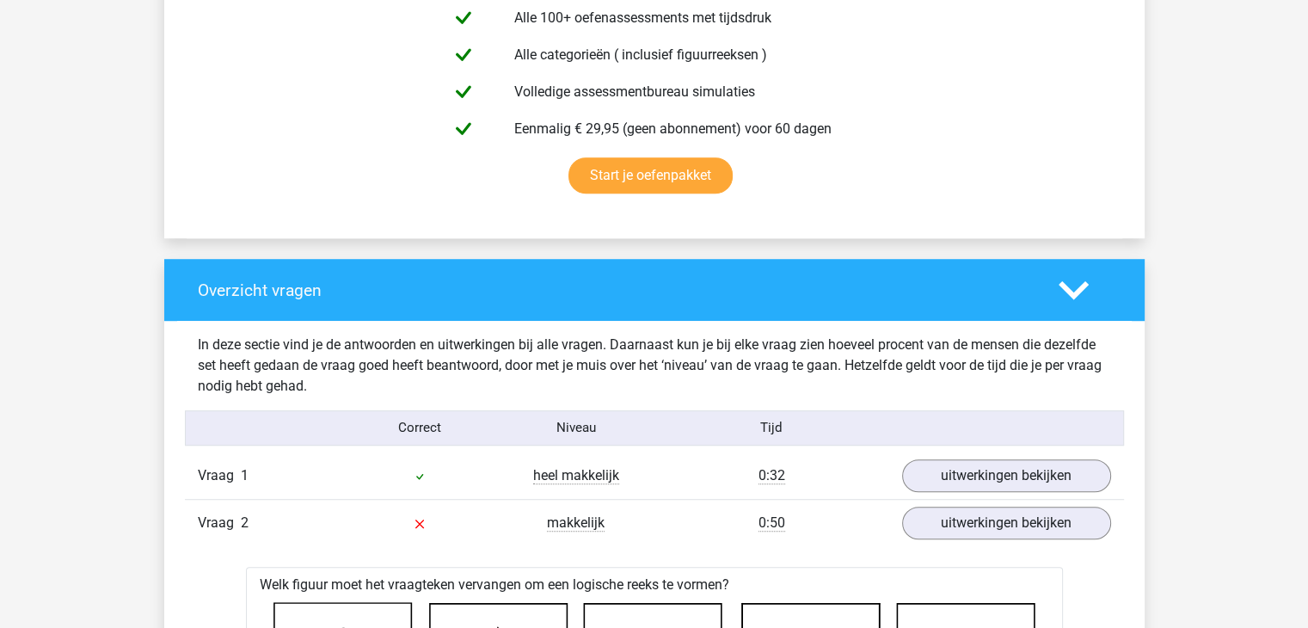
scroll to position [1204, 0]
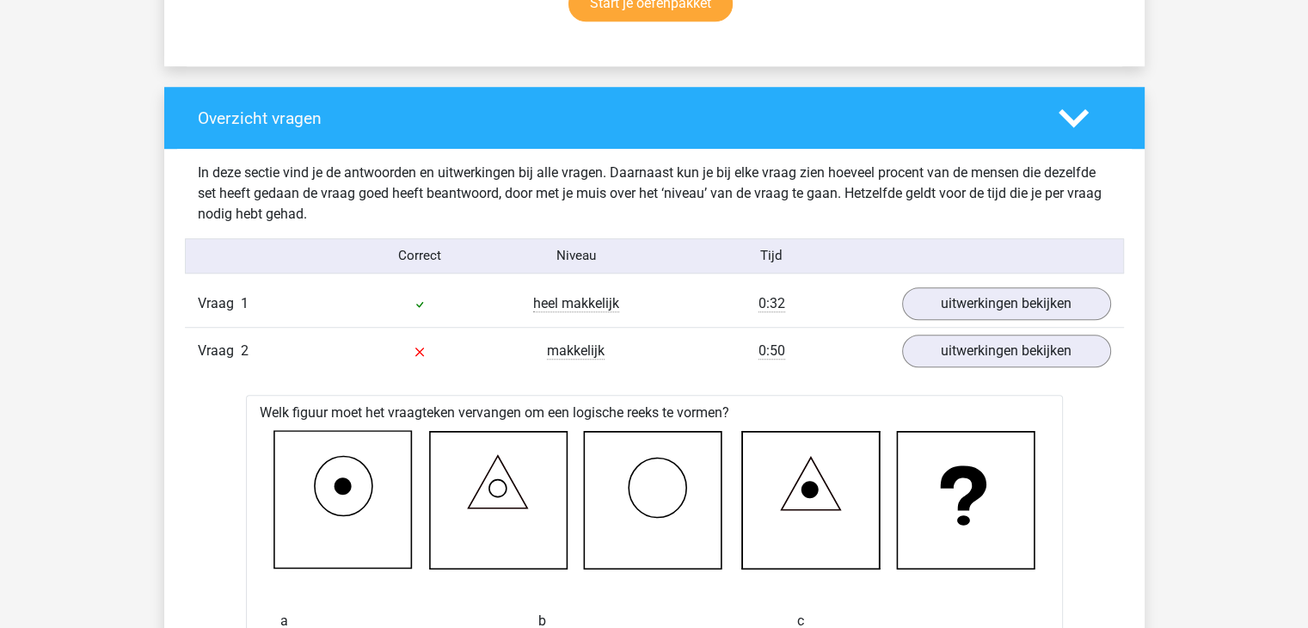
click at [1073, 104] on icon at bounding box center [1074, 118] width 30 height 30
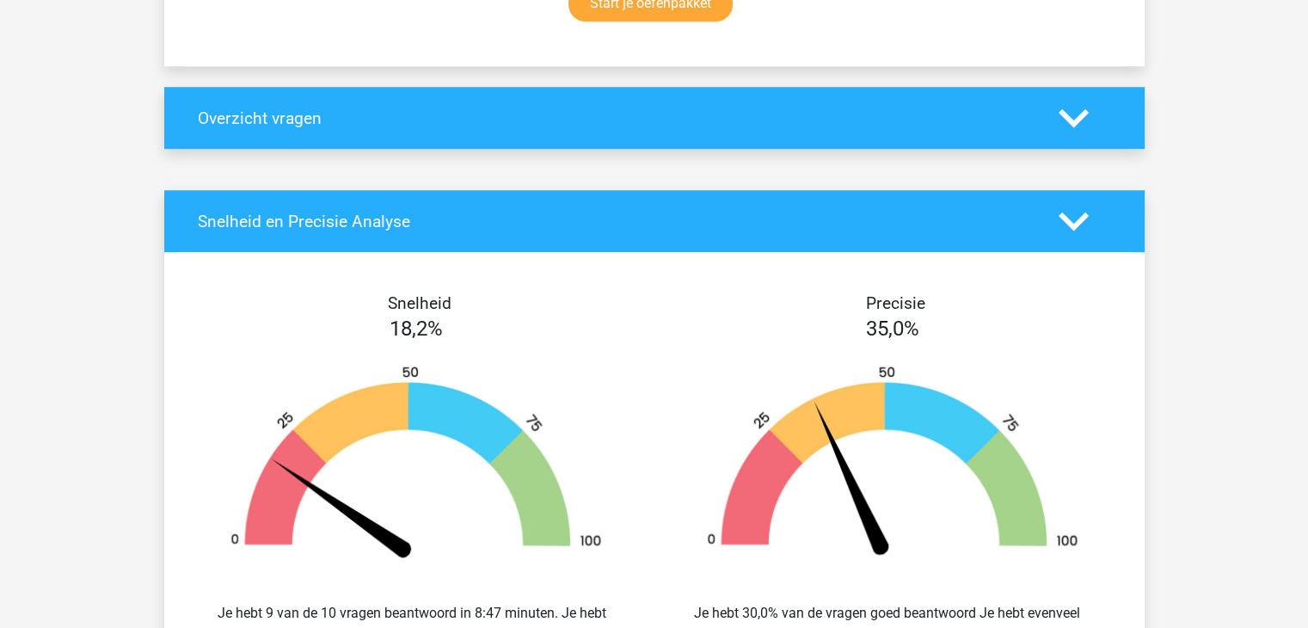
click at [1070, 108] on icon at bounding box center [1074, 118] width 30 height 30
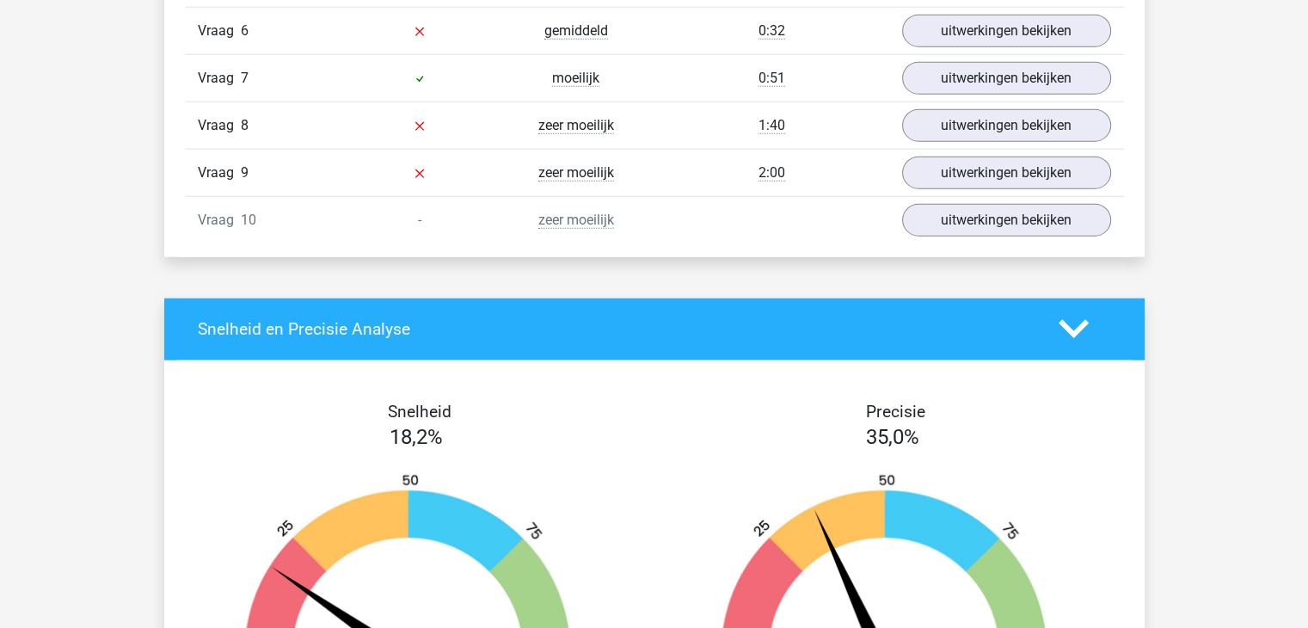
scroll to position [3957, 0]
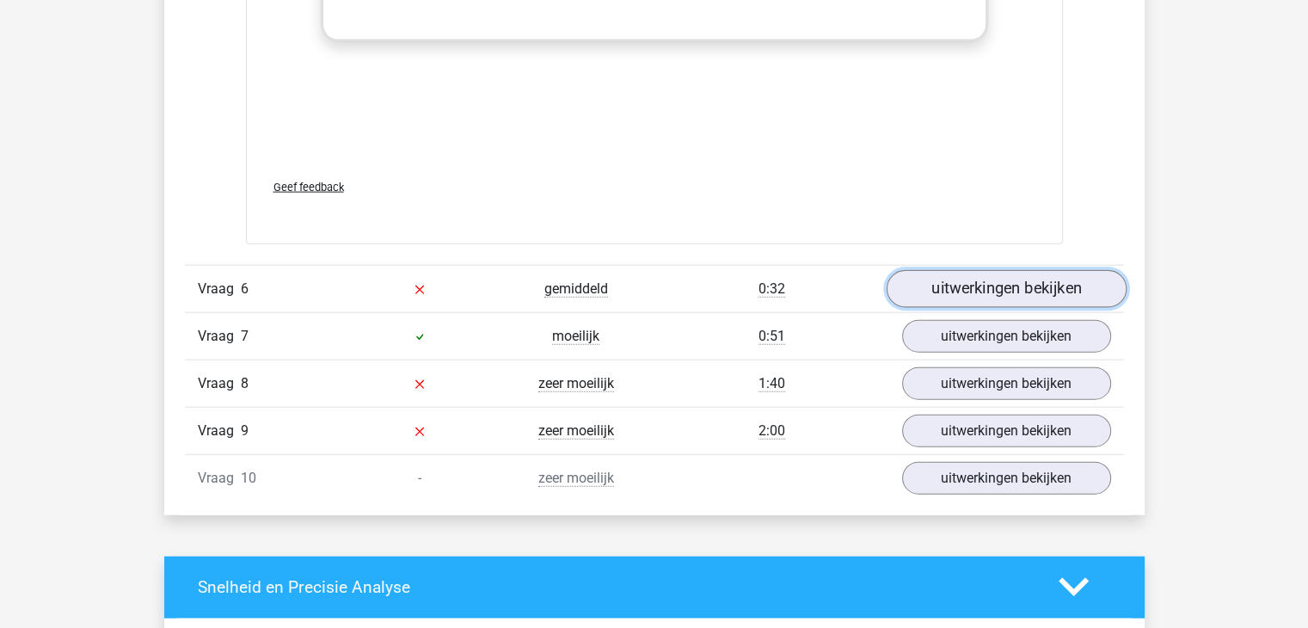
click at [986, 281] on link "uitwerkingen bekijken" at bounding box center [1006, 289] width 240 height 38
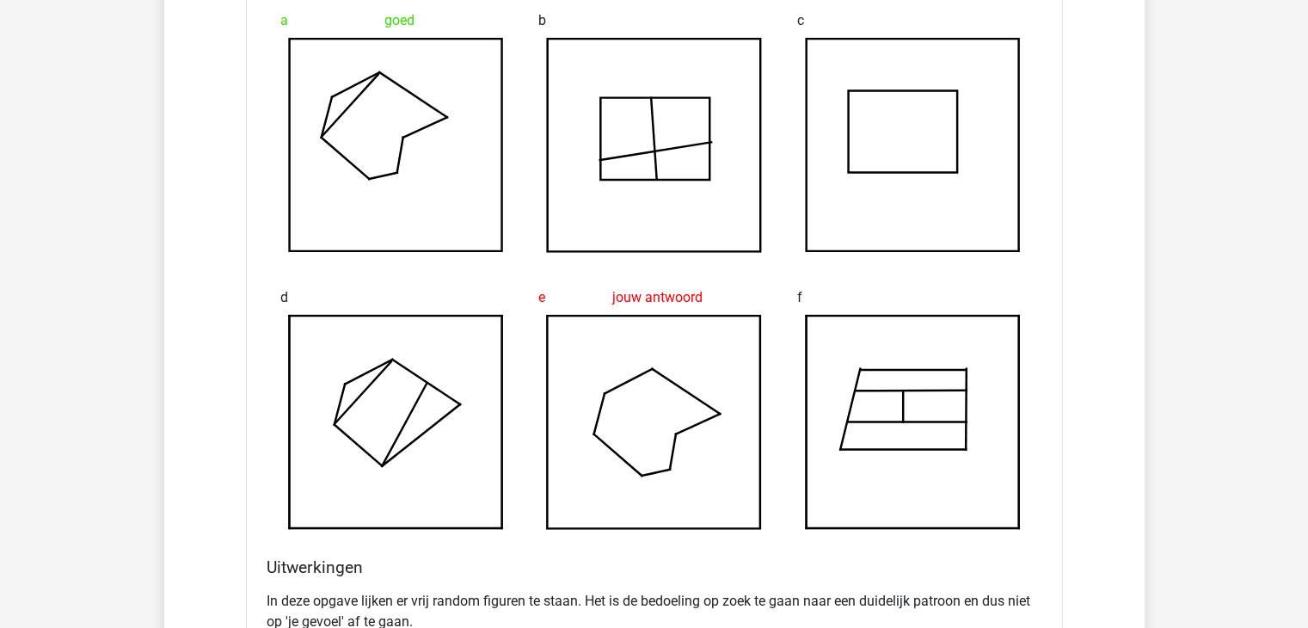
scroll to position [4410, 0]
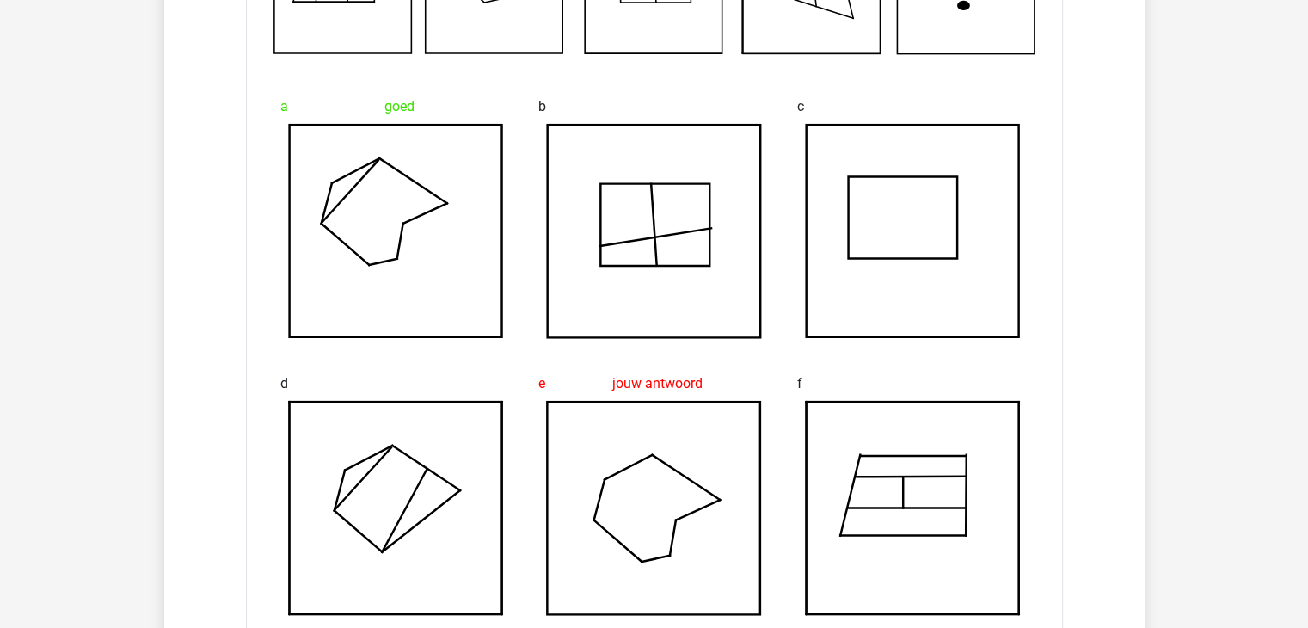
drag, startPoint x: 929, startPoint y: 55, endPoint x: 142, endPoint y: 244, distance: 809.5
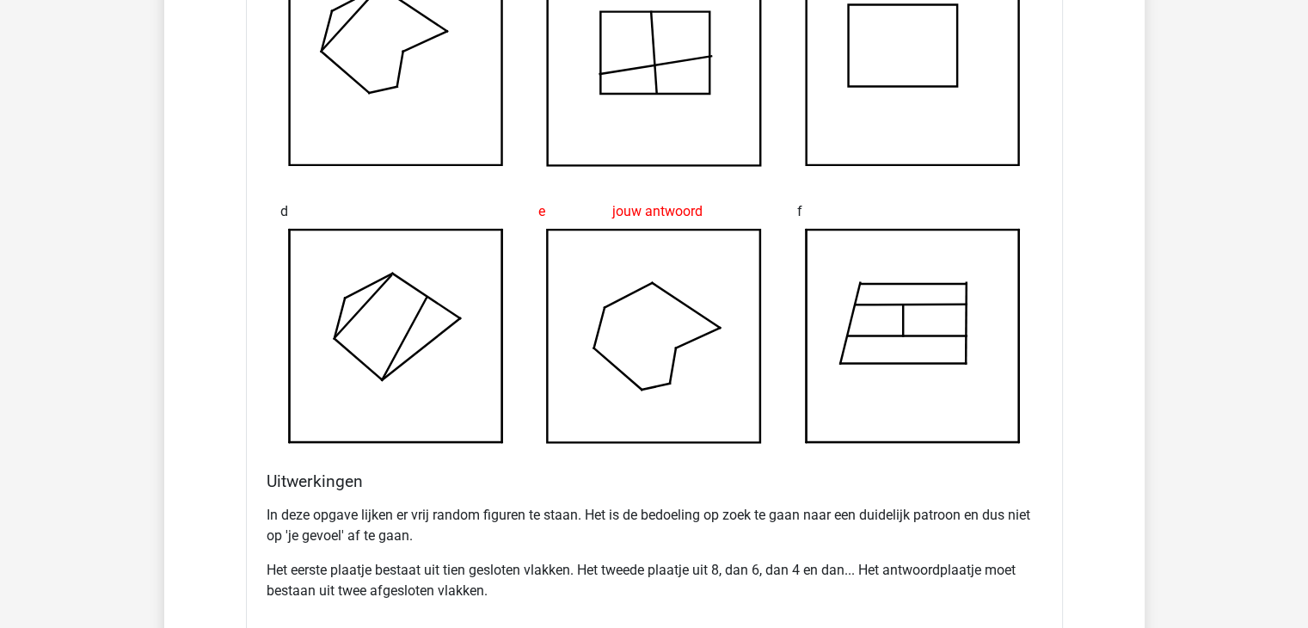
scroll to position [4496, 0]
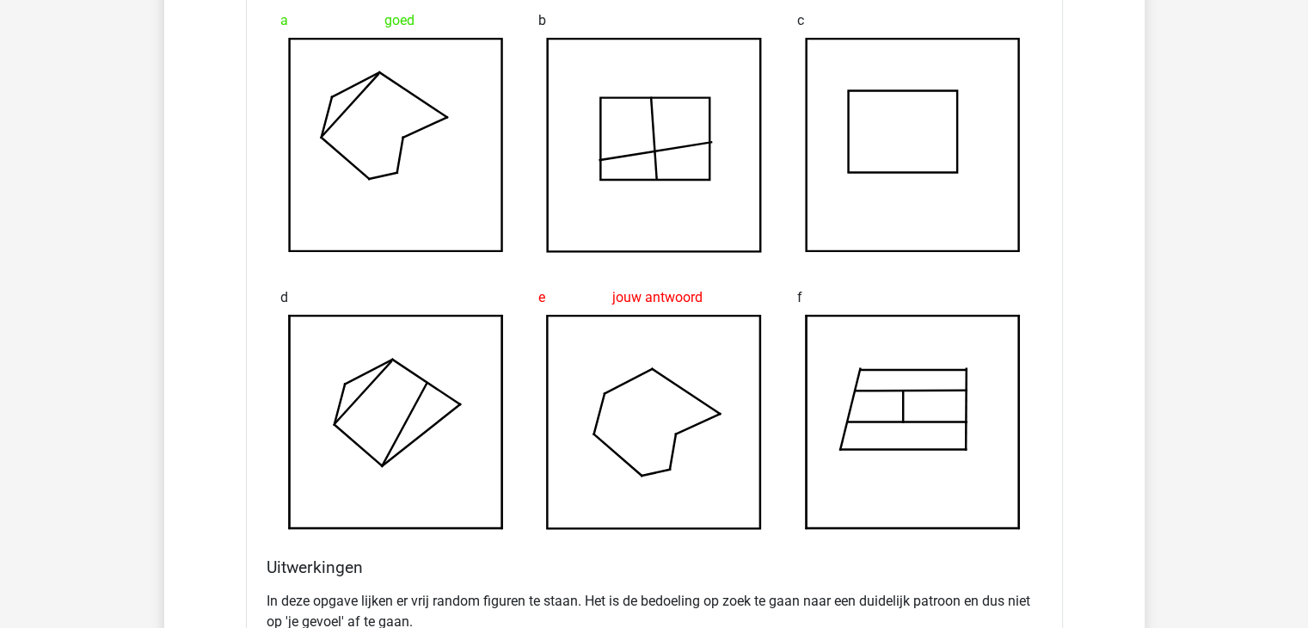
drag, startPoint x: 361, startPoint y: 215, endPoint x: 256, endPoint y: 198, distance: 106.3
click at [256, 198] on div "Welk figuur moet het vraagteken vervangen om een logische reeks te vormen? a go…" at bounding box center [654, 290] width 817 height 993
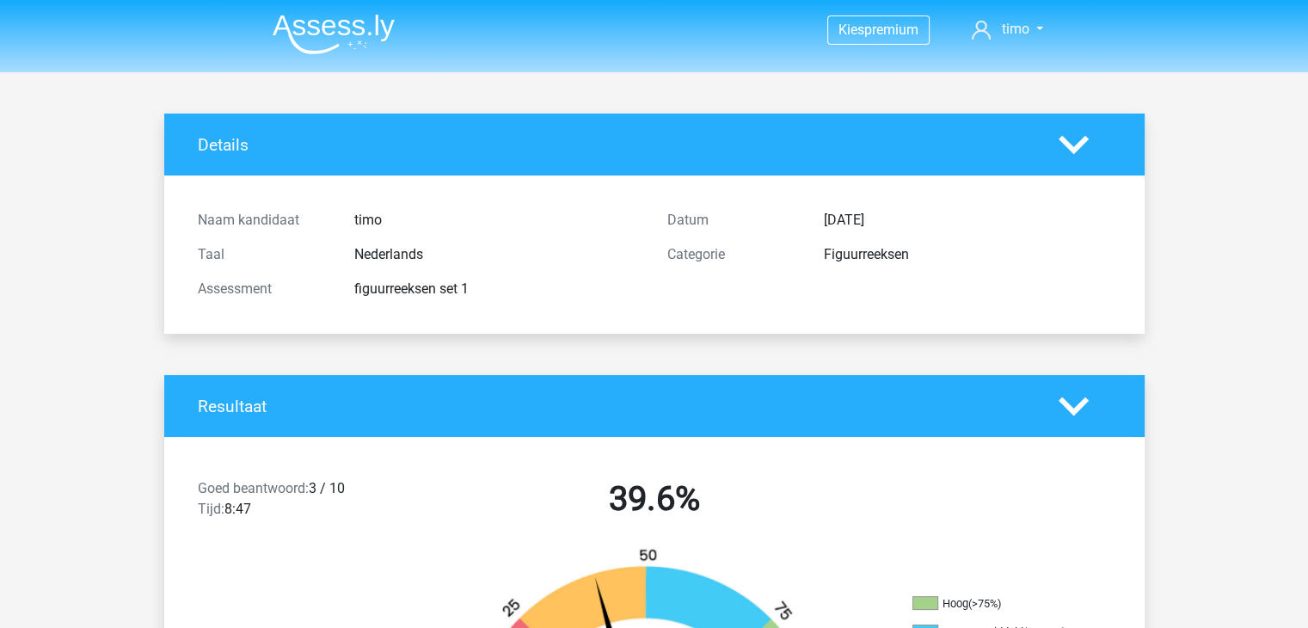
scroll to position [172, 0]
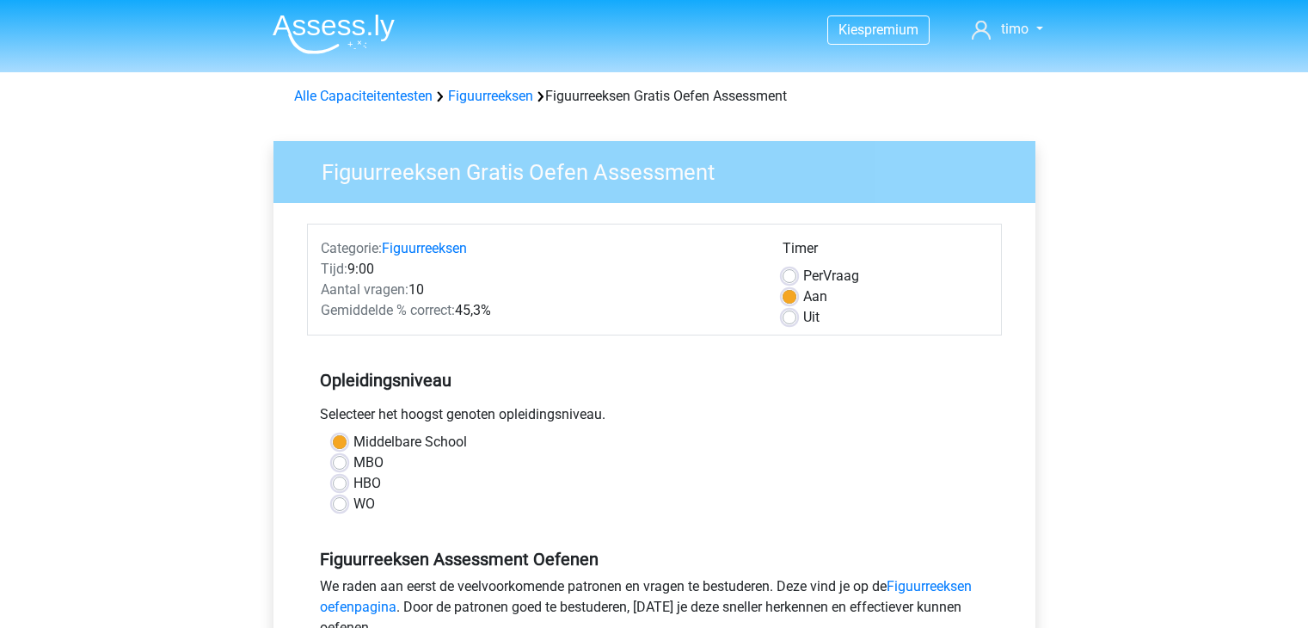
scroll to position [430, 0]
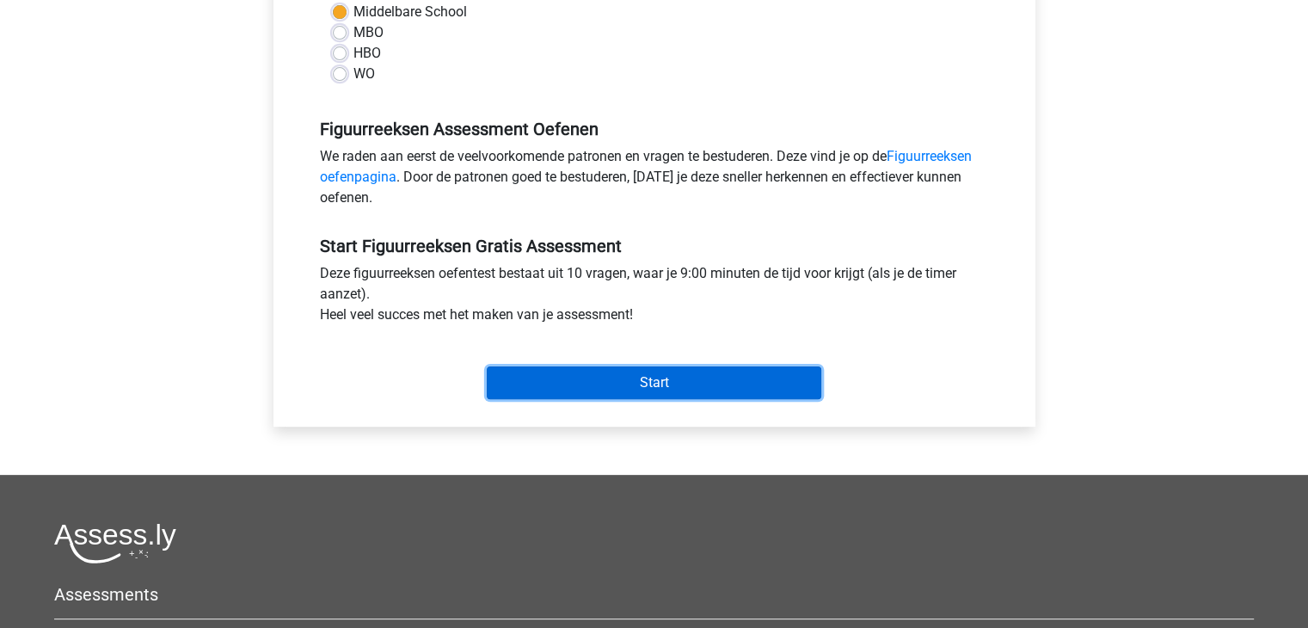
click at [629, 379] on input "Start" at bounding box center [654, 382] width 335 height 33
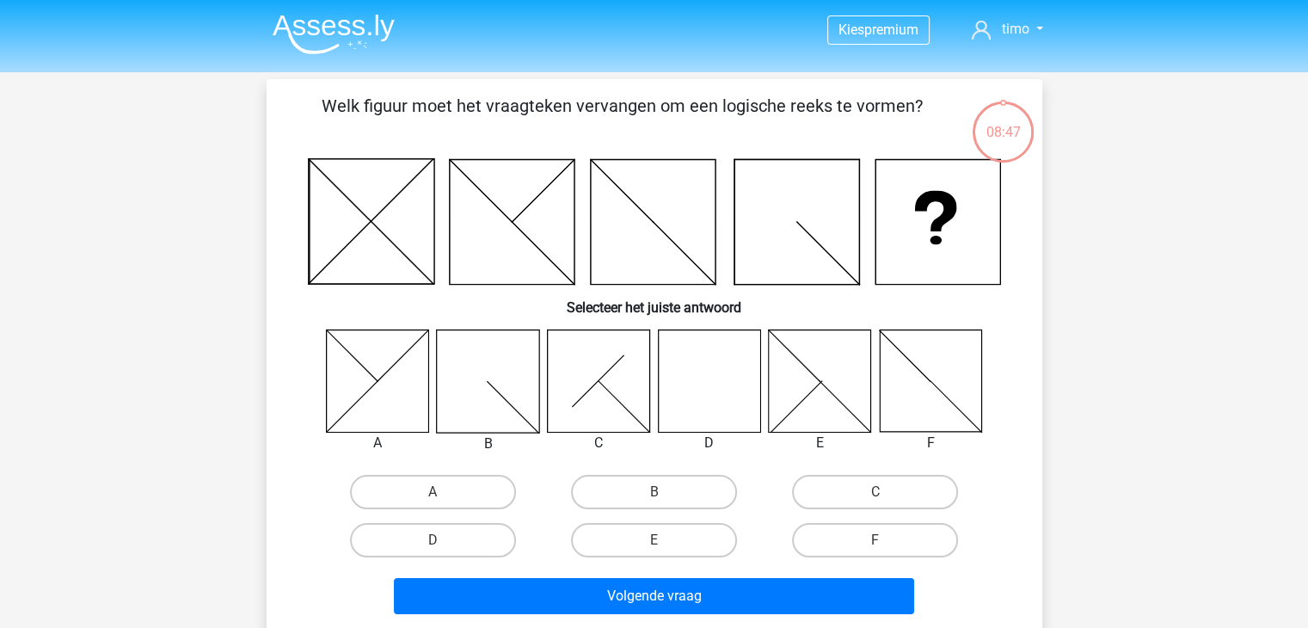
click at [681, 381] on icon at bounding box center [709, 380] width 102 height 102
click at [456, 544] on label "D" at bounding box center [433, 540] width 166 height 34
click at [444, 544] on input "D" at bounding box center [438, 545] width 11 height 11
radio input "true"
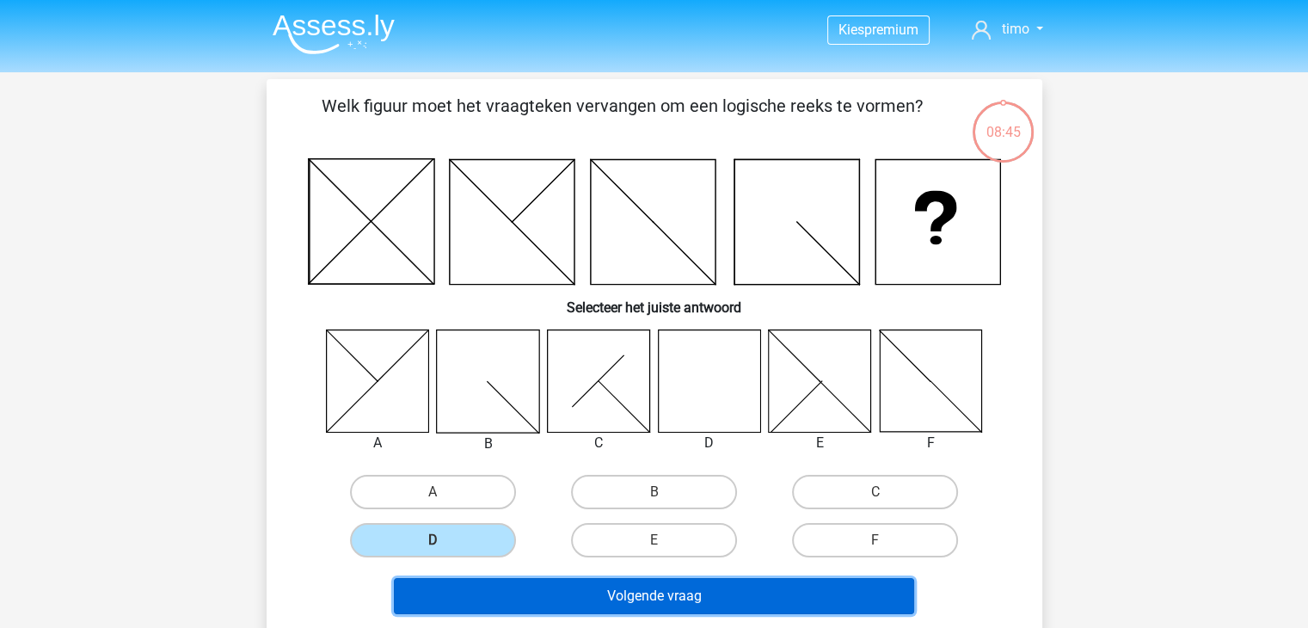
click at [575, 582] on button "Volgende vraag" at bounding box center [654, 596] width 520 height 36
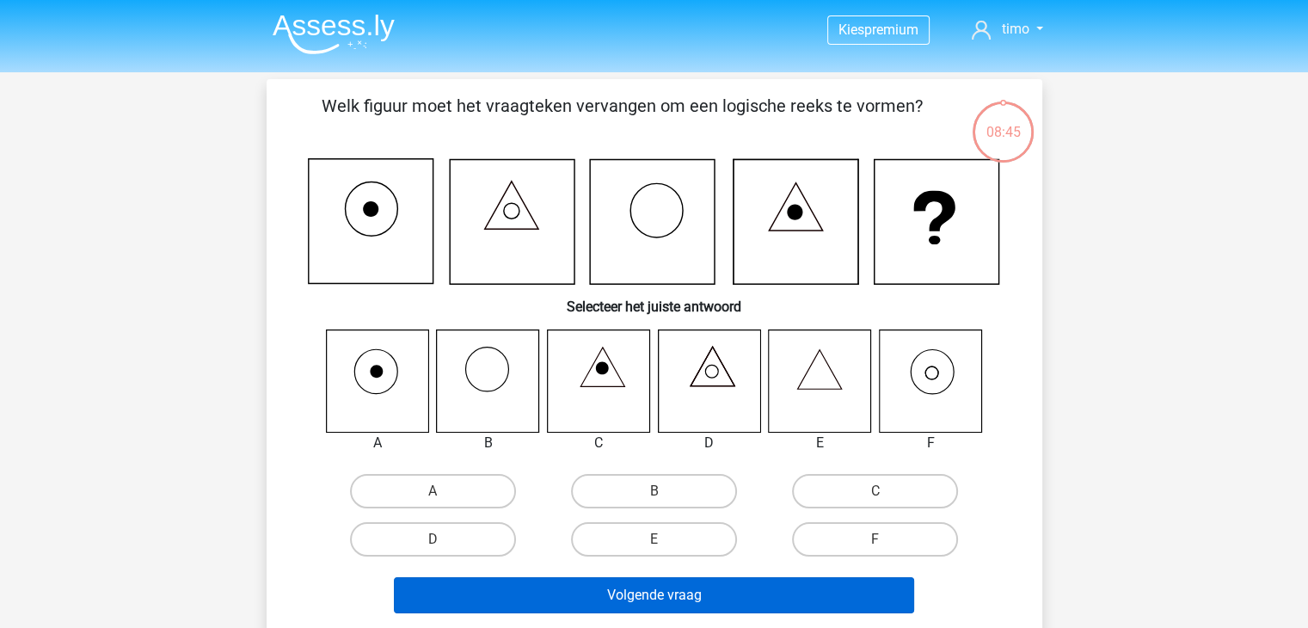
scroll to position [79, 0]
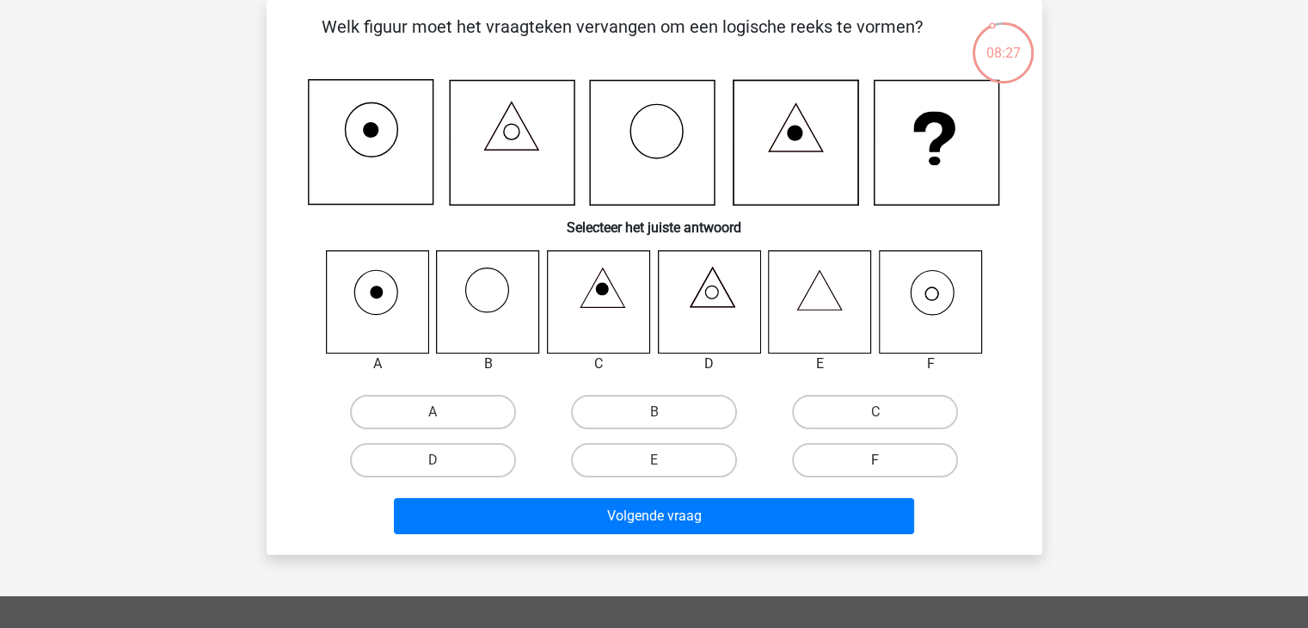
click at [890, 452] on label "F" at bounding box center [875, 460] width 166 height 34
click at [887, 460] on input "F" at bounding box center [881, 465] width 11 height 11
radio input "true"
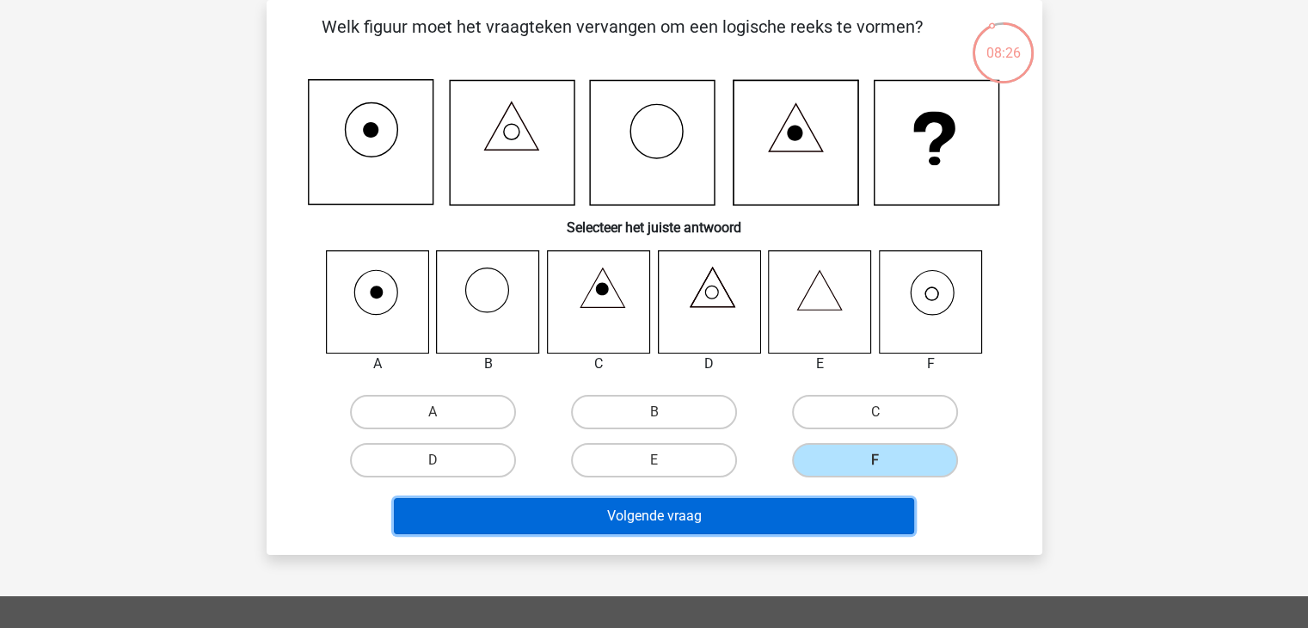
click at [836, 515] on button "Volgende vraag" at bounding box center [654, 516] width 520 height 36
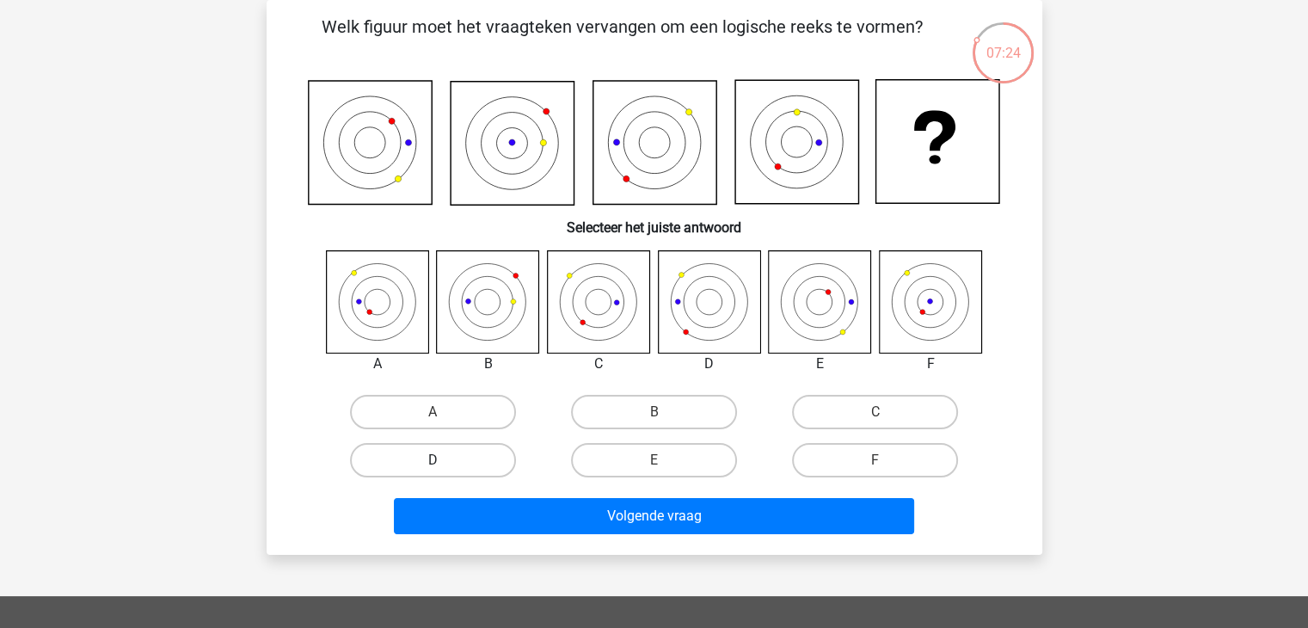
click at [405, 471] on label "D" at bounding box center [433, 460] width 166 height 34
click at [433, 471] on input "D" at bounding box center [438, 465] width 11 height 11
radio input "true"
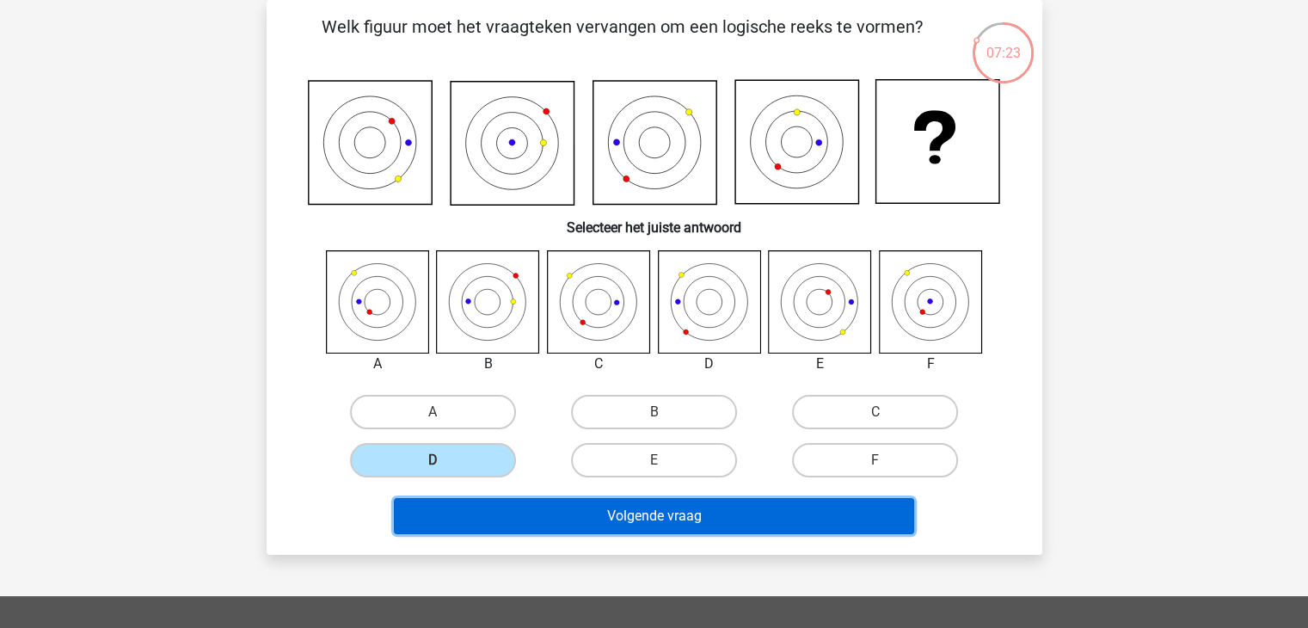
click at [555, 519] on button "Volgende vraag" at bounding box center [654, 516] width 520 height 36
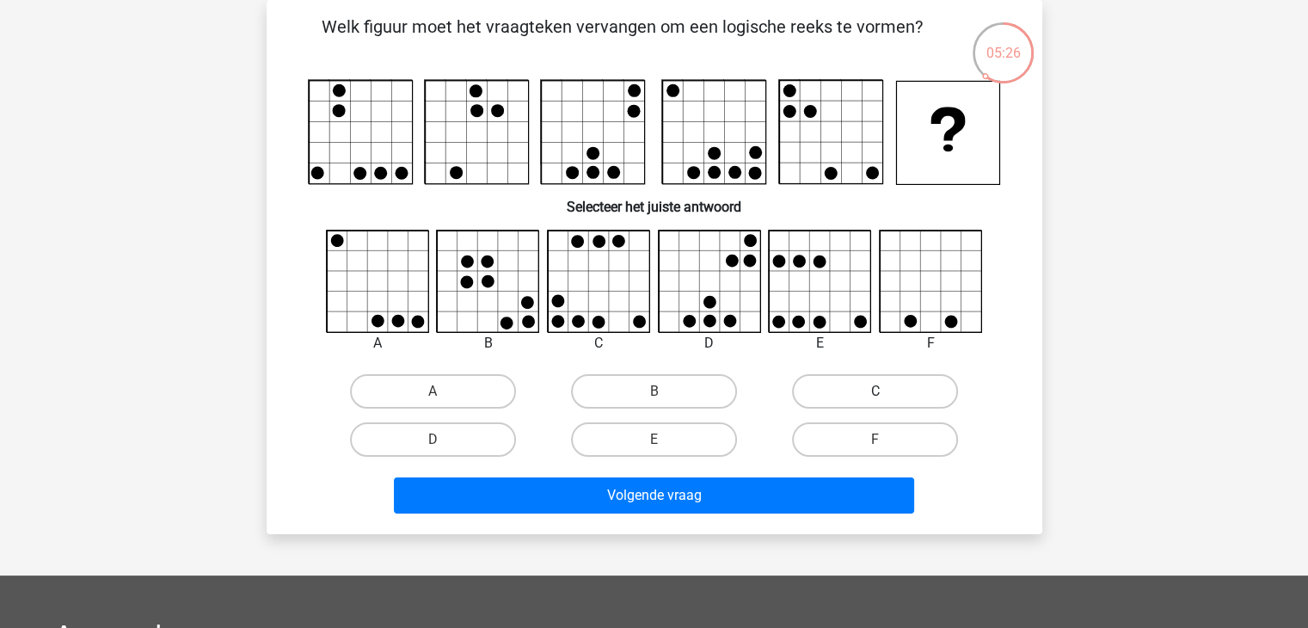
click at [852, 382] on label "C" at bounding box center [875, 391] width 166 height 34
click at [876, 391] on input "C" at bounding box center [881, 396] width 11 height 11
radio input "true"
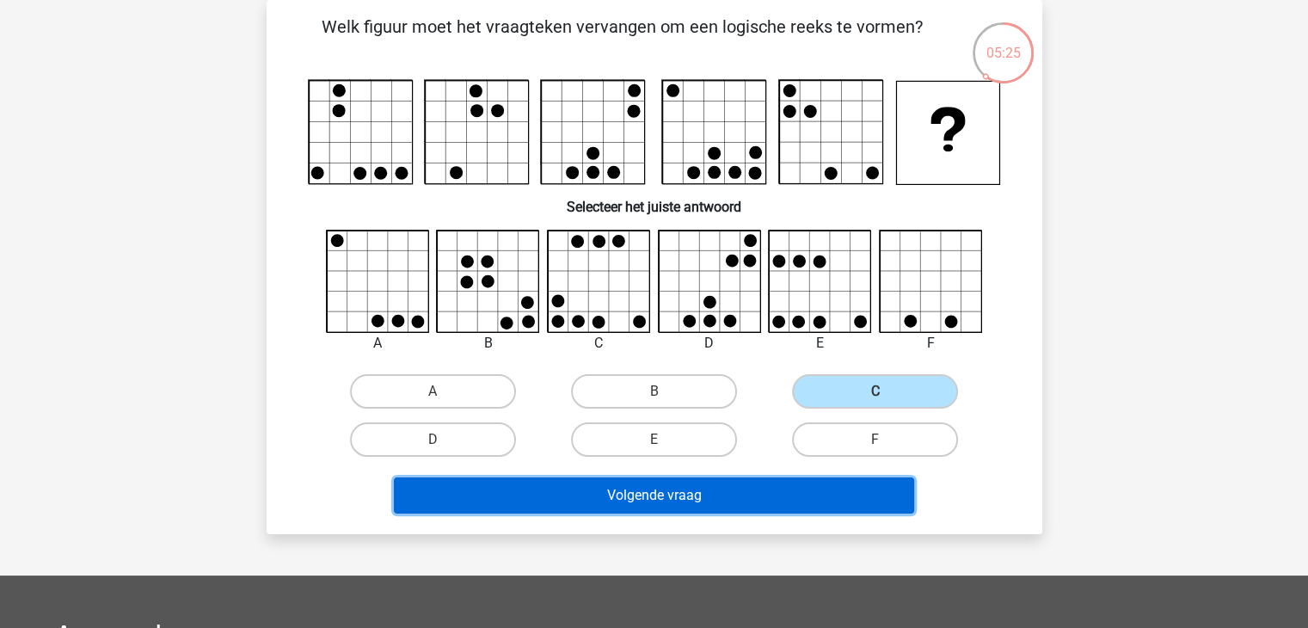
click at [756, 498] on button "Volgende vraag" at bounding box center [654, 495] width 520 height 36
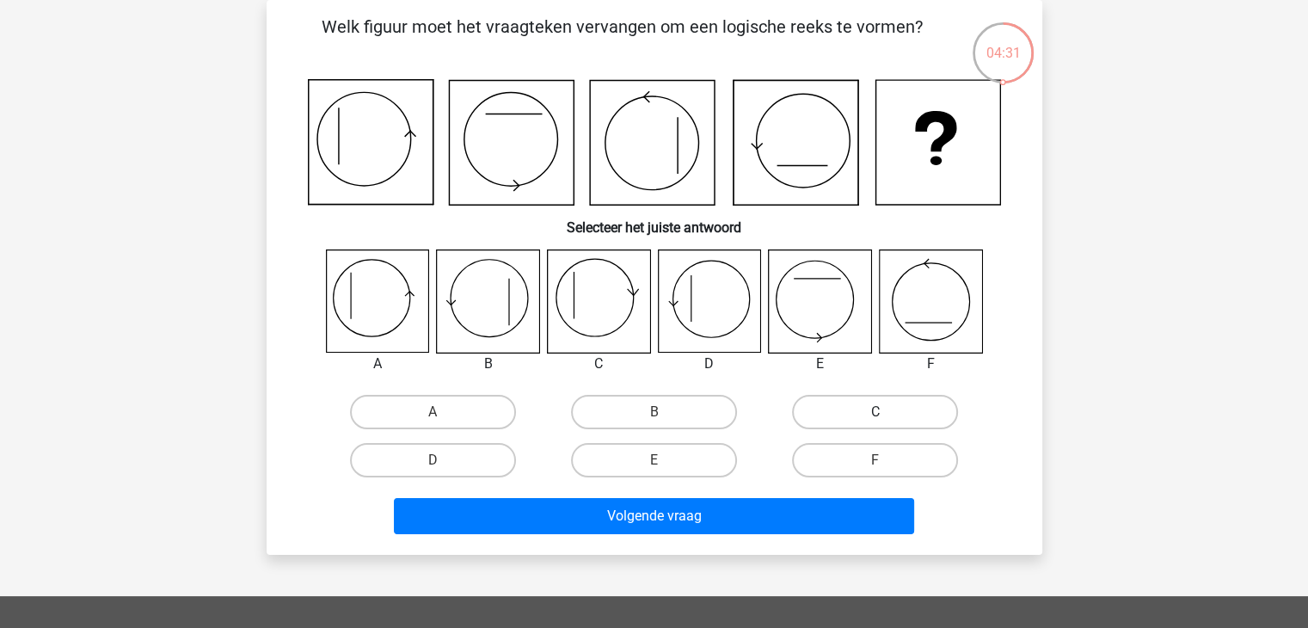
click at [849, 417] on label "C" at bounding box center [875, 412] width 166 height 34
click at [876, 417] on input "C" at bounding box center [881, 417] width 11 height 11
radio input "true"
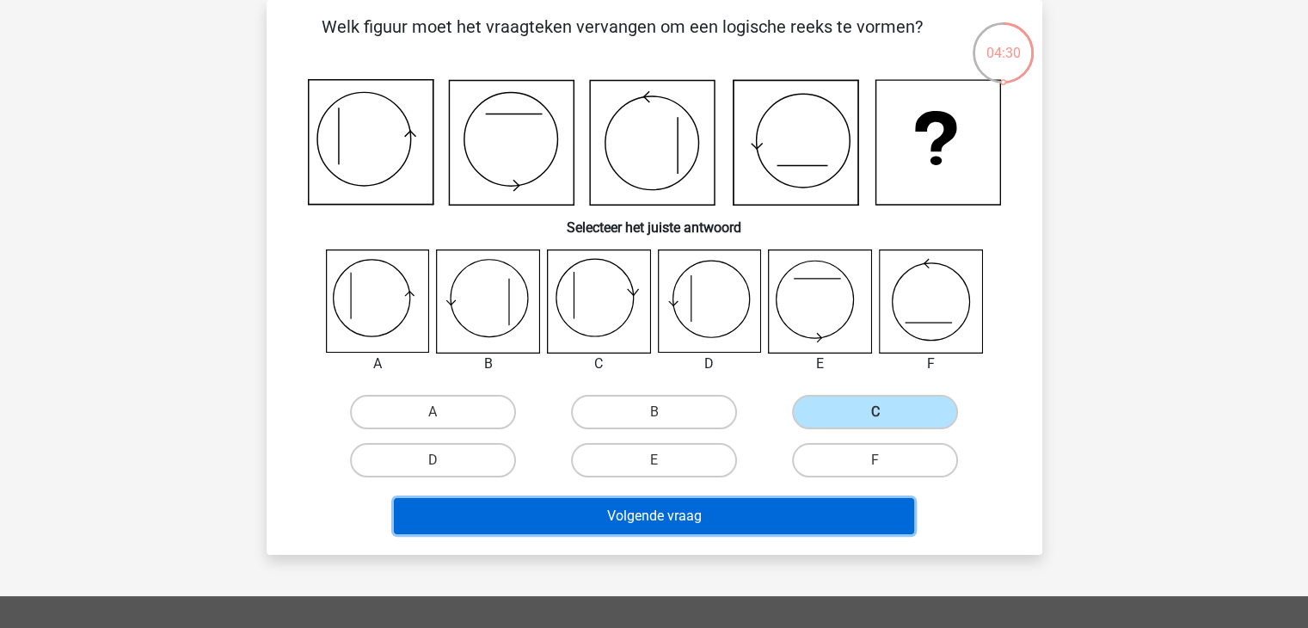
click at [766, 524] on button "Volgende vraag" at bounding box center [654, 516] width 520 height 36
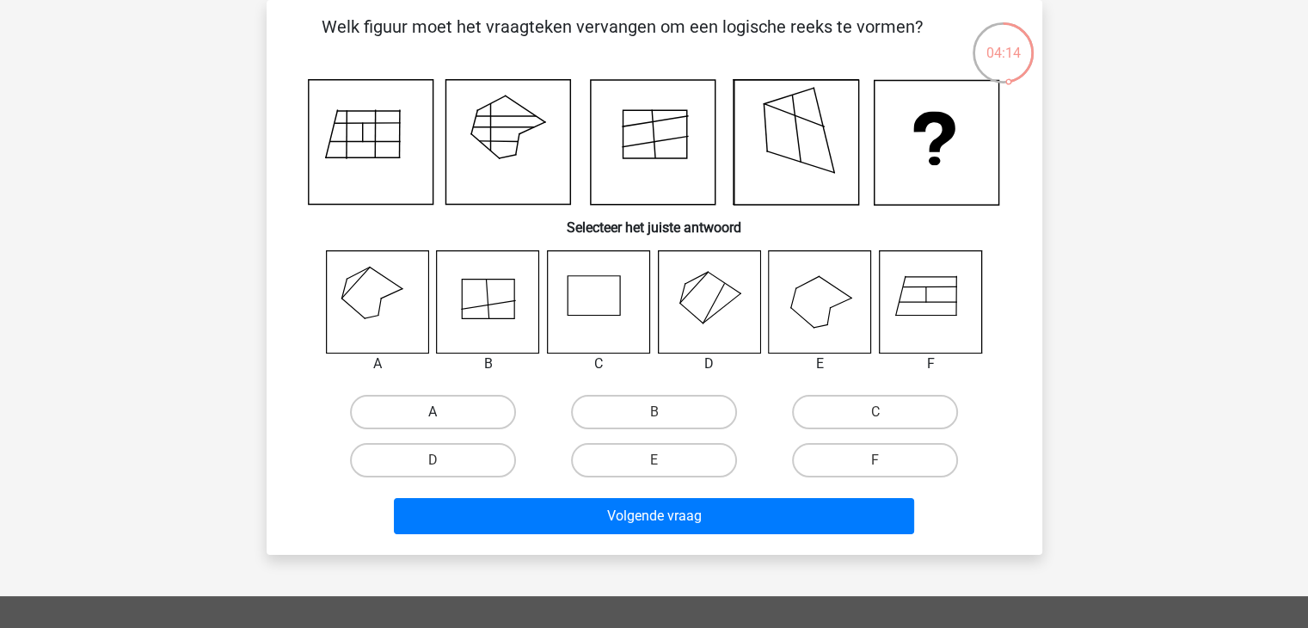
click at [428, 402] on label "A" at bounding box center [433, 412] width 166 height 34
click at [433, 412] on input "A" at bounding box center [438, 417] width 11 height 11
radio input "true"
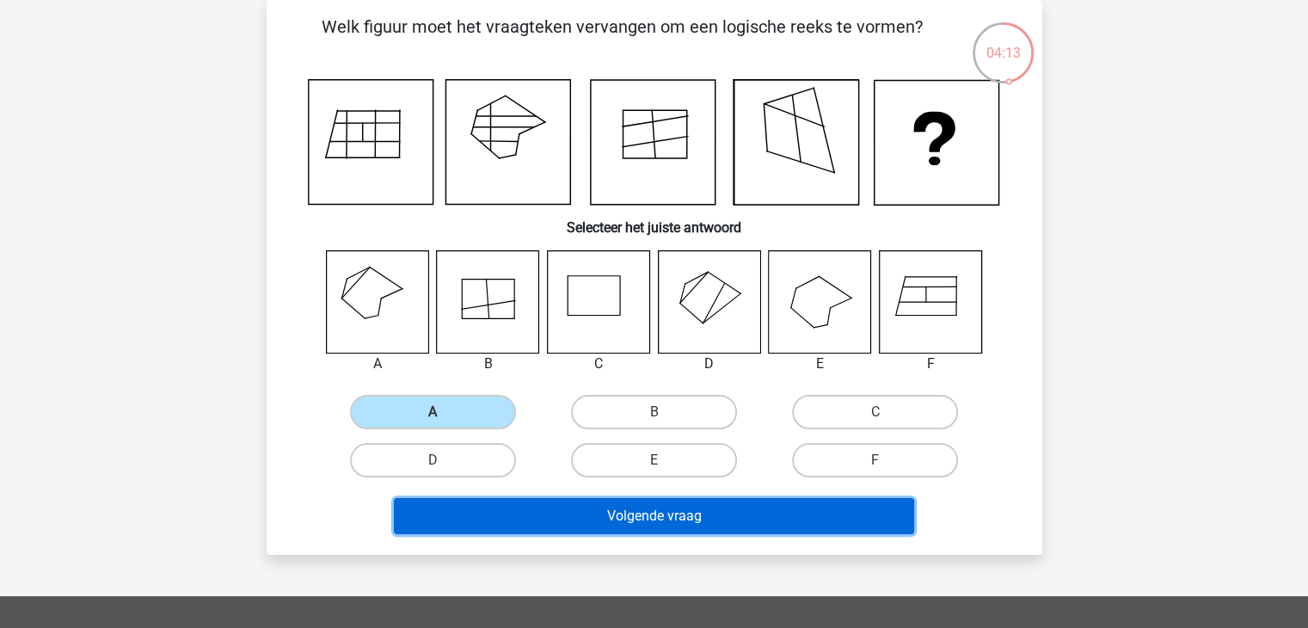
click at [699, 520] on button "Volgende vraag" at bounding box center [654, 516] width 520 height 36
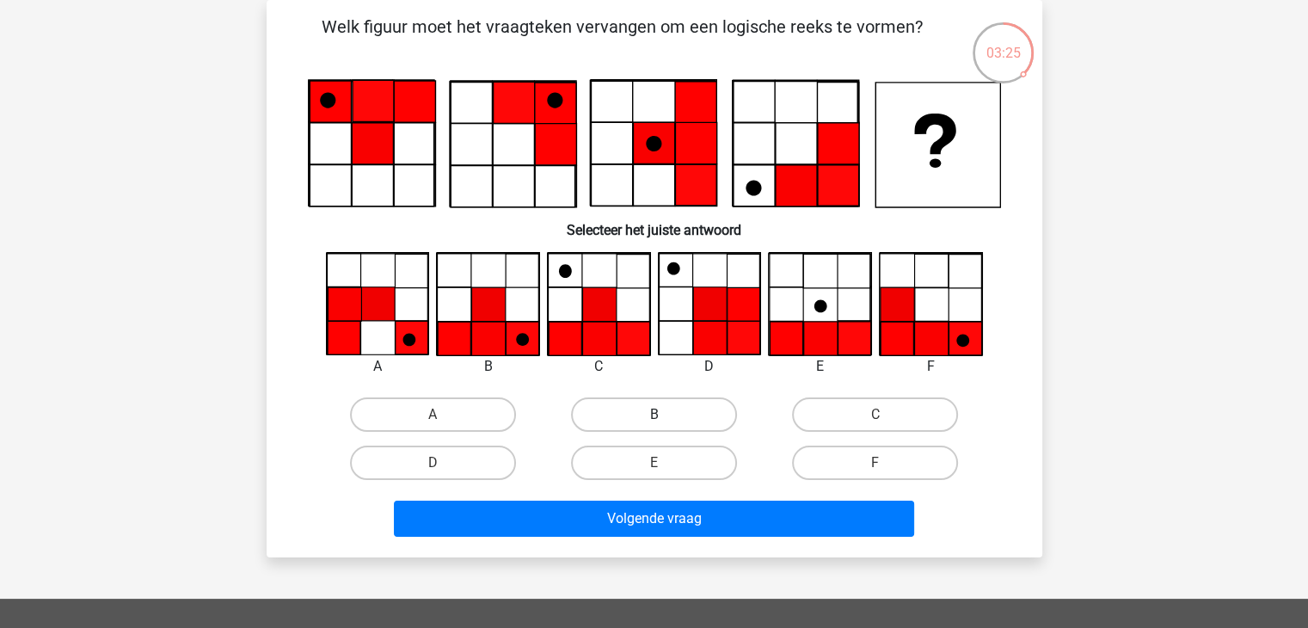
click at [657, 403] on label "B" at bounding box center [654, 414] width 166 height 34
click at [657, 415] on input "B" at bounding box center [659, 420] width 11 height 11
radio input "true"
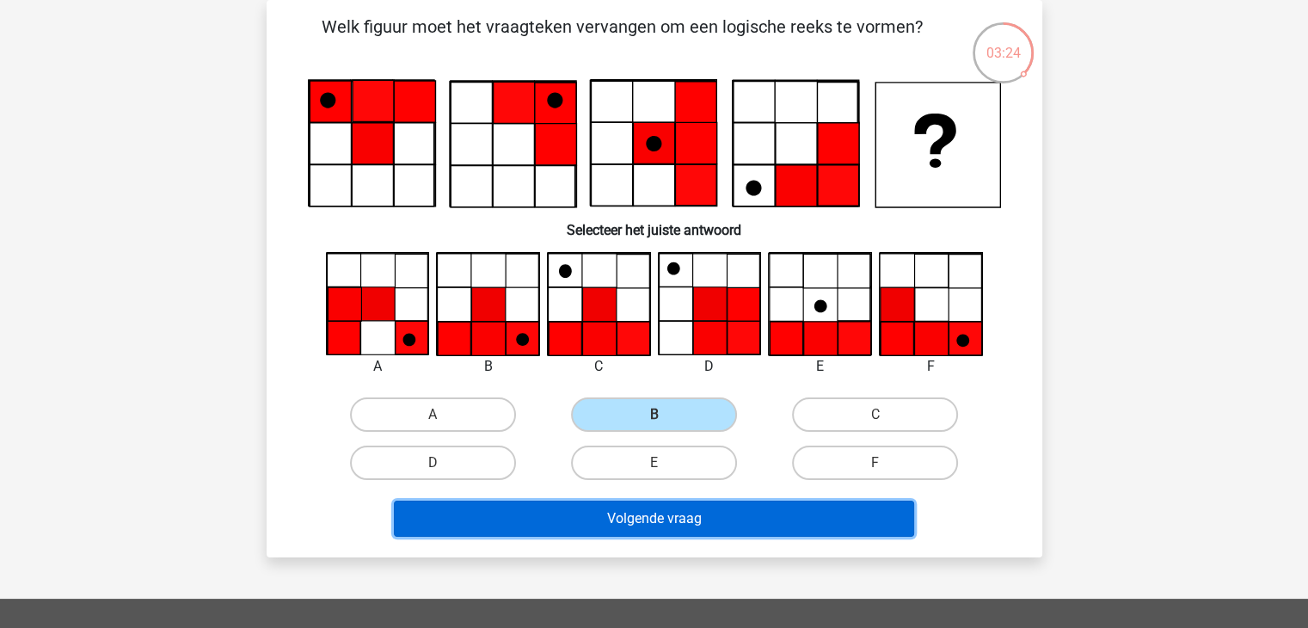
click at [726, 512] on button "Volgende vraag" at bounding box center [654, 519] width 520 height 36
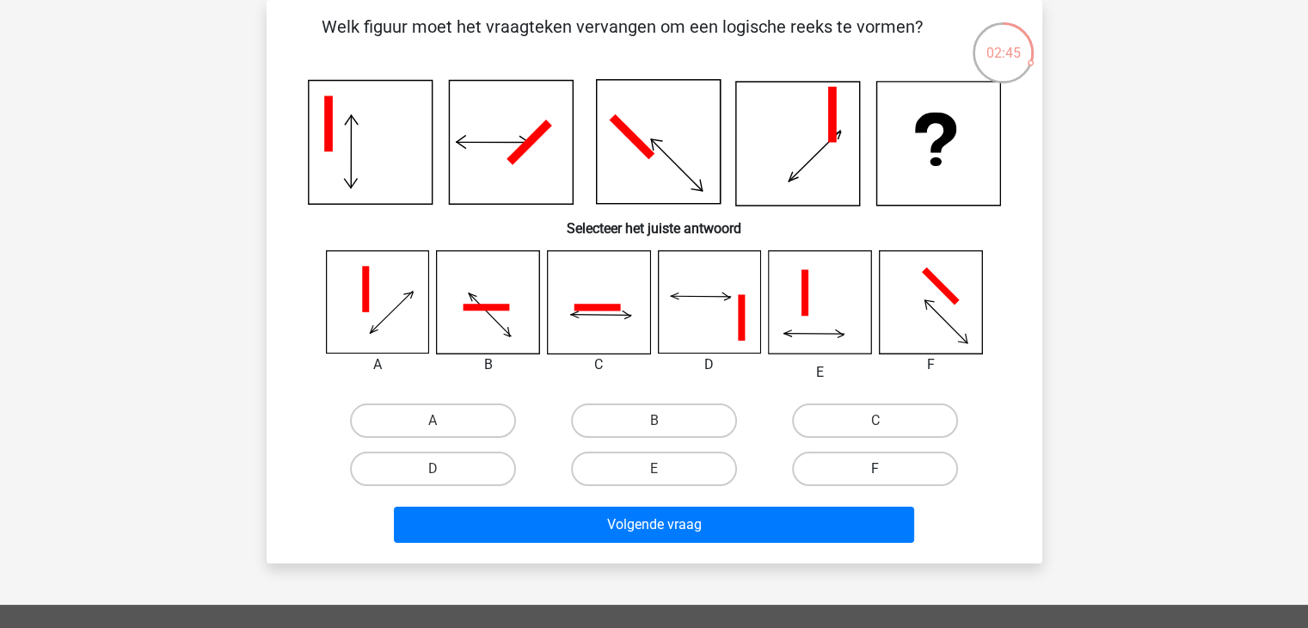
click at [852, 459] on label "F" at bounding box center [875, 469] width 166 height 34
click at [876, 469] on input "F" at bounding box center [881, 474] width 11 height 11
radio input "true"
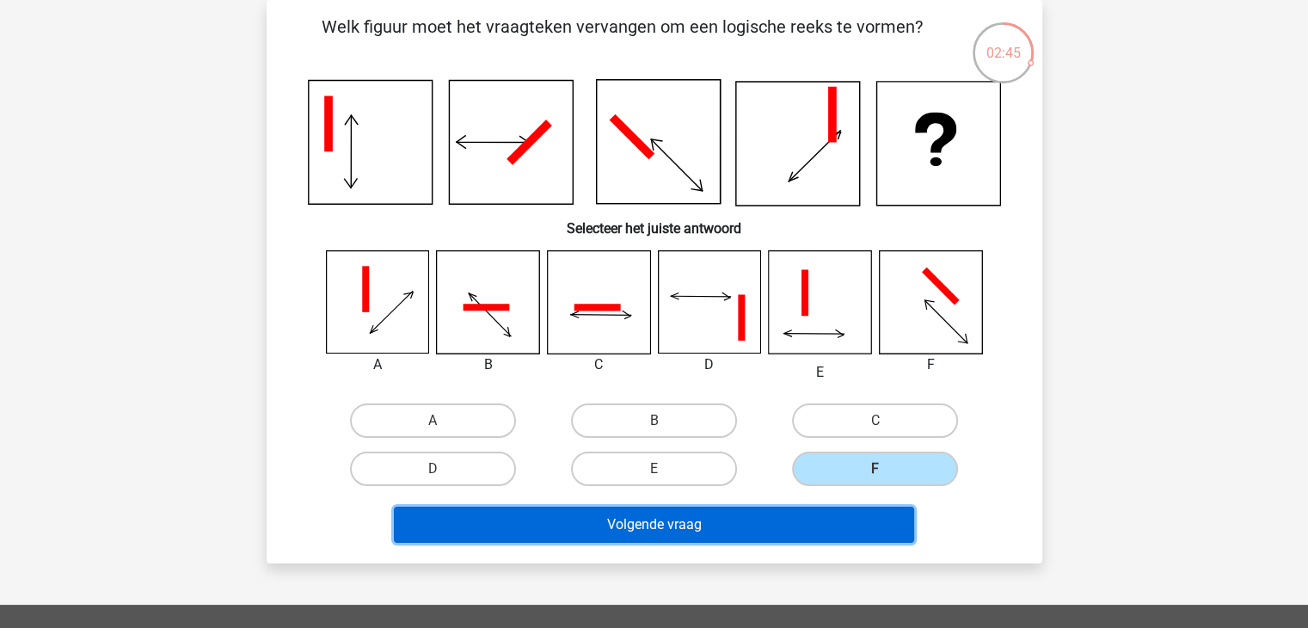
click at [853, 538] on button "Volgende vraag" at bounding box center [654, 525] width 520 height 36
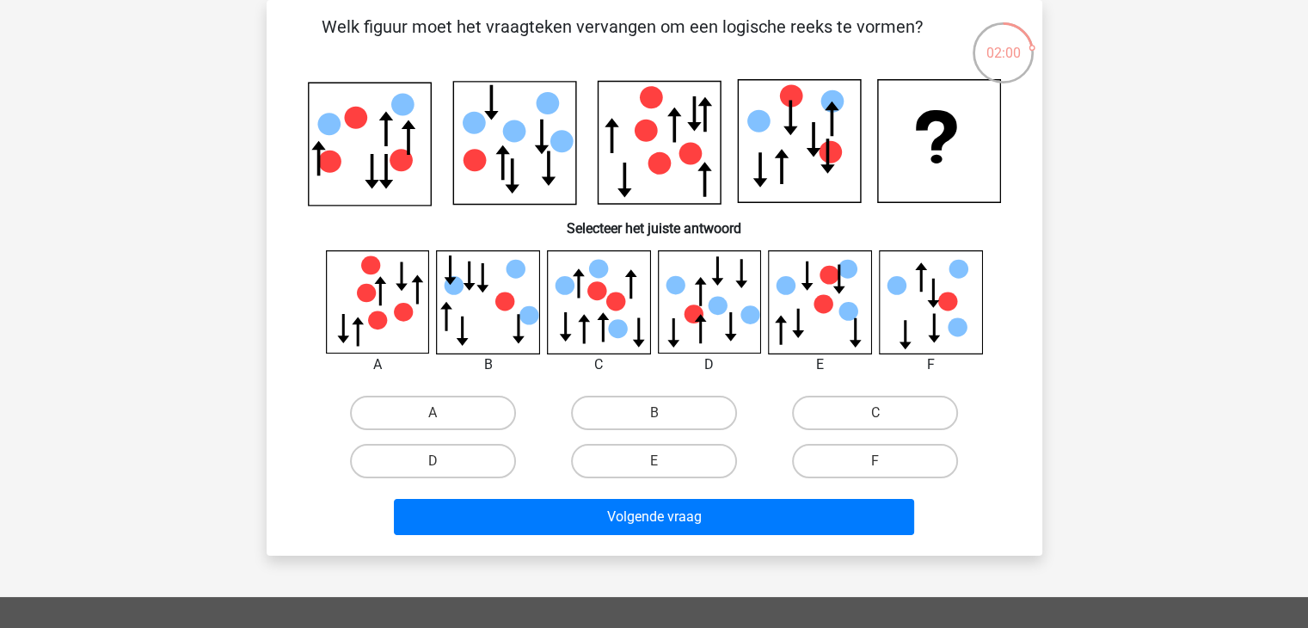
click at [877, 413] on input "C" at bounding box center [881, 418] width 11 height 11
radio input "true"
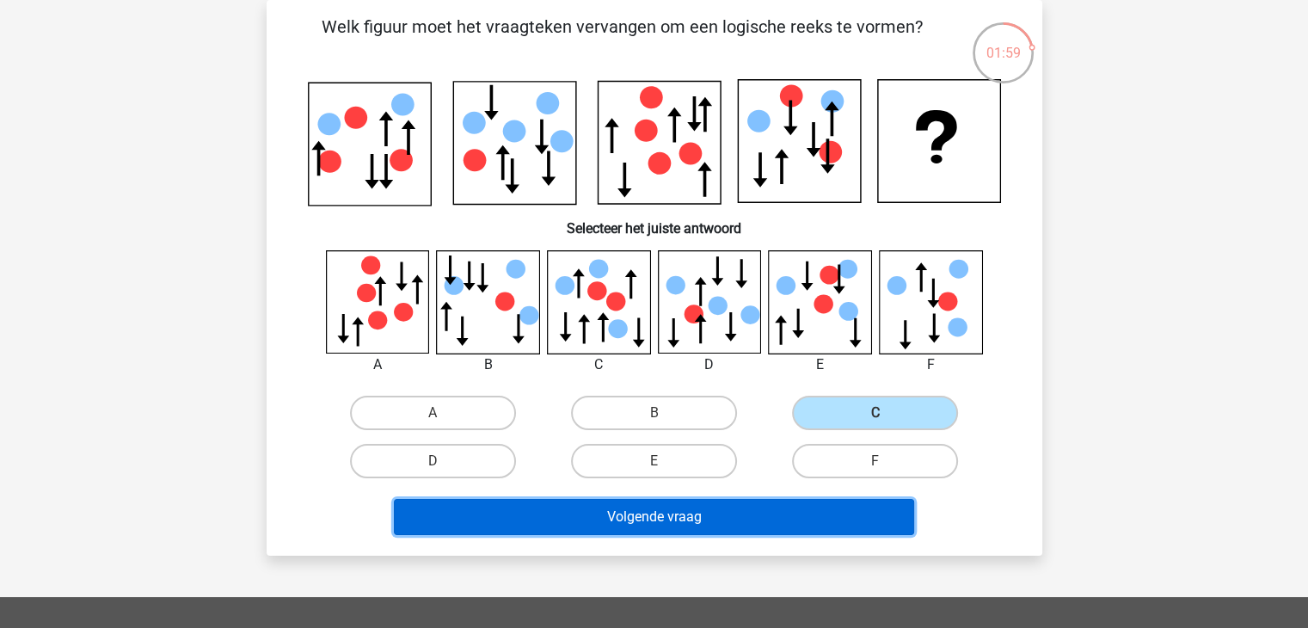
click at [805, 509] on button "Volgende vraag" at bounding box center [654, 517] width 520 height 36
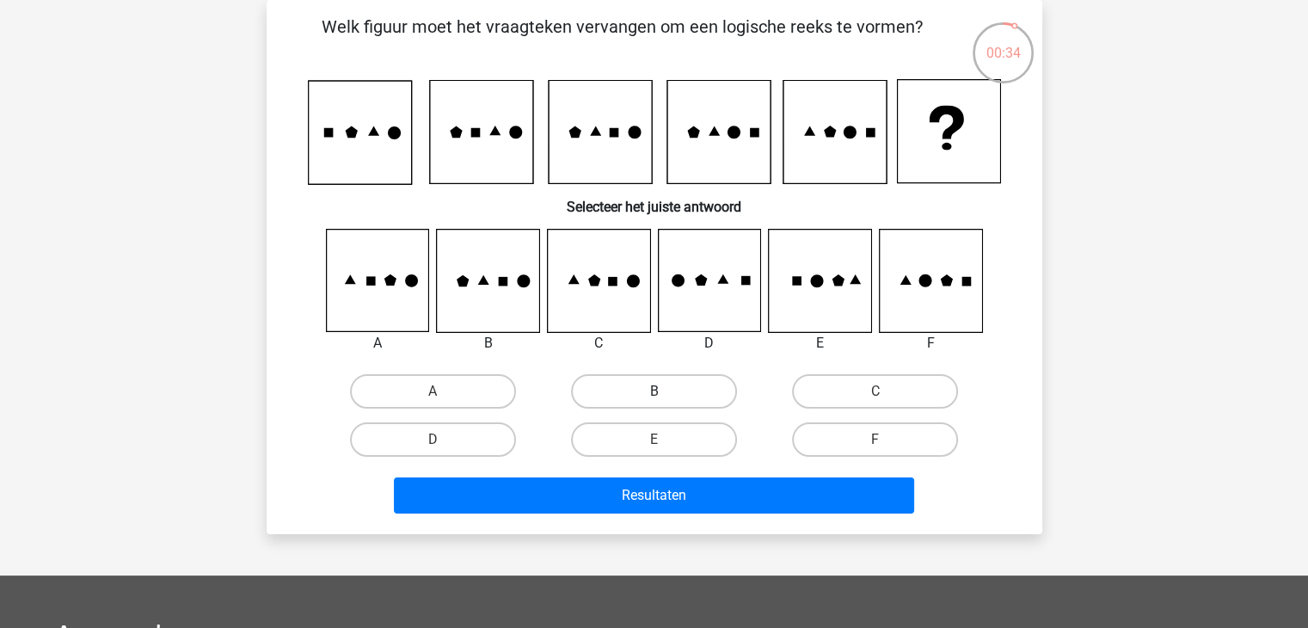
drag, startPoint x: 609, startPoint y: 376, endPoint x: 629, endPoint y: 390, distance: 24.1
click at [612, 376] on label "B" at bounding box center [654, 391] width 166 height 34
click at [654, 391] on input "B" at bounding box center [659, 396] width 11 height 11
radio input "true"
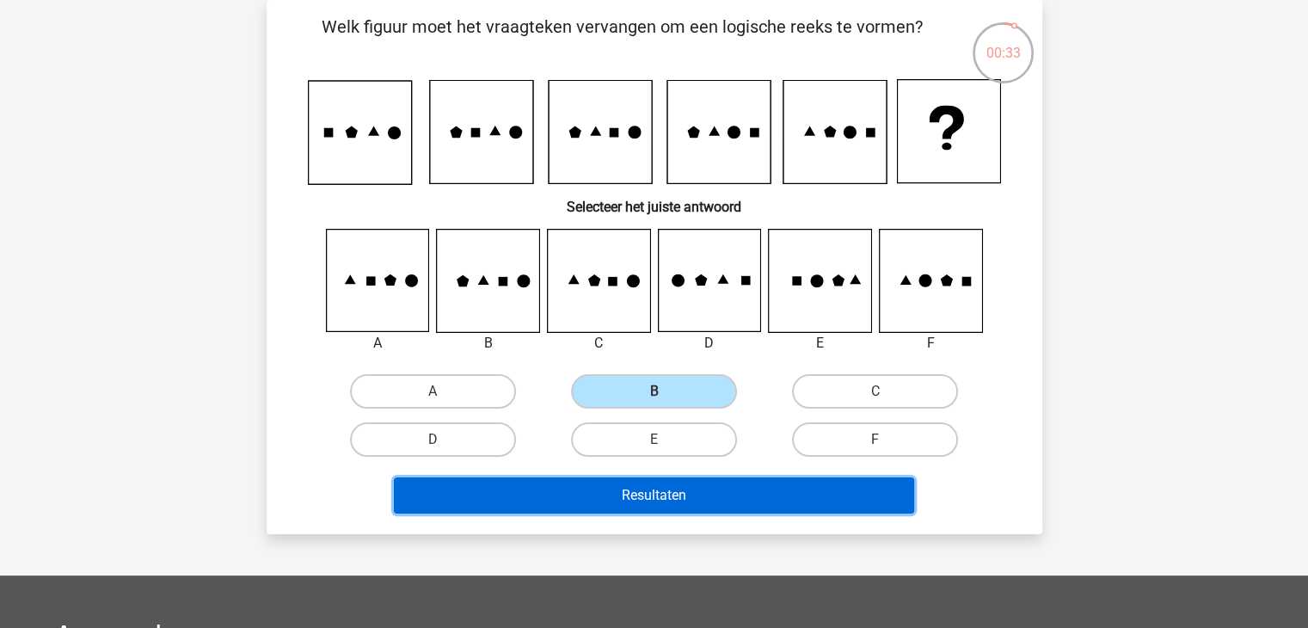
click at [630, 483] on button "Resultaten" at bounding box center [654, 495] width 520 height 36
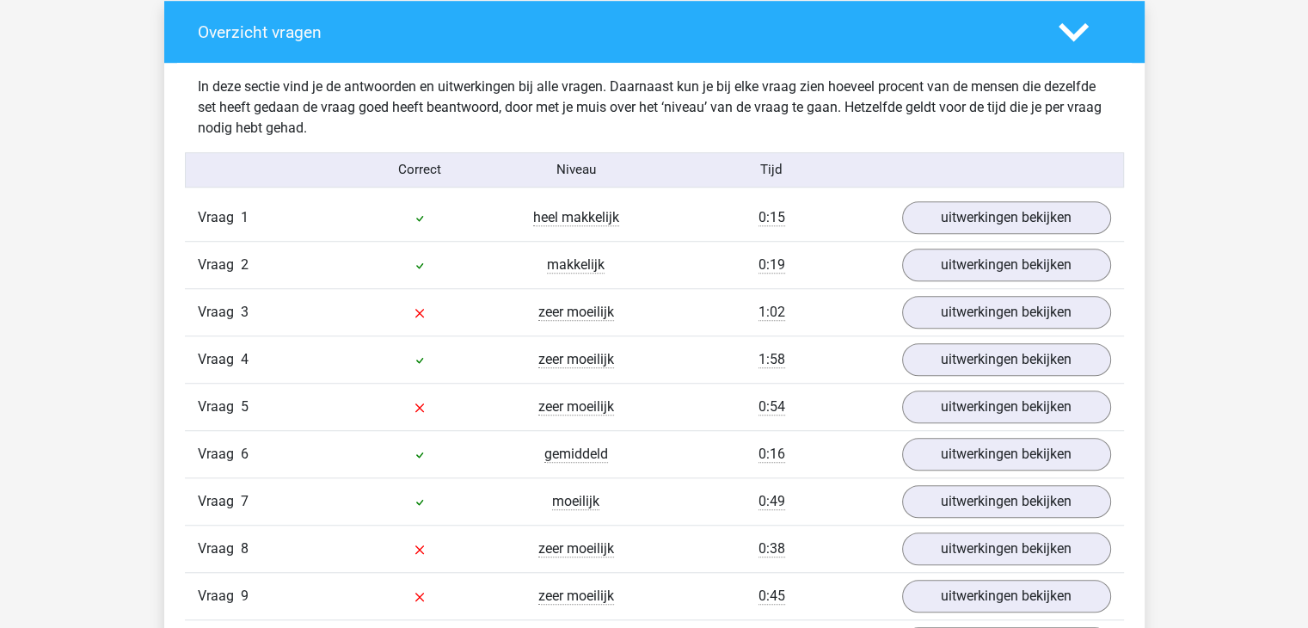
scroll to position [1376, 0]
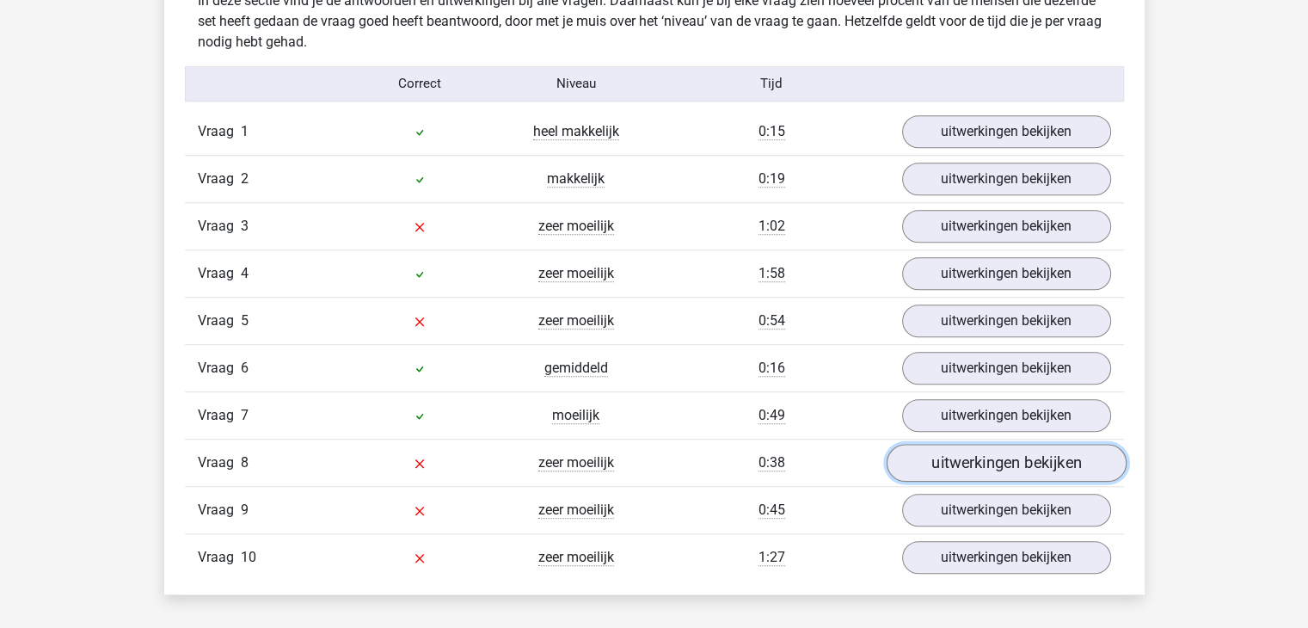
click at [1001, 460] on link "uitwerkingen bekijken" at bounding box center [1006, 463] width 240 height 38
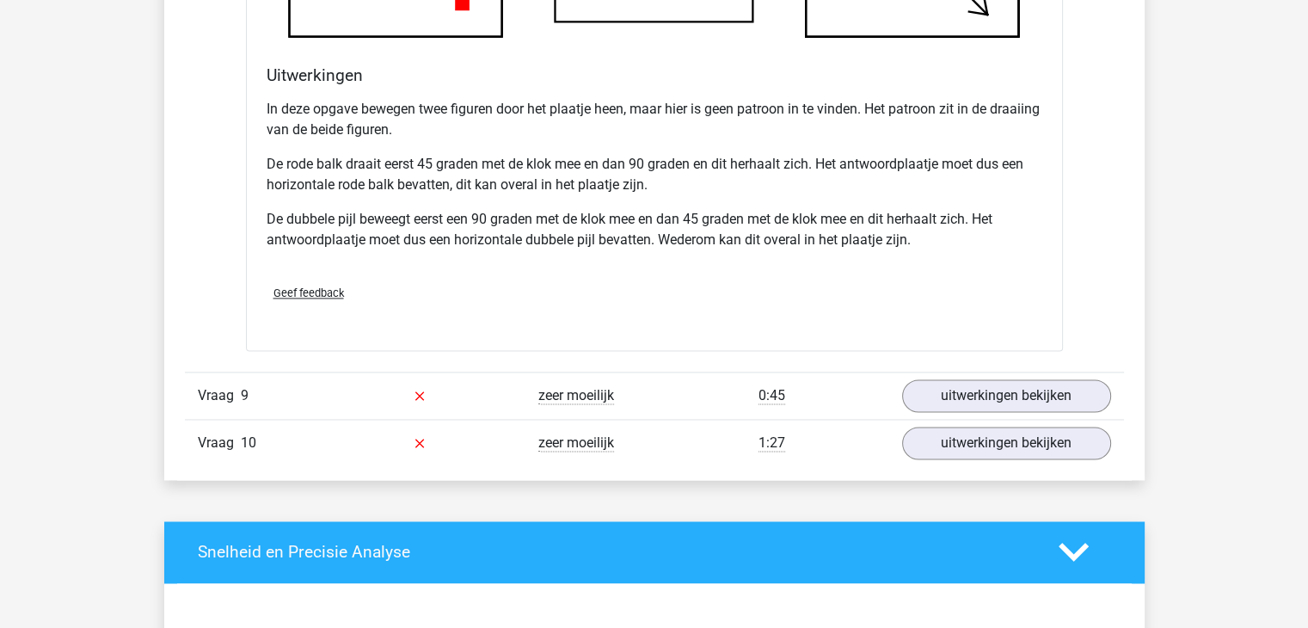
scroll to position [2065, 0]
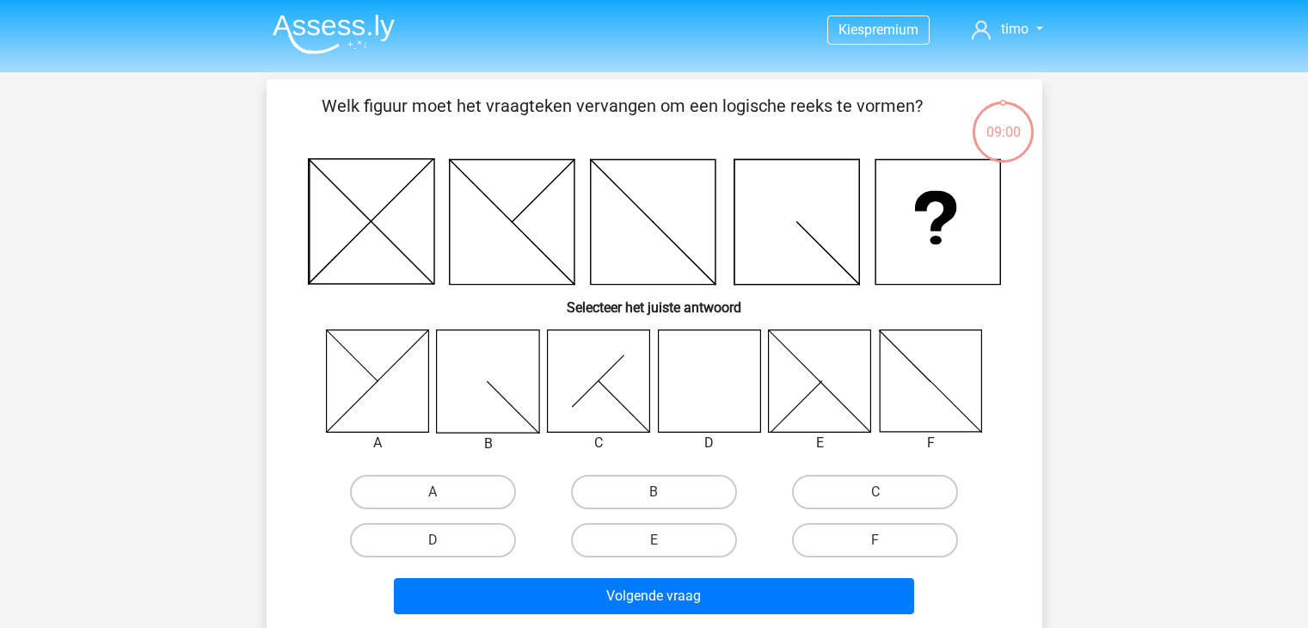
scroll to position [79, 0]
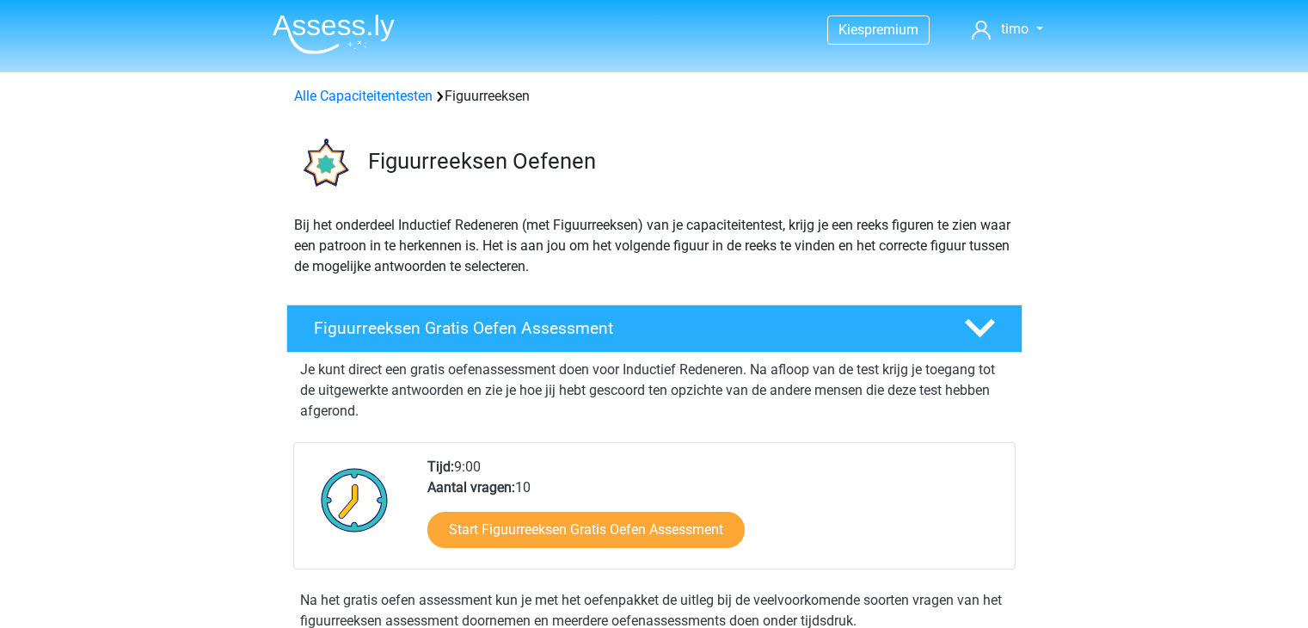
scroll to position [258, 0]
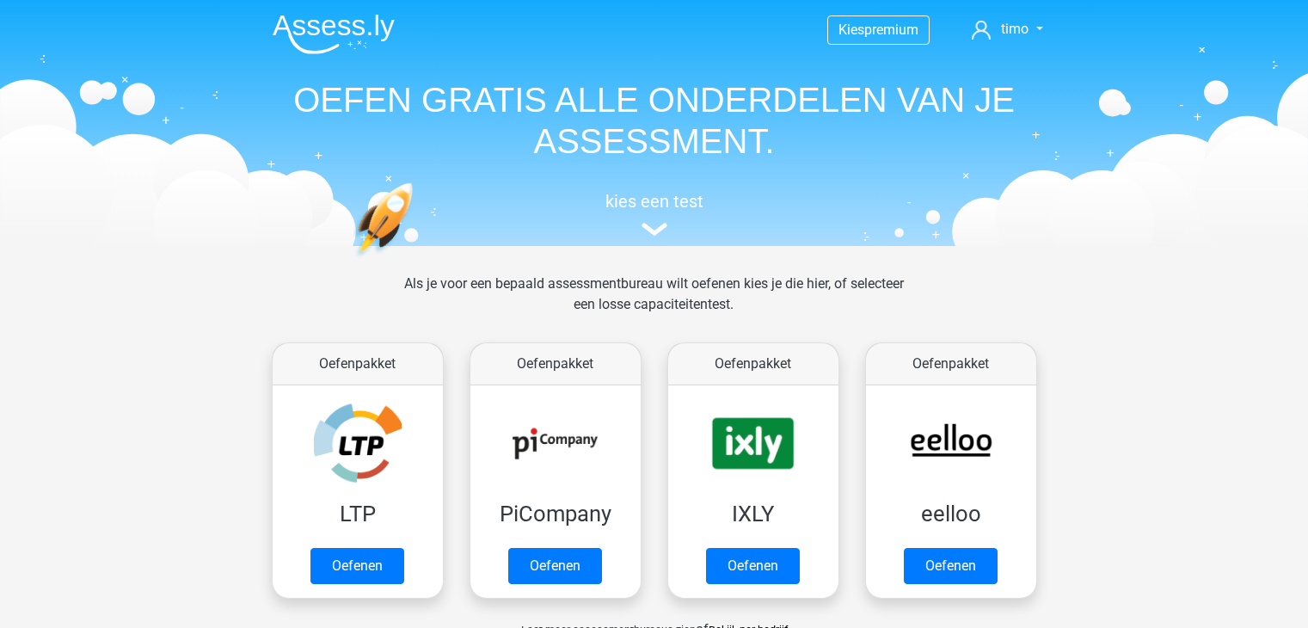
scroll to position [729, 0]
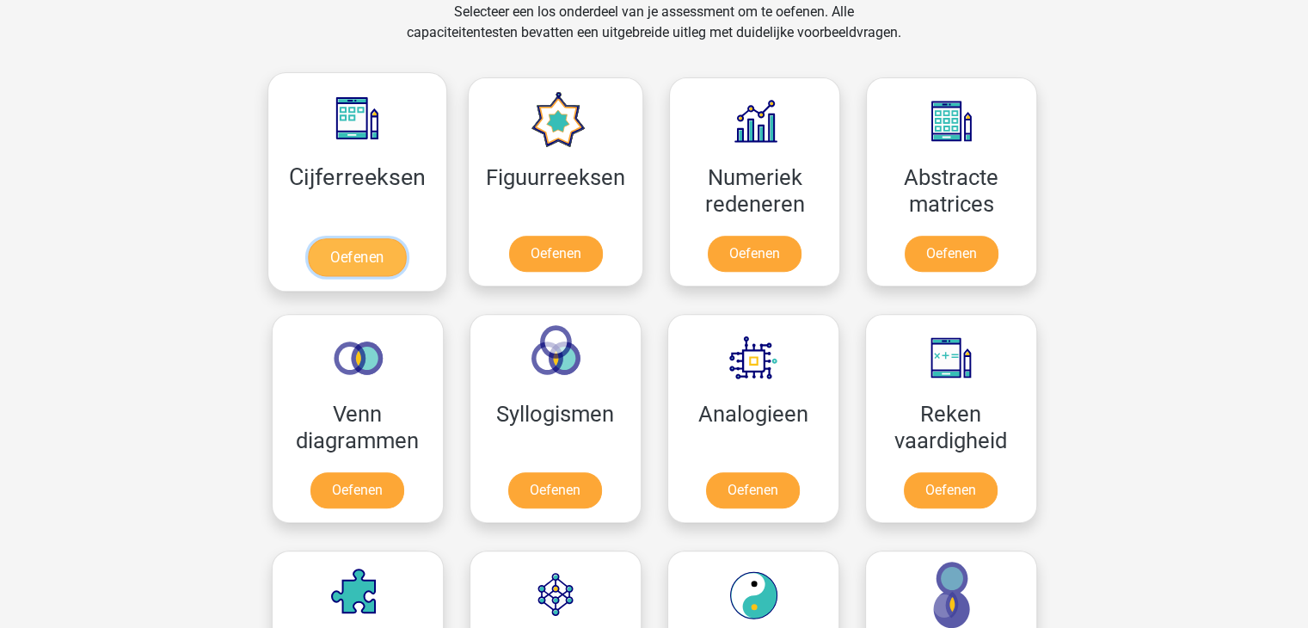
click at [380, 261] on link "Oefenen" at bounding box center [357, 257] width 98 height 38
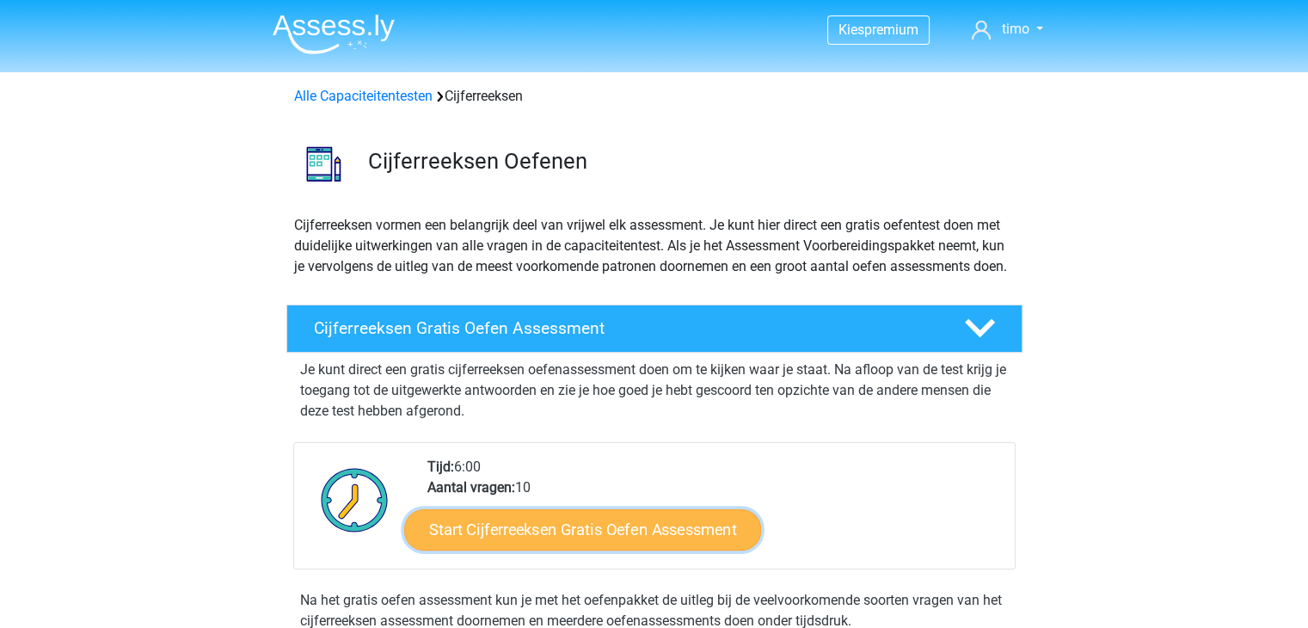
click at [732, 544] on link "Start Cijferreeksen Gratis Oefen Assessment" at bounding box center [582, 528] width 357 height 41
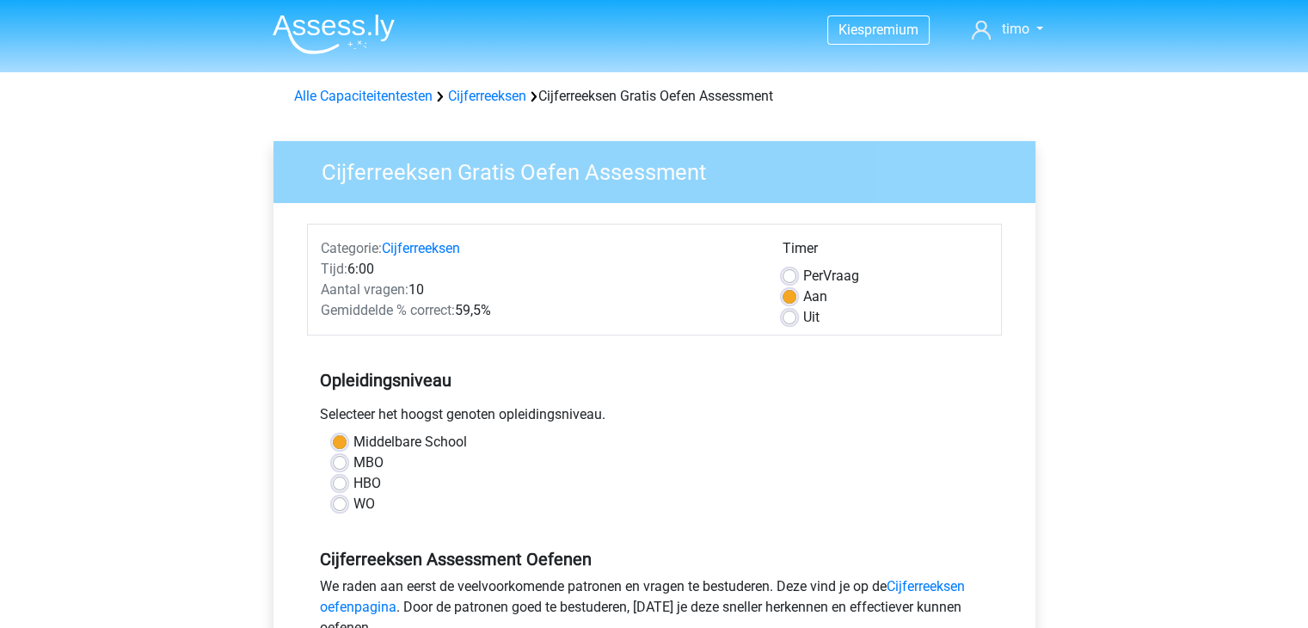
scroll to position [344, 0]
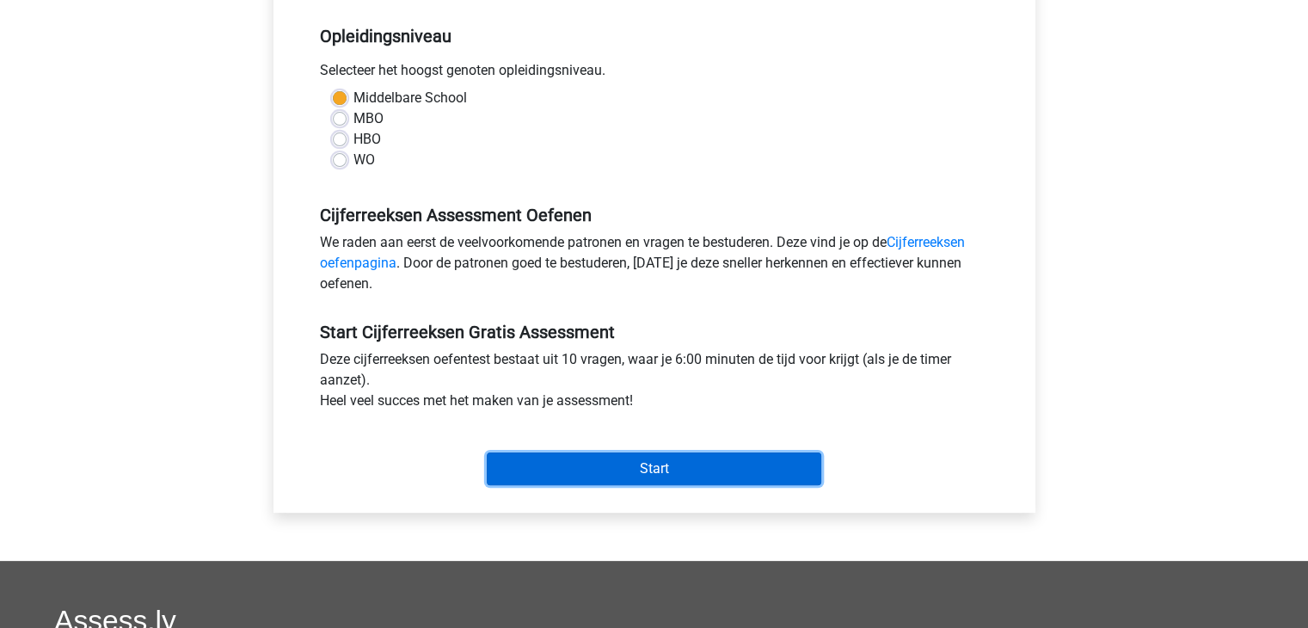
click at [607, 483] on input "Start" at bounding box center [654, 468] width 335 height 33
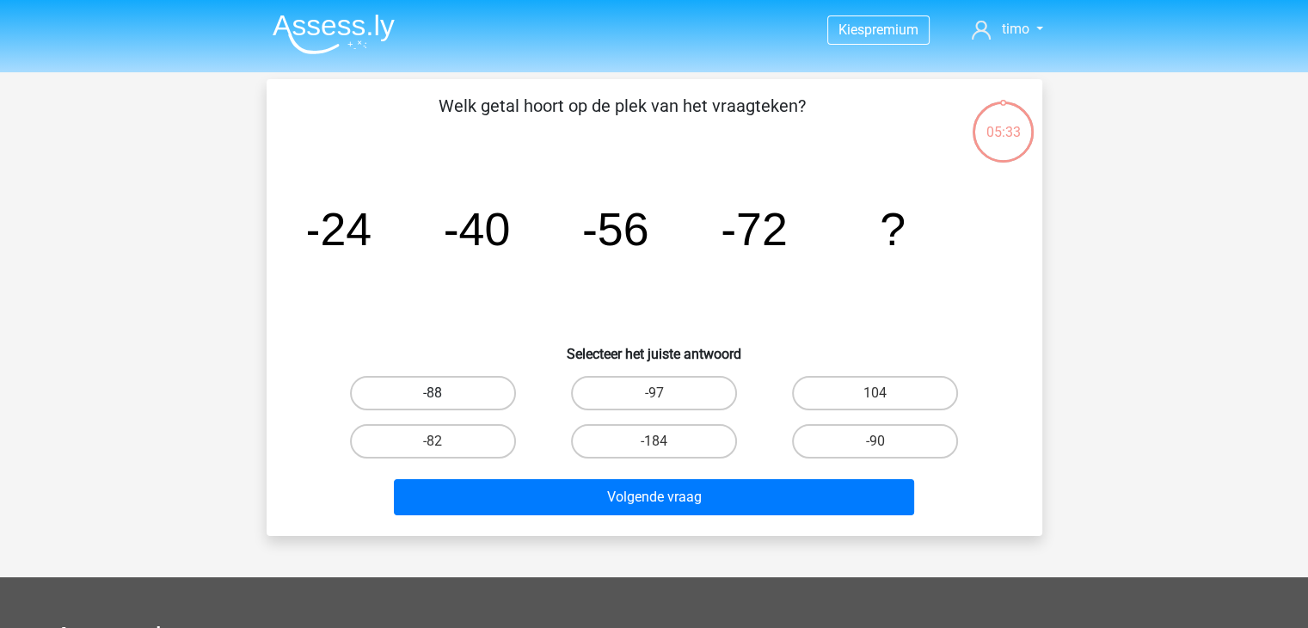
click at [459, 383] on label "-88" at bounding box center [433, 393] width 166 height 34
click at [444, 393] on input "-88" at bounding box center [438, 398] width 11 height 11
radio input "true"
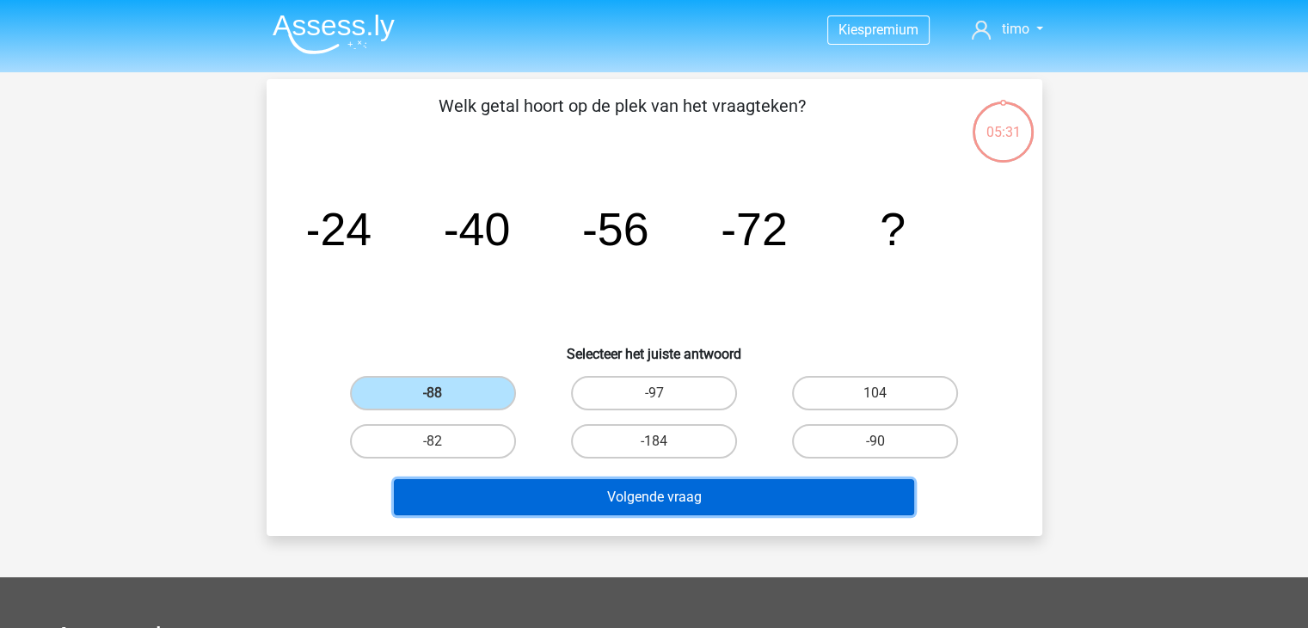
click at [569, 488] on button "Volgende vraag" at bounding box center [654, 497] width 520 height 36
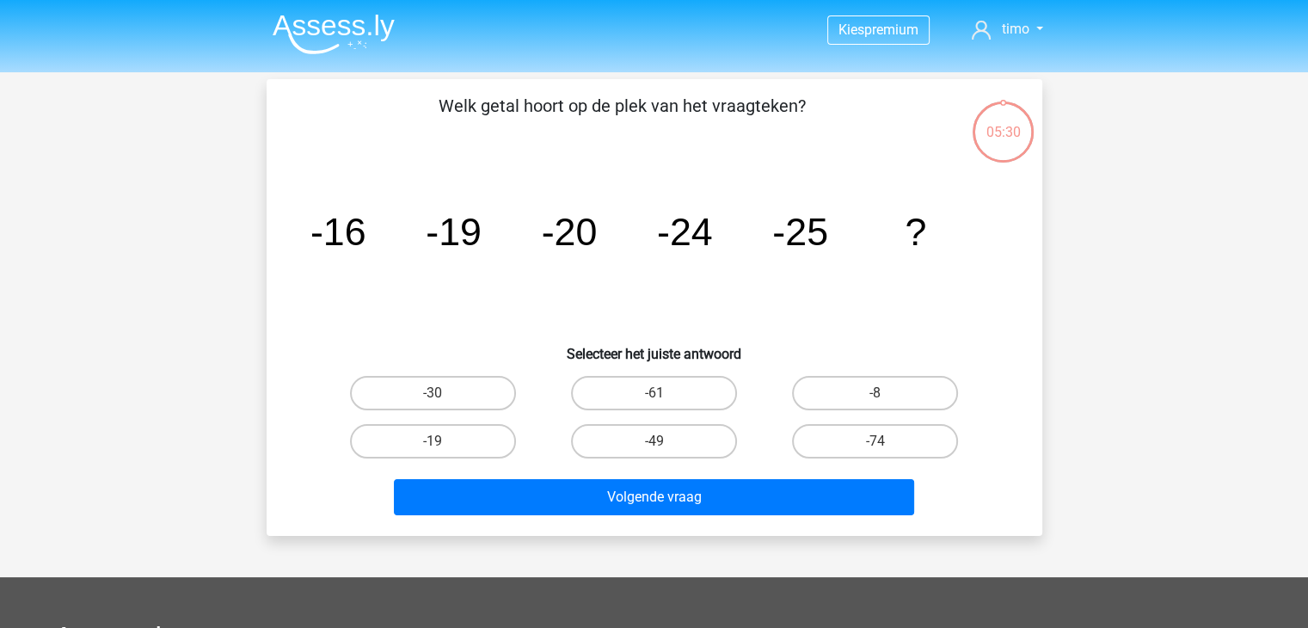
scroll to position [79, 0]
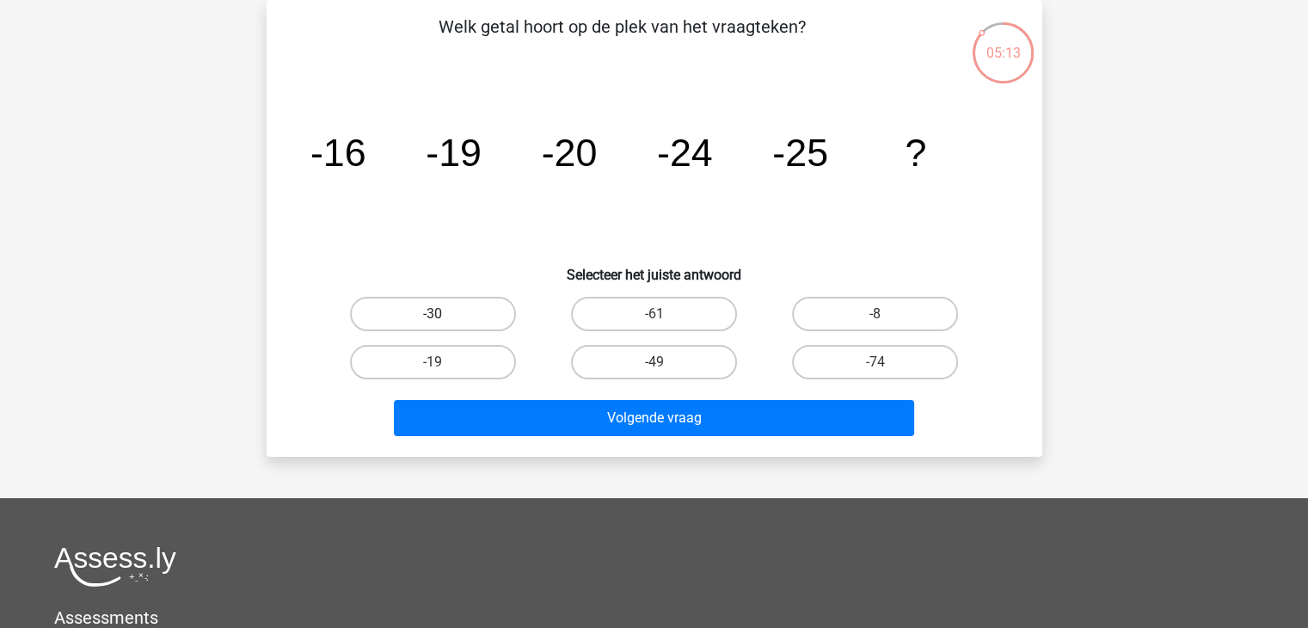
click at [448, 316] on label "-30" at bounding box center [433, 314] width 166 height 34
click at [444, 316] on input "-30" at bounding box center [438, 319] width 11 height 11
radio input "true"
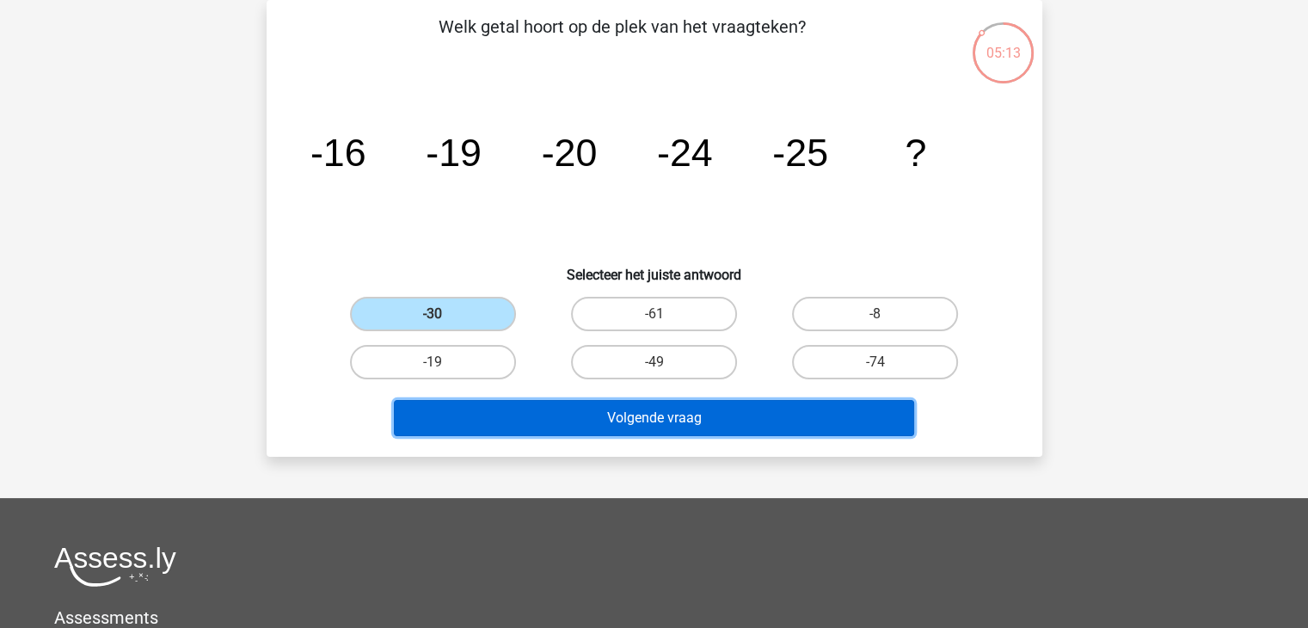
click at [553, 409] on button "Volgende vraag" at bounding box center [654, 418] width 520 height 36
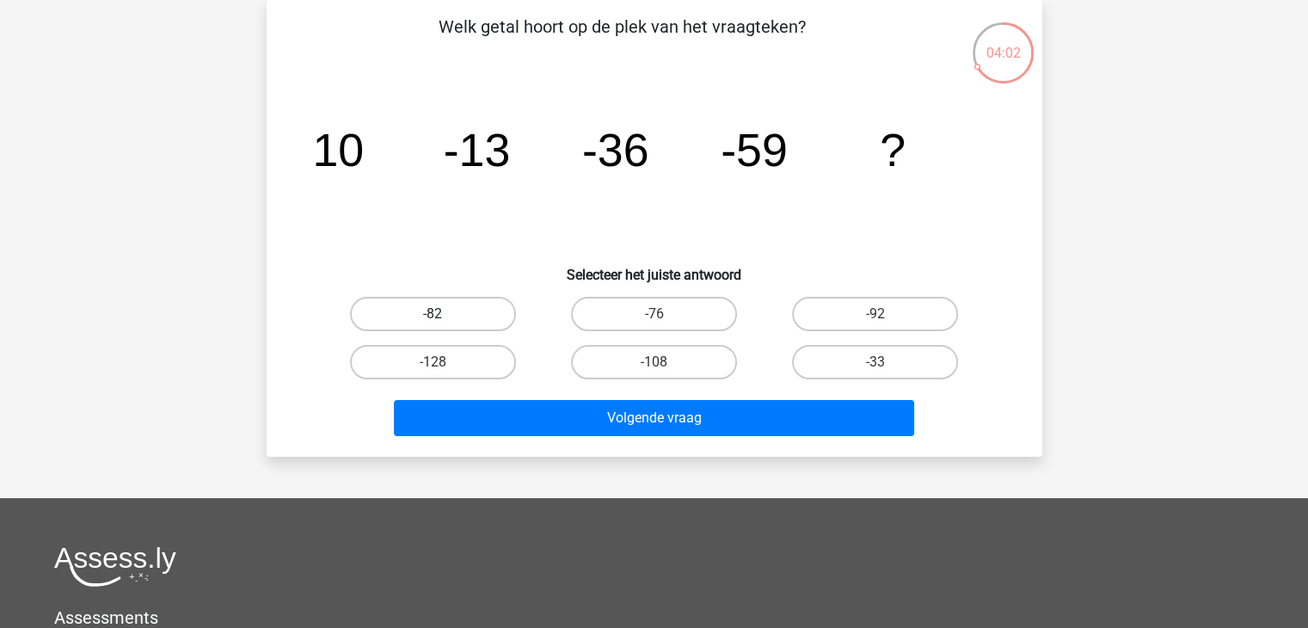
click at [469, 313] on label "-82" at bounding box center [433, 314] width 166 height 34
click at [444, 314] on input "-82" at bounding box center [438, 319] width 11 height 11
radio input "true"
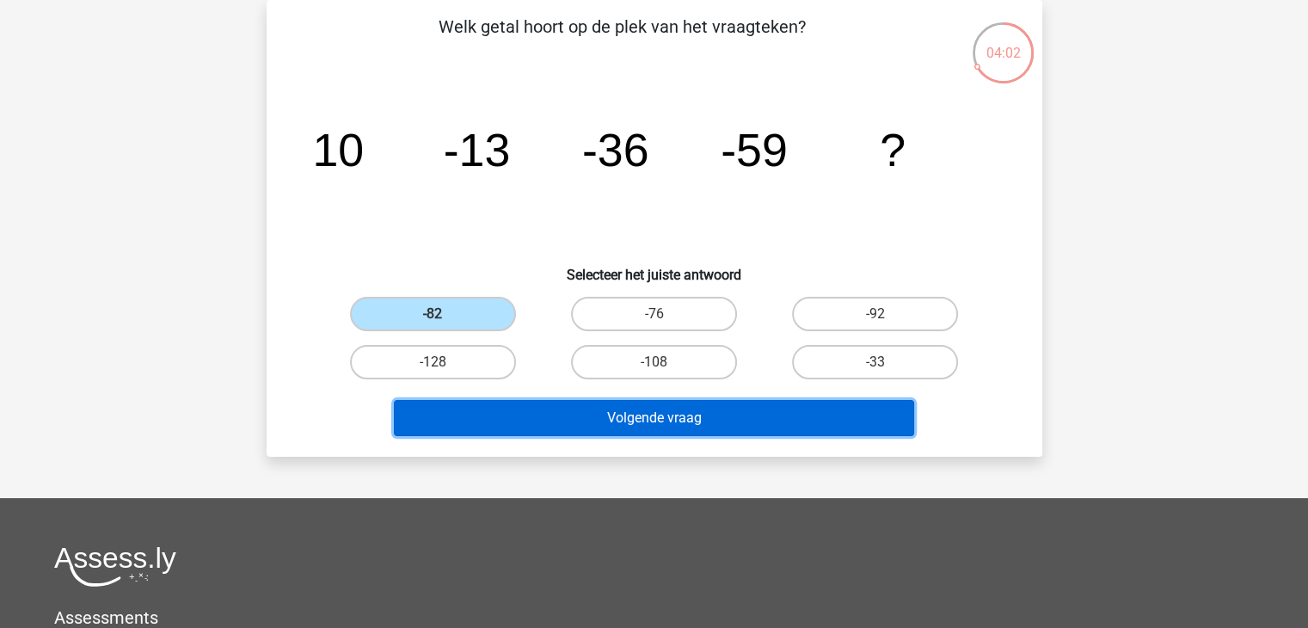
click at [666, 407] on button "Volgende vraag" at bounding box center [654, 418] width 520 height 36
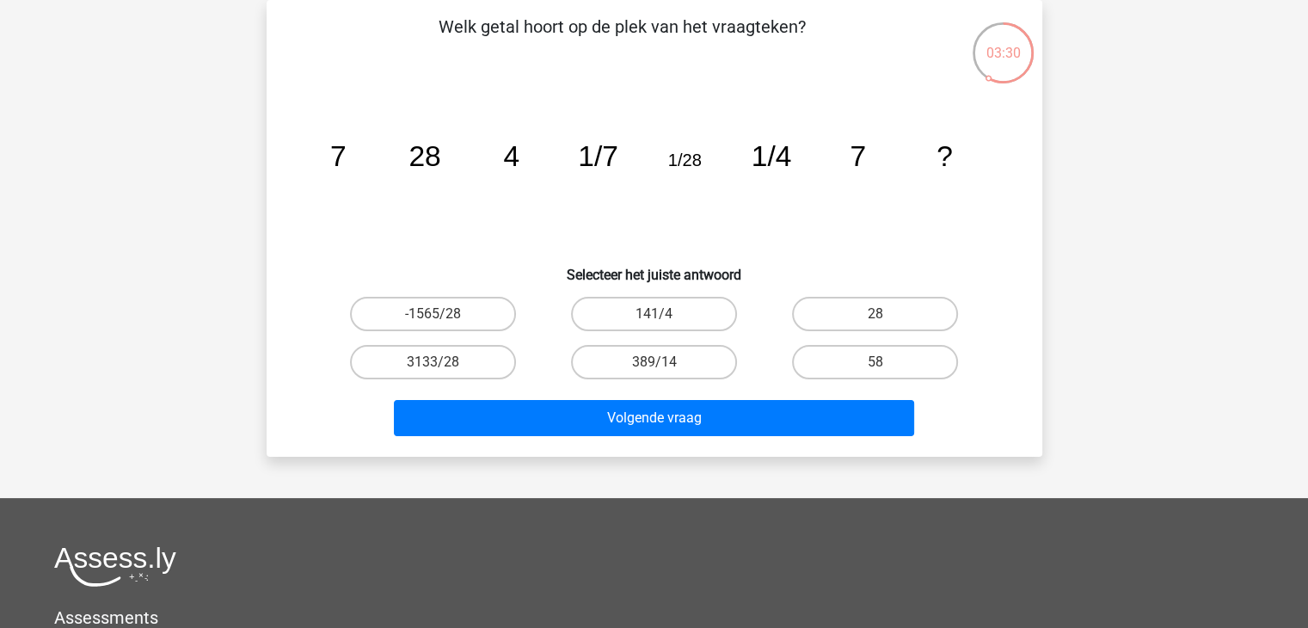
drag, startPoint x: 719, startPoint y: 243, endPoint x: 709, endPoint y: 237, distance: 11.5
click at [709, 237] on icon "image/svg+xml 7 28 4 1/7 1/28 1/4 7 ?" at bounding box center [654, 166] width 693 height 174
click at [908, 303] on label "28" at bounding box center [875, 314] width 166 height 34
click at [887, 314] on input "28" at bounding box center [881, 319] width 11 height 11
radio input "true"
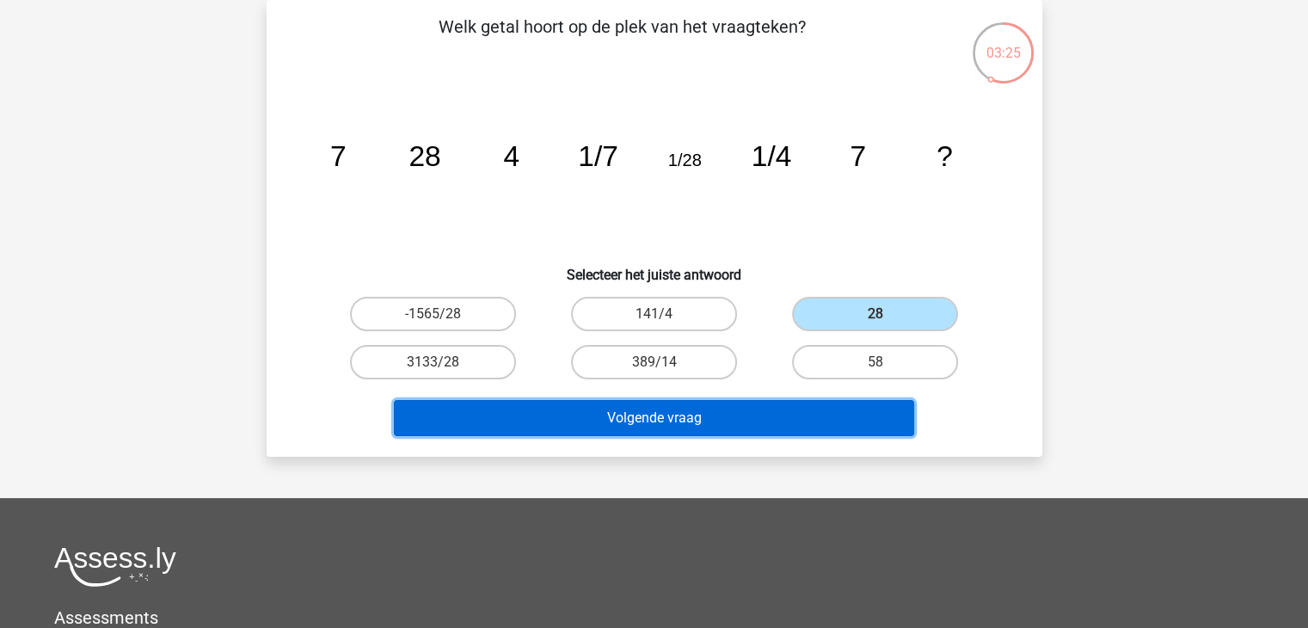
click at [877, 410] on button "Volgende vraag" at bounding box center [654, 418] width 520 height 36
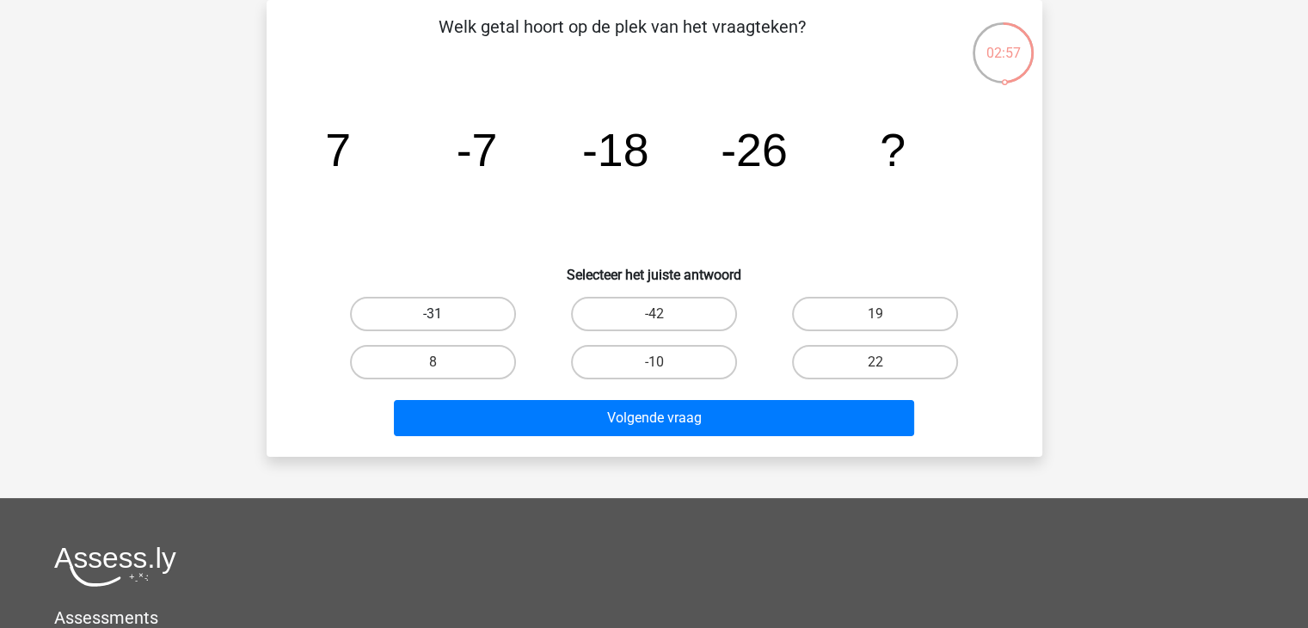
drag, startPoint x: 491, startPoint y: 306, endPoint x: 513, endPoint y: 334, distance: 34.9
click at [490, 306] on label "-31" at bounding box center [433, 314] width 166 height 34
click at [444, 314] on input "-31" at bounding box center [438, 319] width 11 height 11
radio input "true"
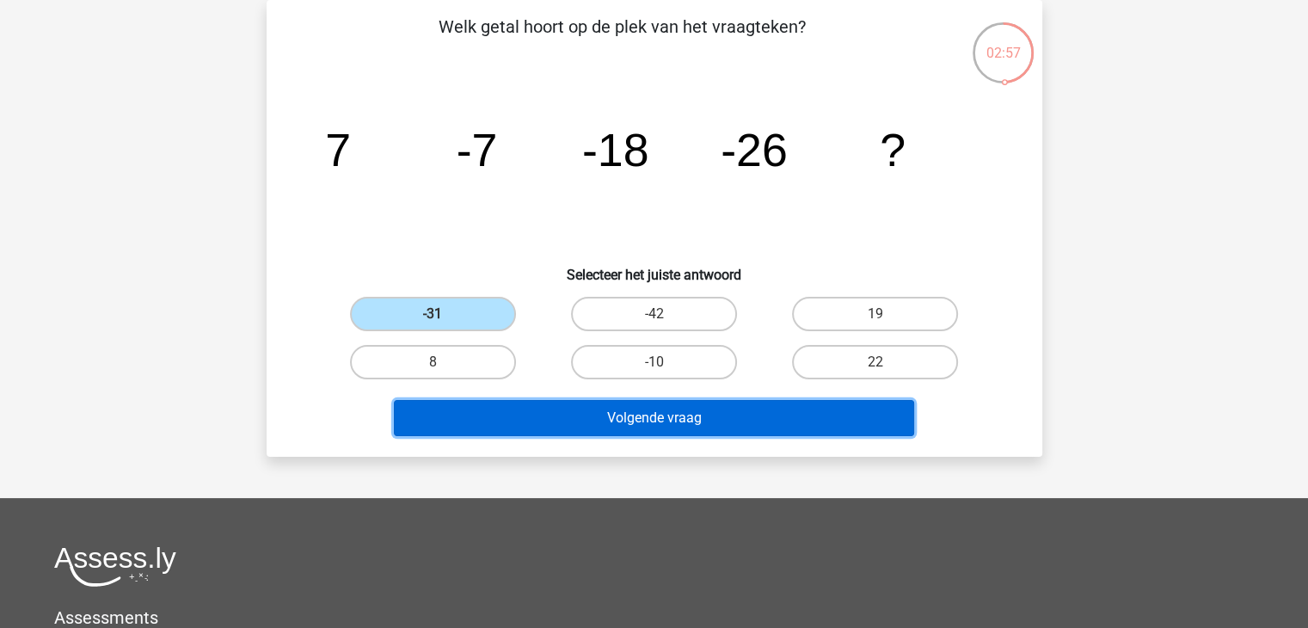
click at [609, 411] on button "Volgende vraag" at bounding box center [654, 418] width 520 height 36
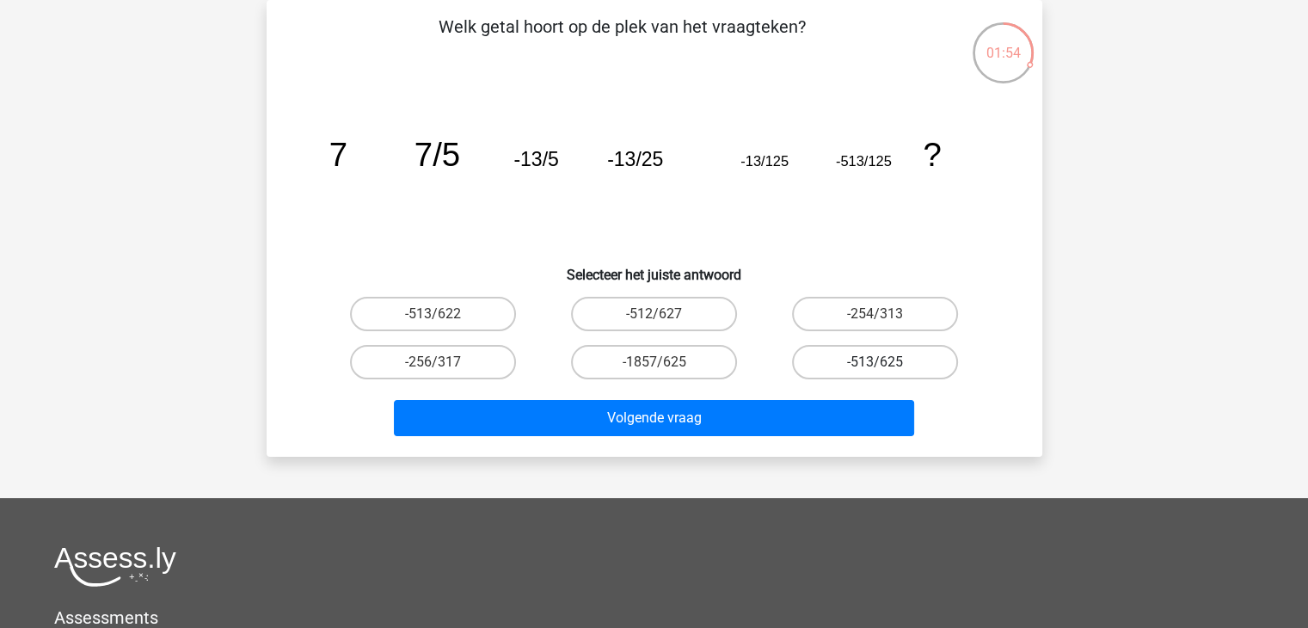
click at [852, 355] on label "-513/625" at bounding box center [875, 362] width 166 height 34
click at [876, 362] on input "-513/625" at bounding box center [881, 367] width 11 height 11
radio input "true"
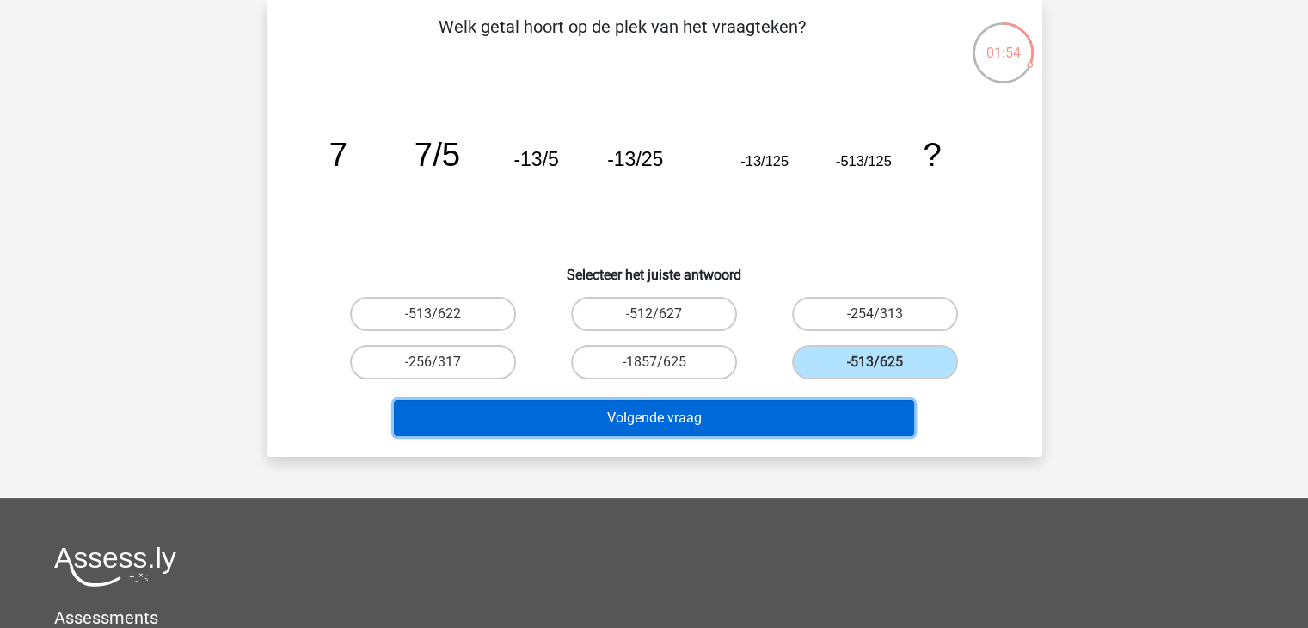
click at [850, 428] on button "Volgende vraag" at bounding box center [654, 418] width 520 height 36
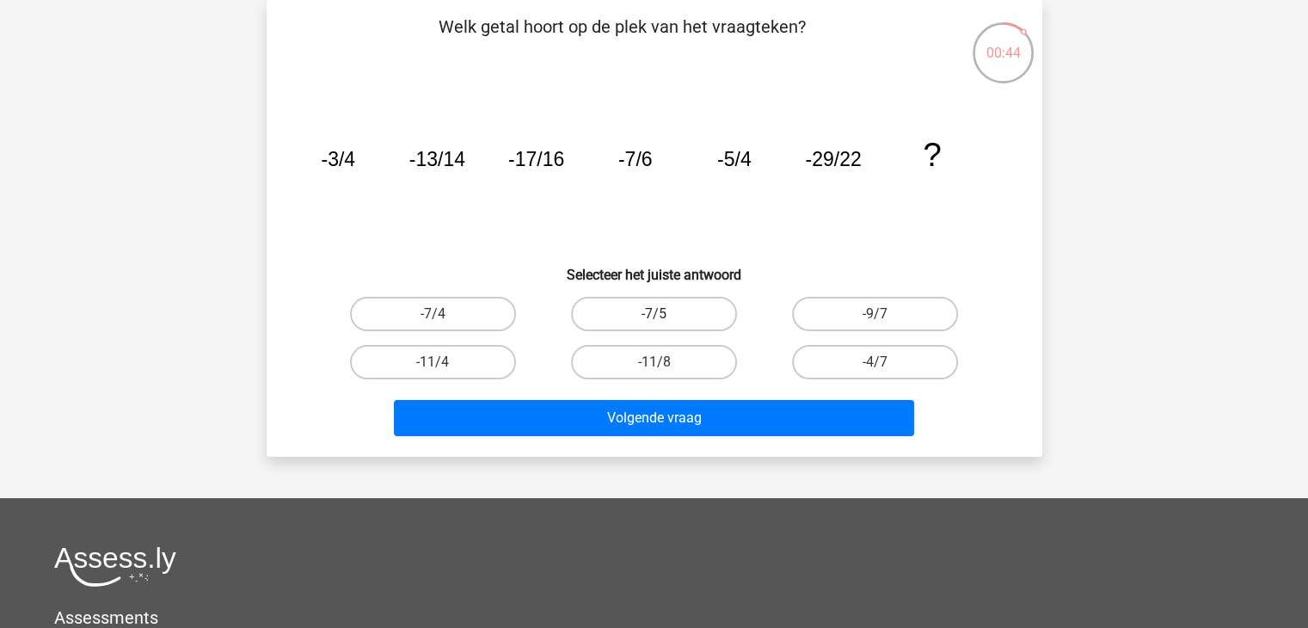
click at [671, 311] on label "-7/5" at bounding box center [654, 314] width 166 height 34
click at [665, 314] on input "-7/5" at bounding box center [659, 319] width 11 height 11
radio input "true"
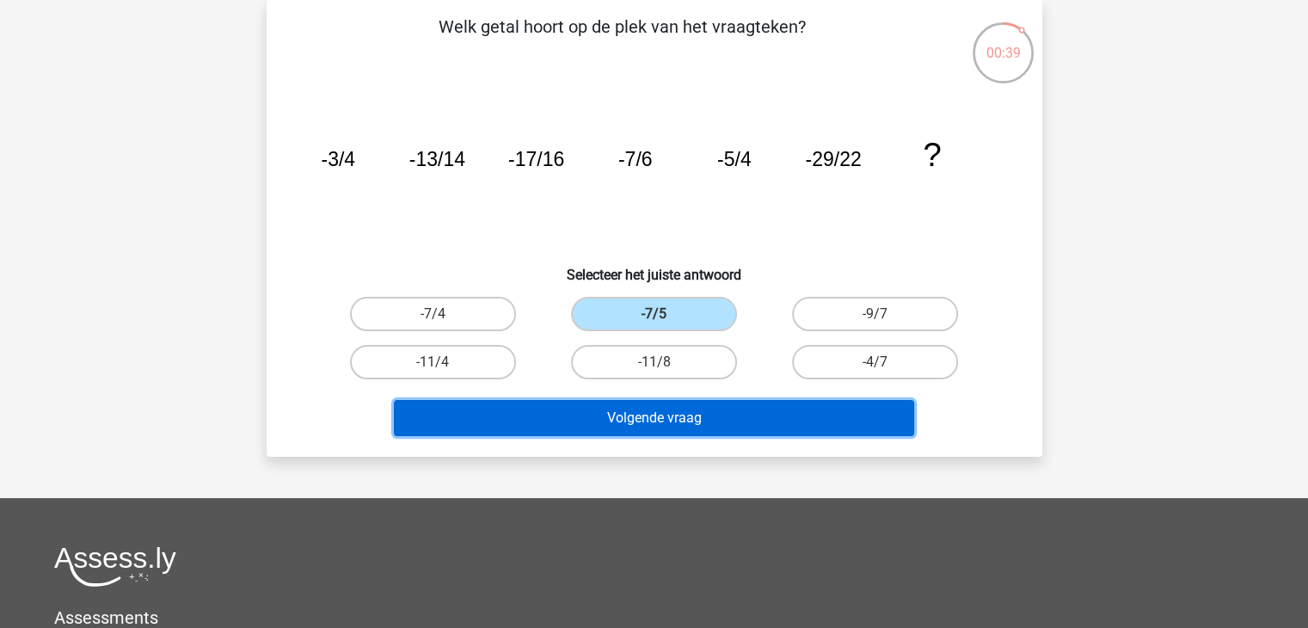
click at [664, 401] on button "Volgende vraag" at bounding box center [654, 418] width 520 height 36
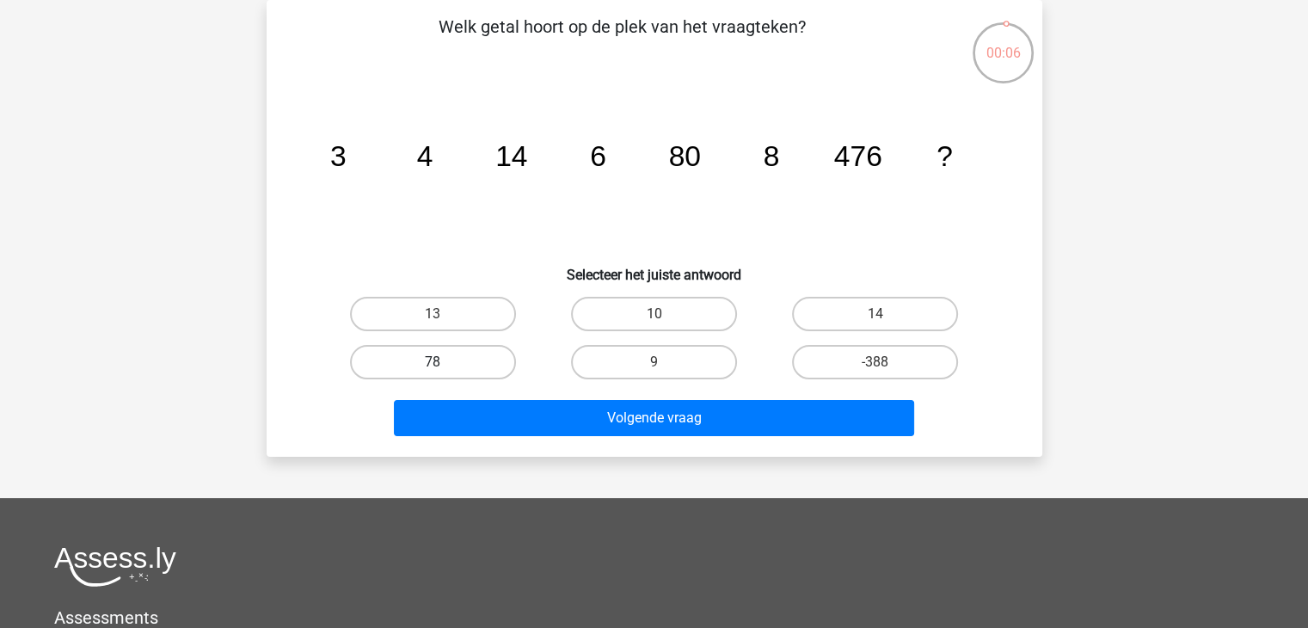
click at [471, 353] on label "78" at bounding box center [433, 362] width 166 height 34
click at [444, 362] on input "78" at bounding box center [438, 367] width 11 height 11
radio input "true"
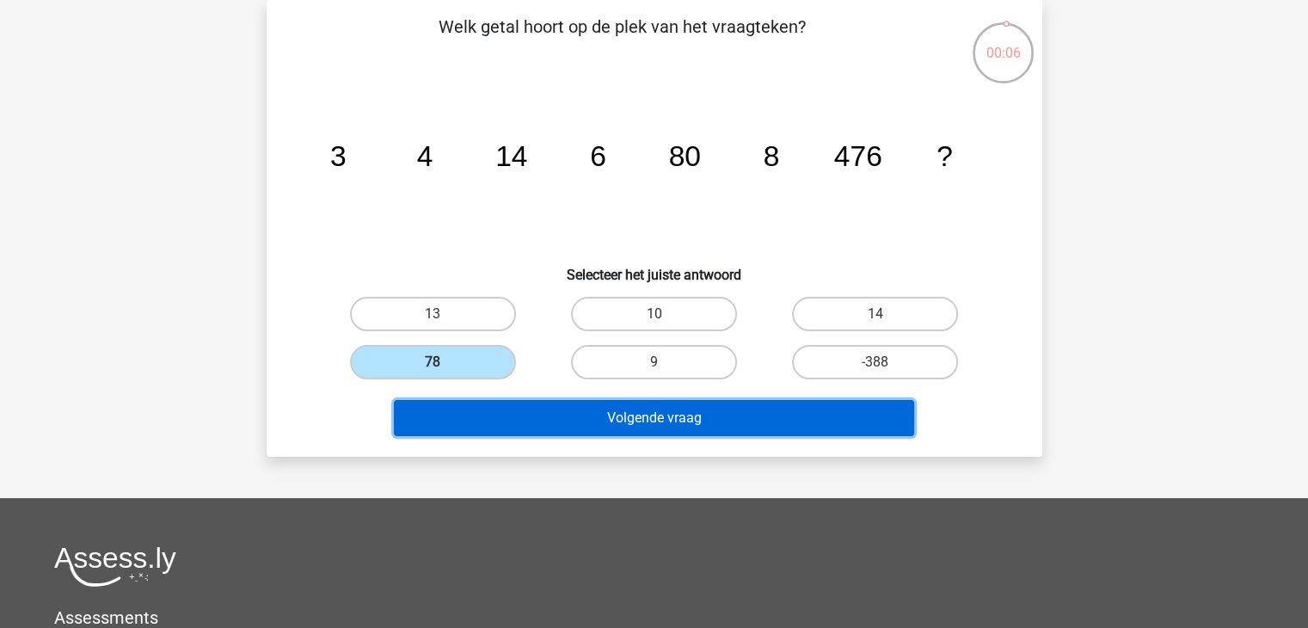
click at [578, 414] on button "Volgende vraag" at bounding box center [654, 418] width 520 height 36
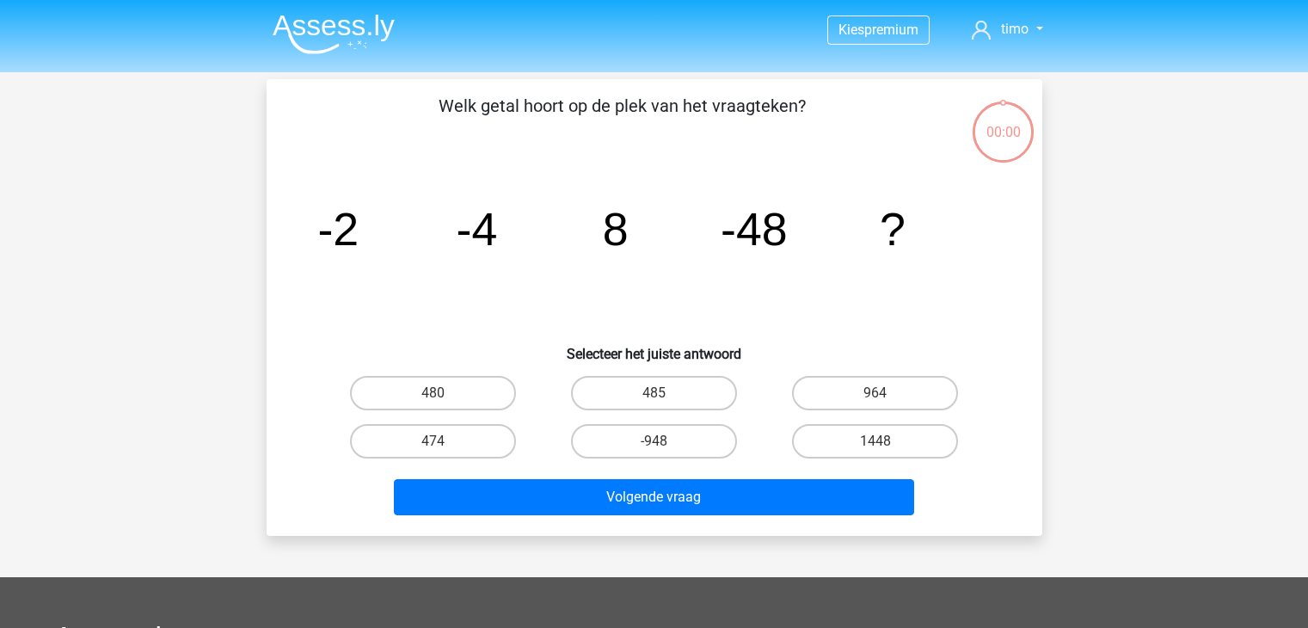
scroll to position [79, 0]
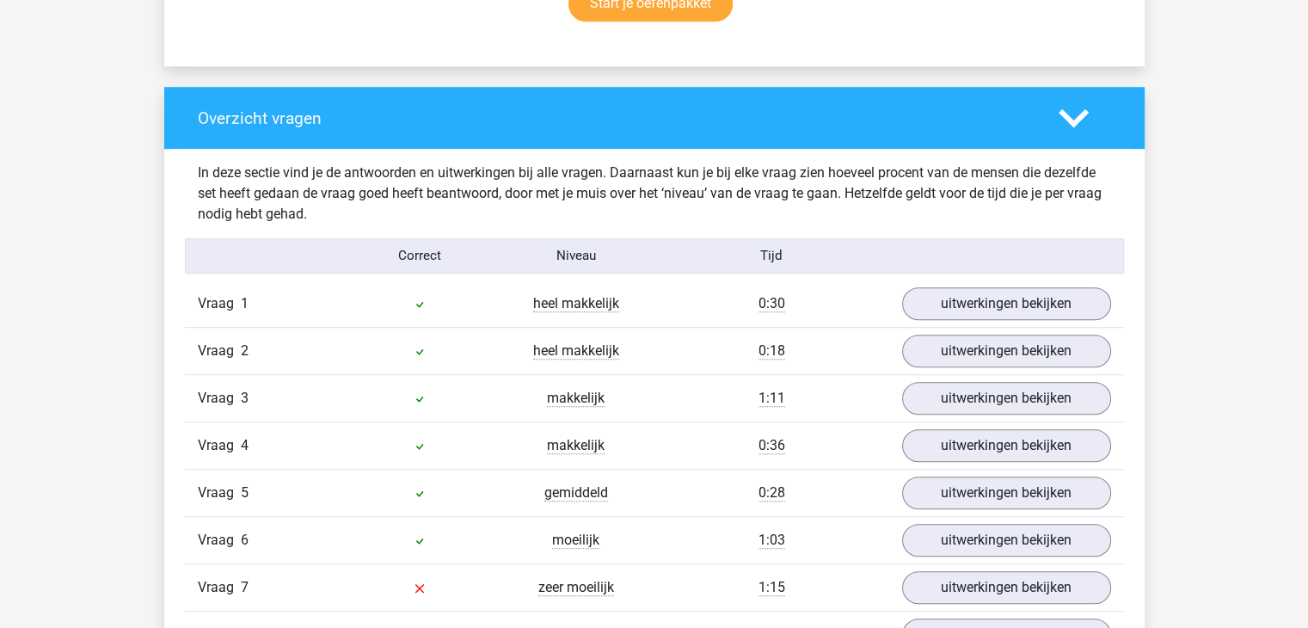
scroll to position [1462, 0]
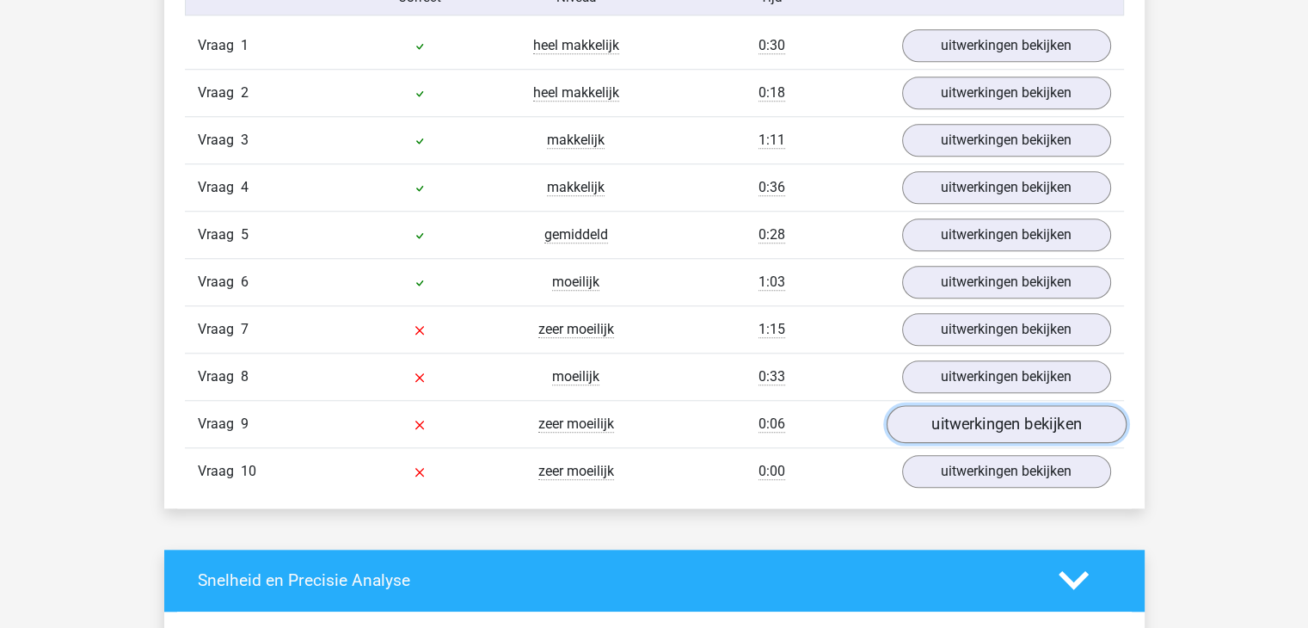
click at [1000, 428] on link "uitwerkingen bekijken" at bounding box center [1006, 424] width 240 height 38
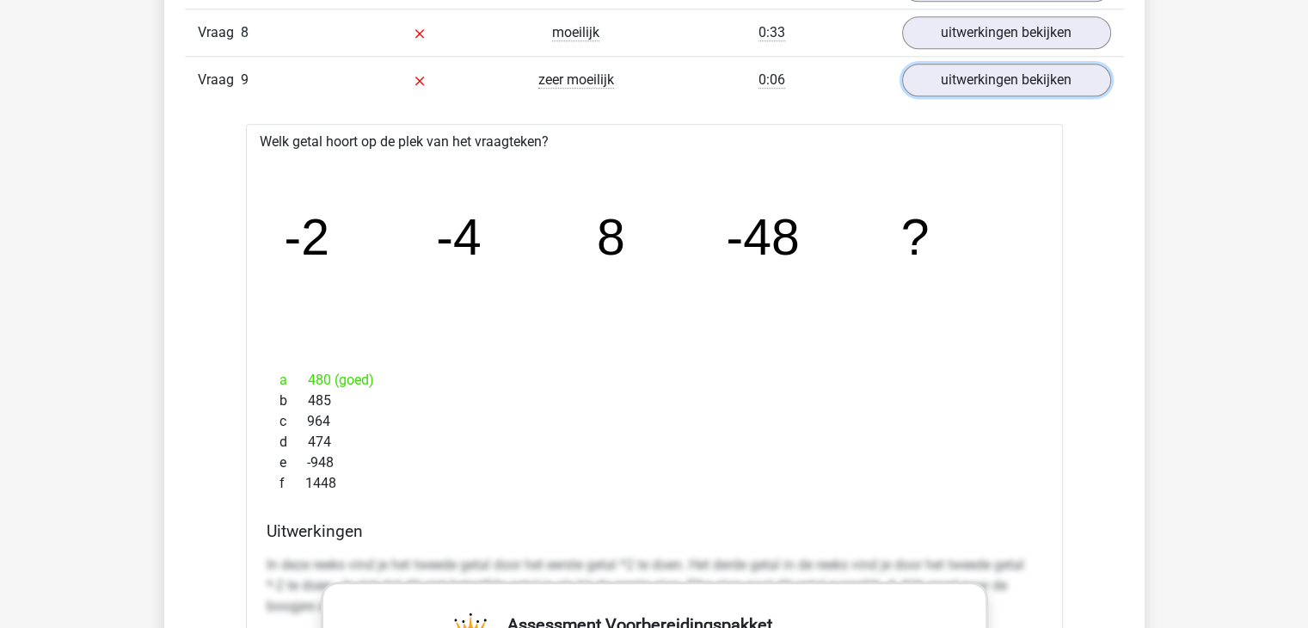
scroll to position [1634, 0]
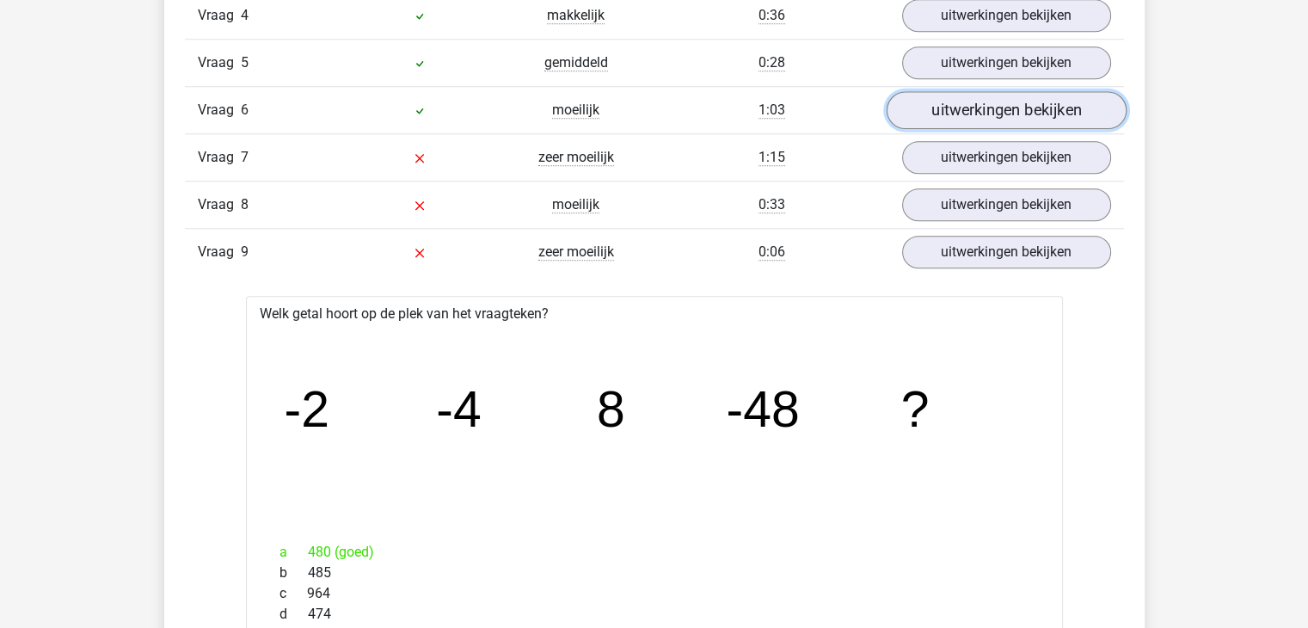
click at [988, 117] on link "uitwerkingen bekijken" at bounding box center [1006, 110] width 240 height 38
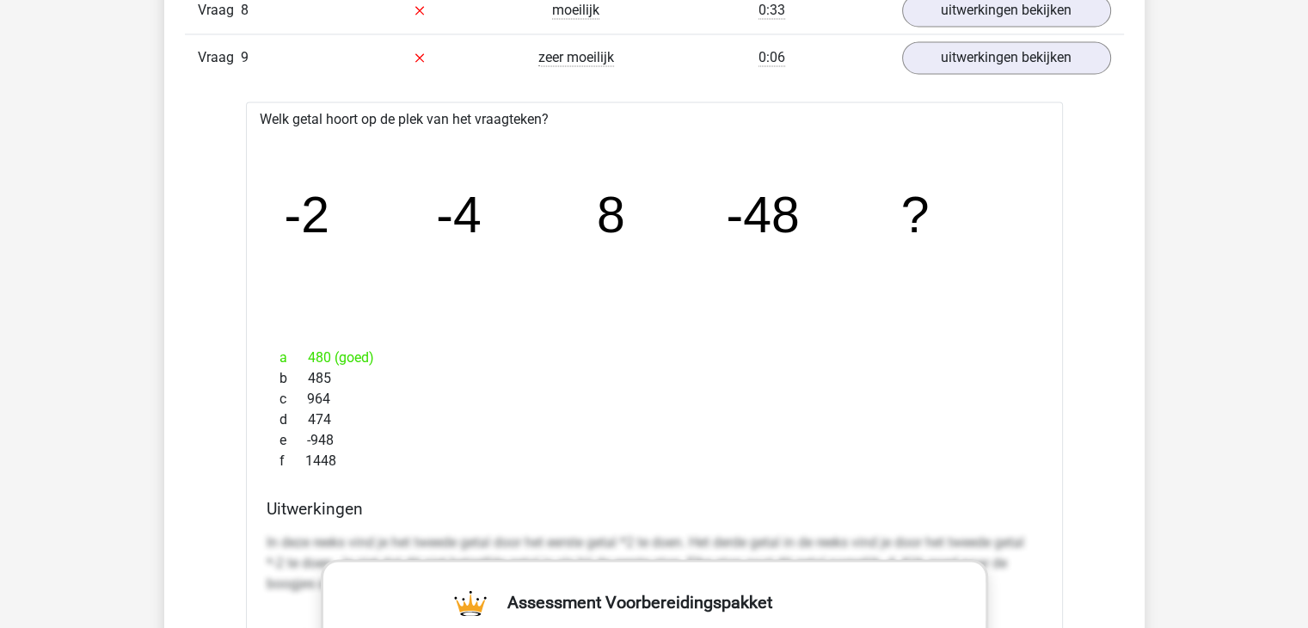
scroll to position [2237, 0]
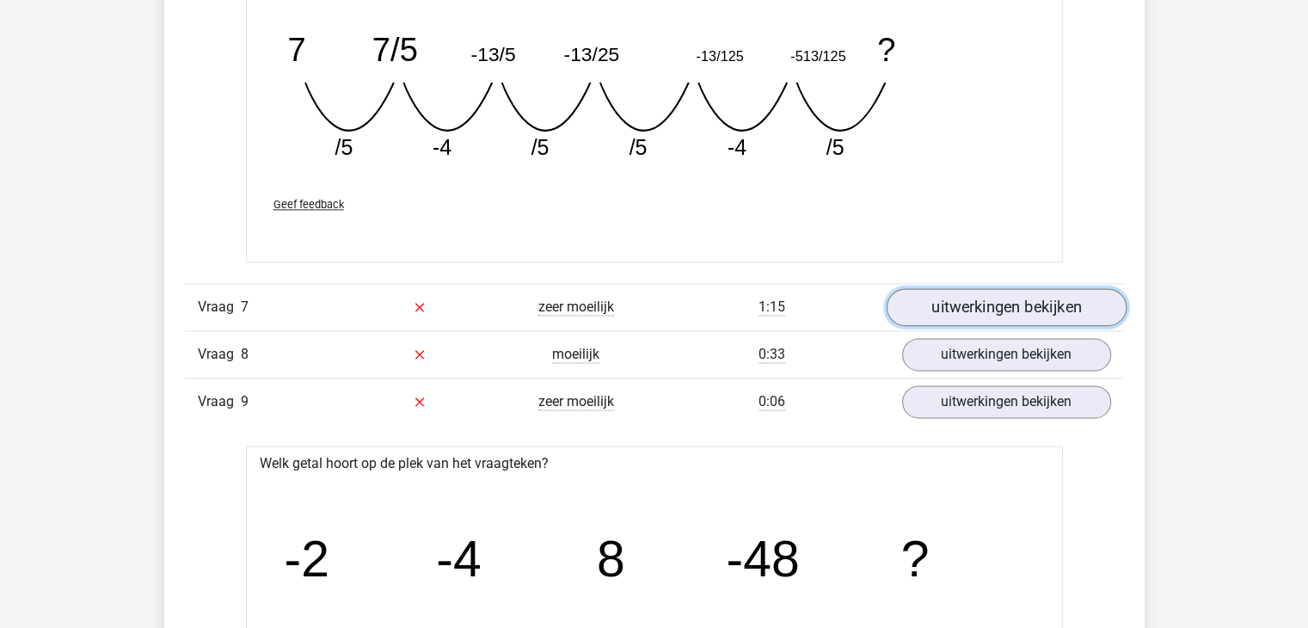
click at [970, 314] on link "uitwerkingen bekijken" at bounding box center [1006, 307] width 240 height 38
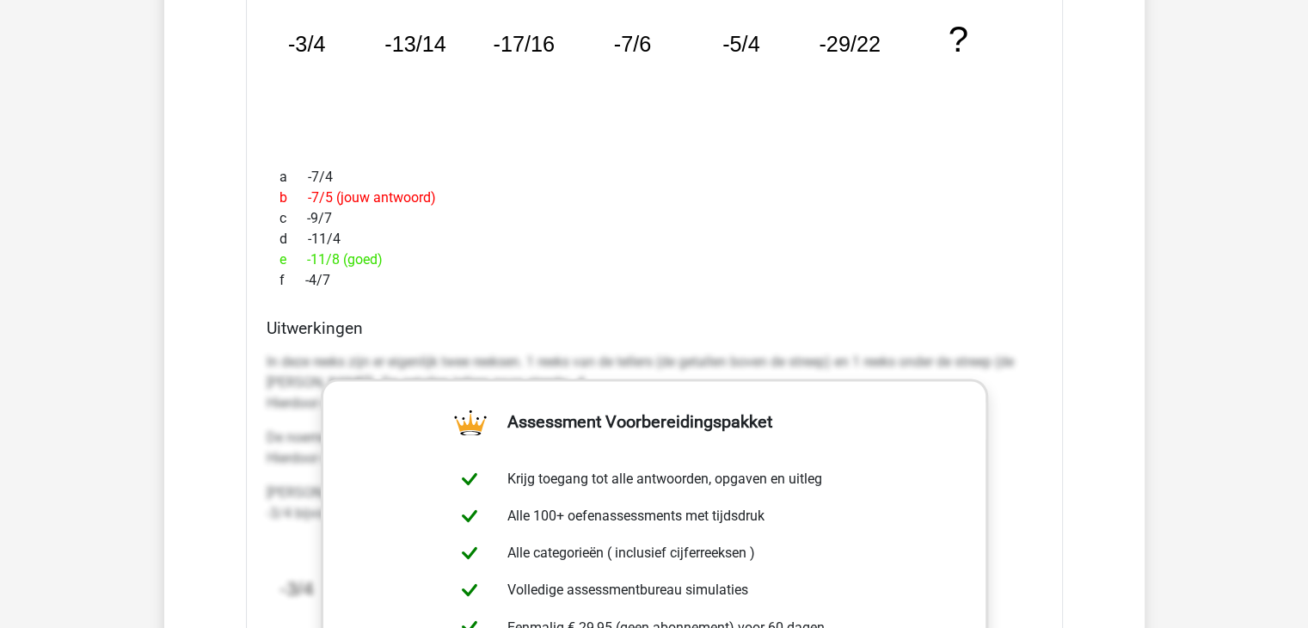
scroll to position [2581, 0]
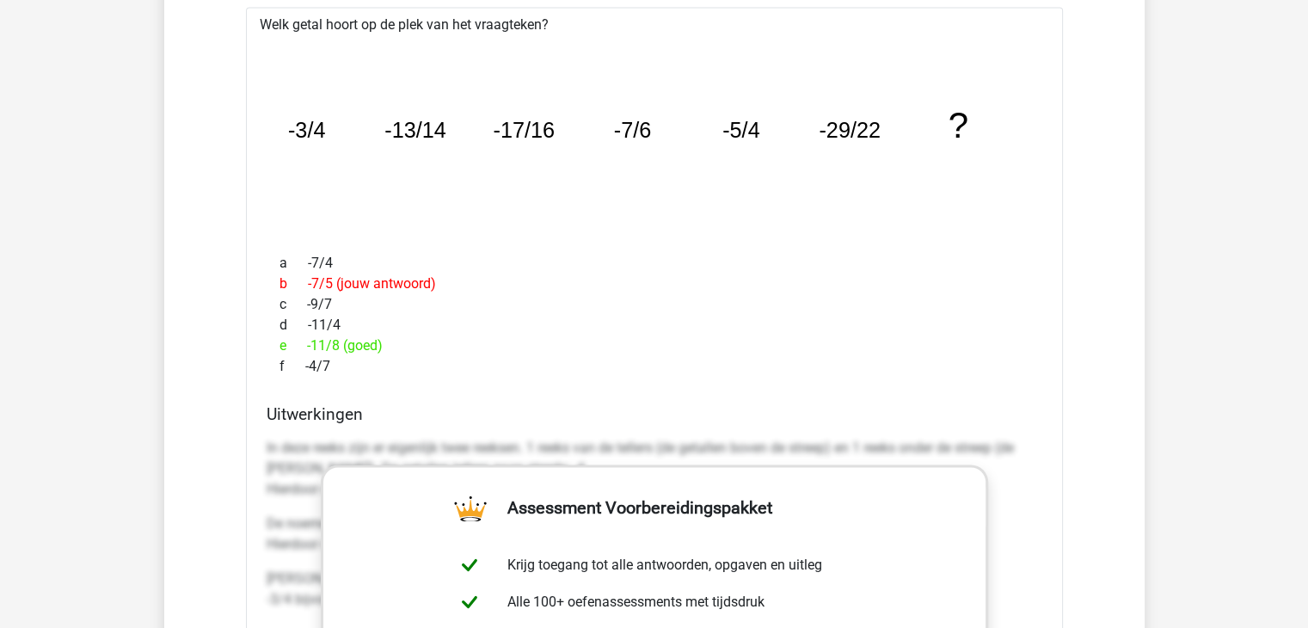
drag, startPoint x: 516, startPoint y: 205, endPoint x: 494, endPoint y: 179, distance: 34.1
click at [496, 180] on icon "image/svg+xml -3/4 -13/14 -17/16 -7/6 -5/4 -29/22 ?" at bounding box center [655, 137] width 762 height 191
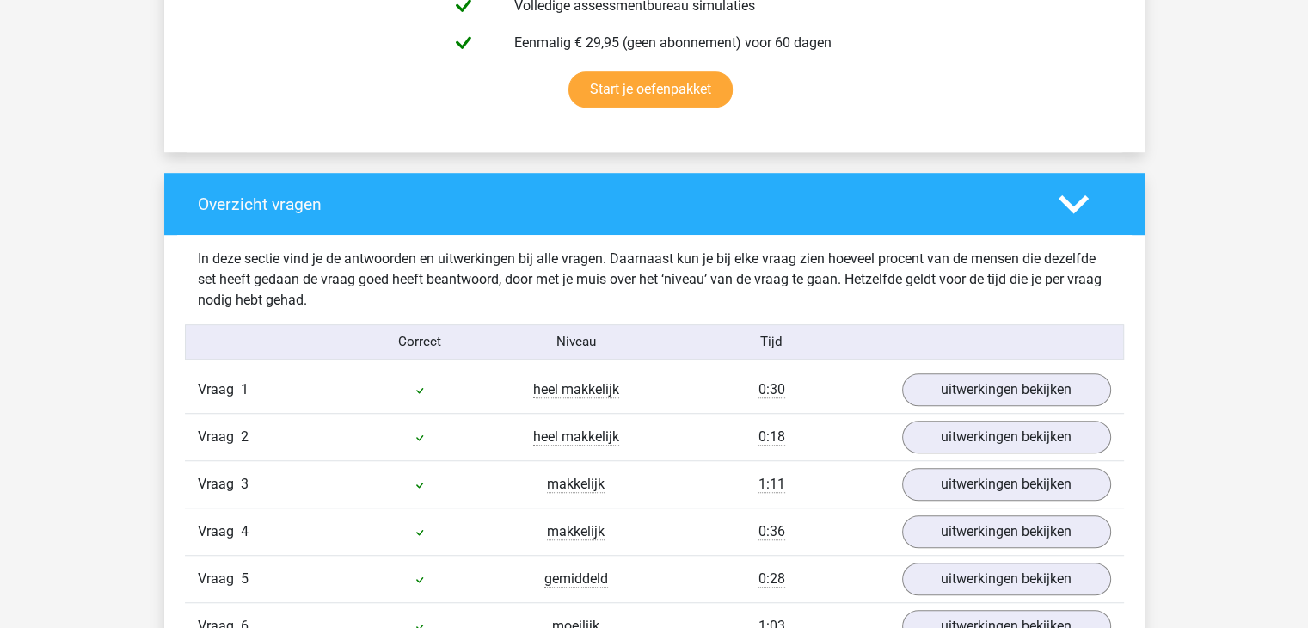
scroll to position [1204, 0]
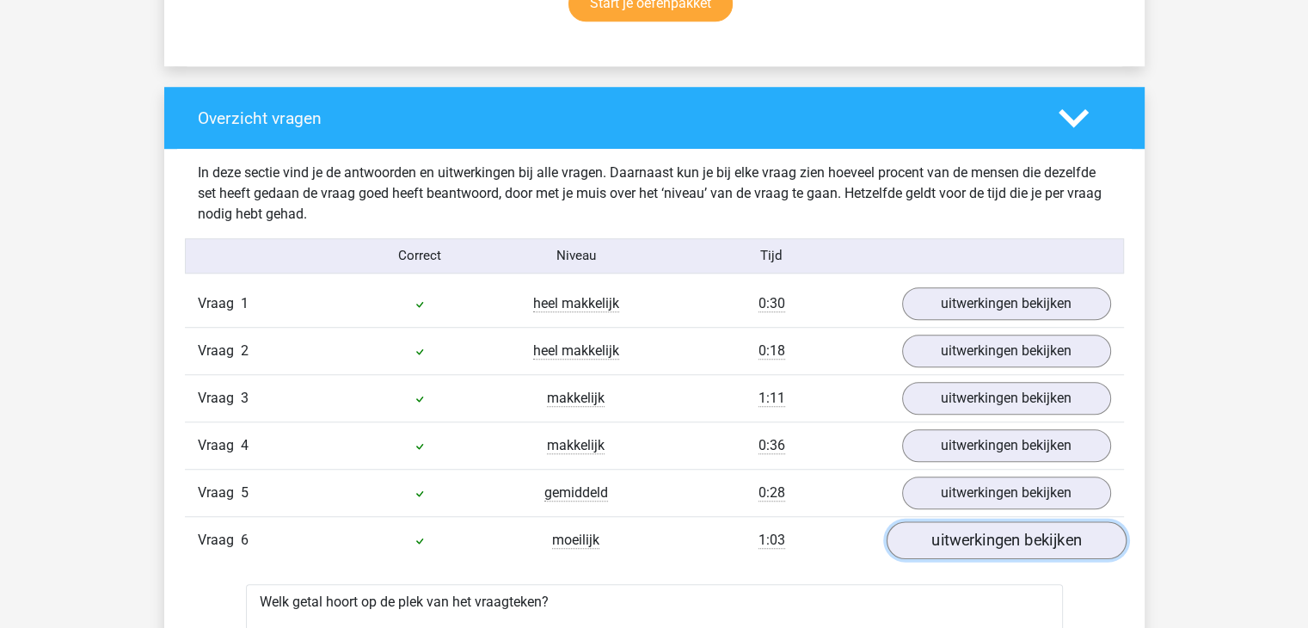
click at [1034, 521] on link "uitwerkingen bekijken" at bounding box center [1006, 540] width 240 height 38
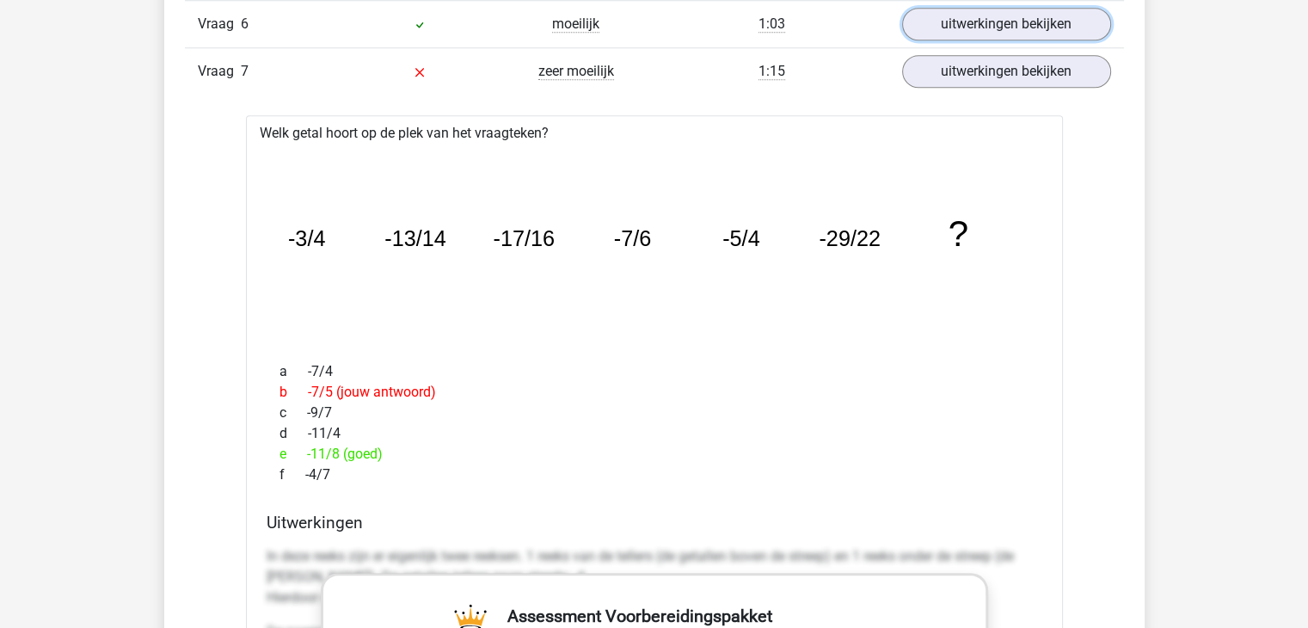
scroll to position [1462, 0]
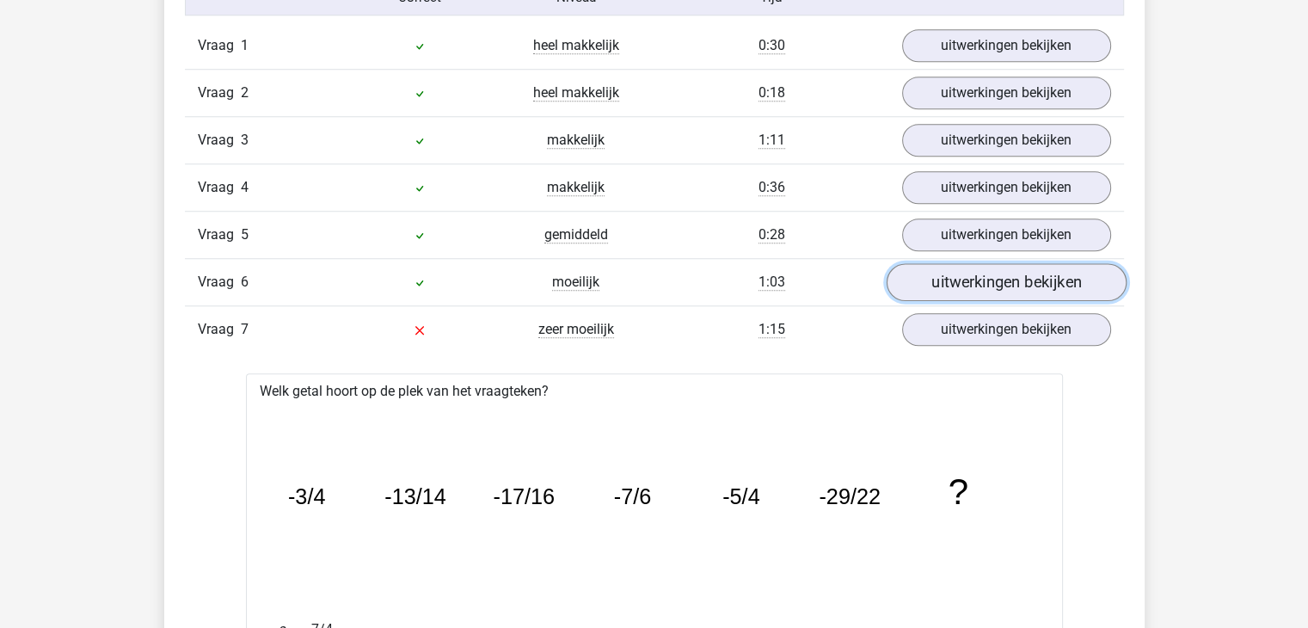
click at [954, 283] on link "uitwerkingen bekijken" at bounding box center [1006, 282] width 240 height 38
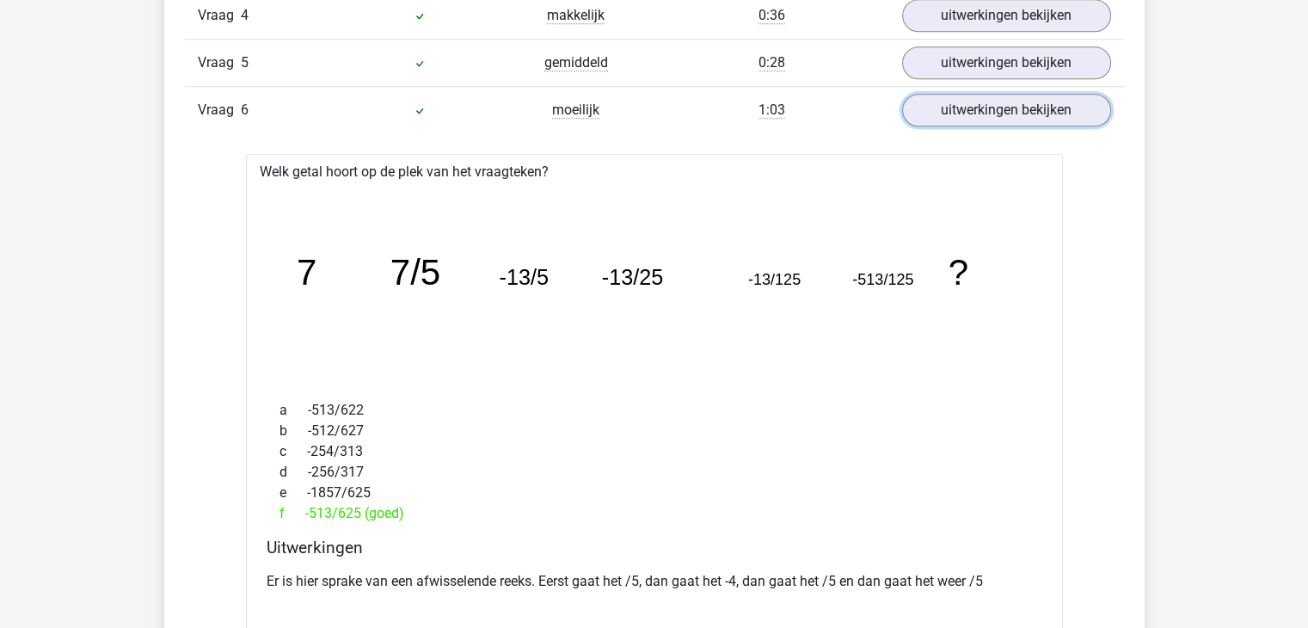
scroll to position [1892, 0]
